Goal: Information Seeking & Learning: Learn about a topic

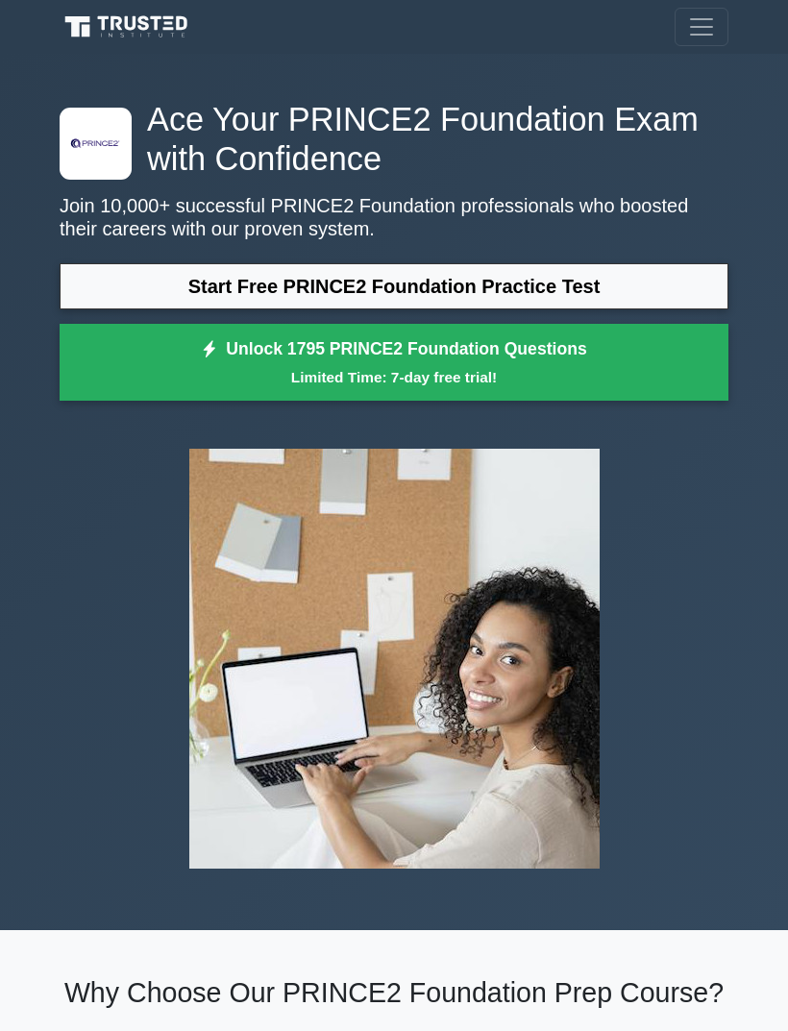
click at [125, 286] on link "Start Free PRINCE2 Foundation Practice Test" at bounding box center [394, 286] width 669 height 46
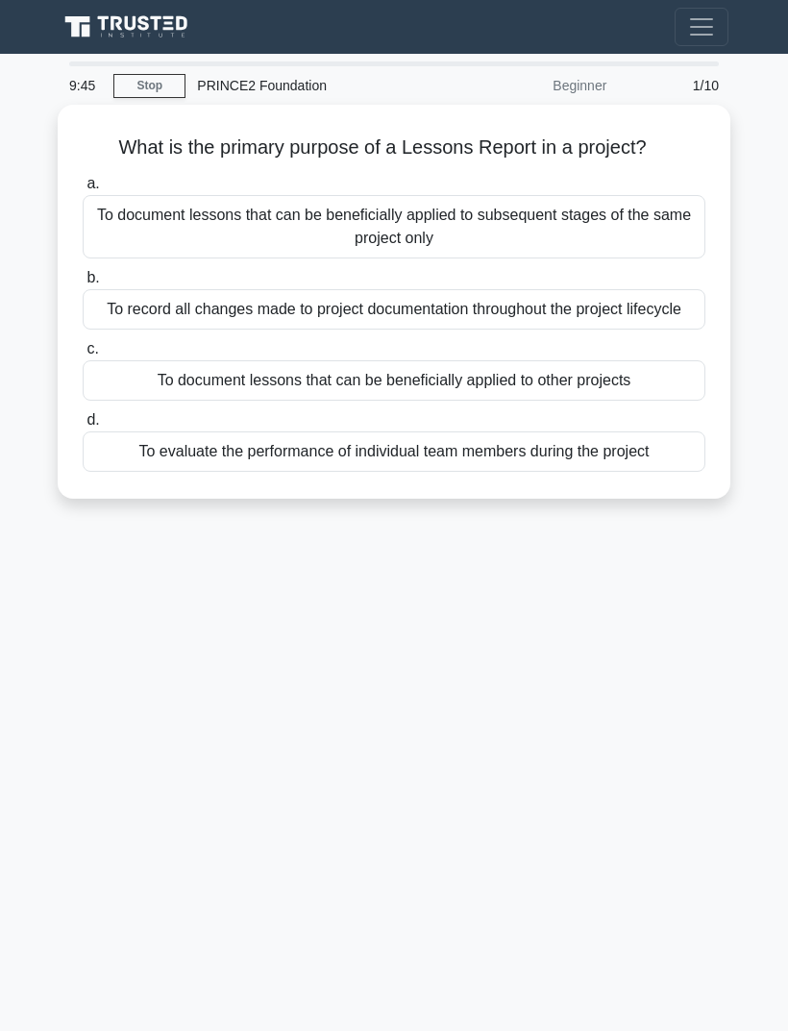
click at [207, 401] on div "To document lessons that can be beneficially applied to other projects" at bounding box center [394, 380] width 623 height 40
click at [83, 356] on input "c. To document lessons that can be beneficially applied to other projects" at bounding box center [83, 349] width 0 height 12
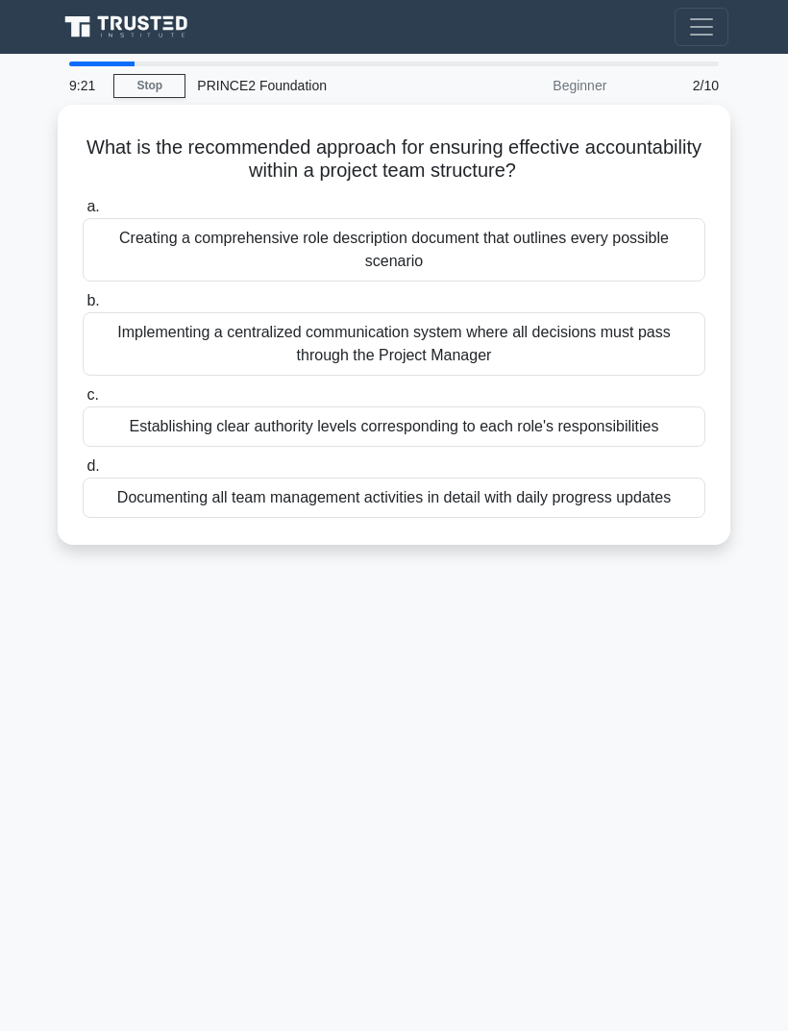
click at [168, 418] on div "Establishing clear authority levels corresponding to each role's responsibiliti…" at bounding box center [394, 427] width 623 height 40
click at [83, 402] on input "c. Establishing clear authority levels corresponding to each role's responsibil…" at bounding box center [83, 395] width 0 height 12
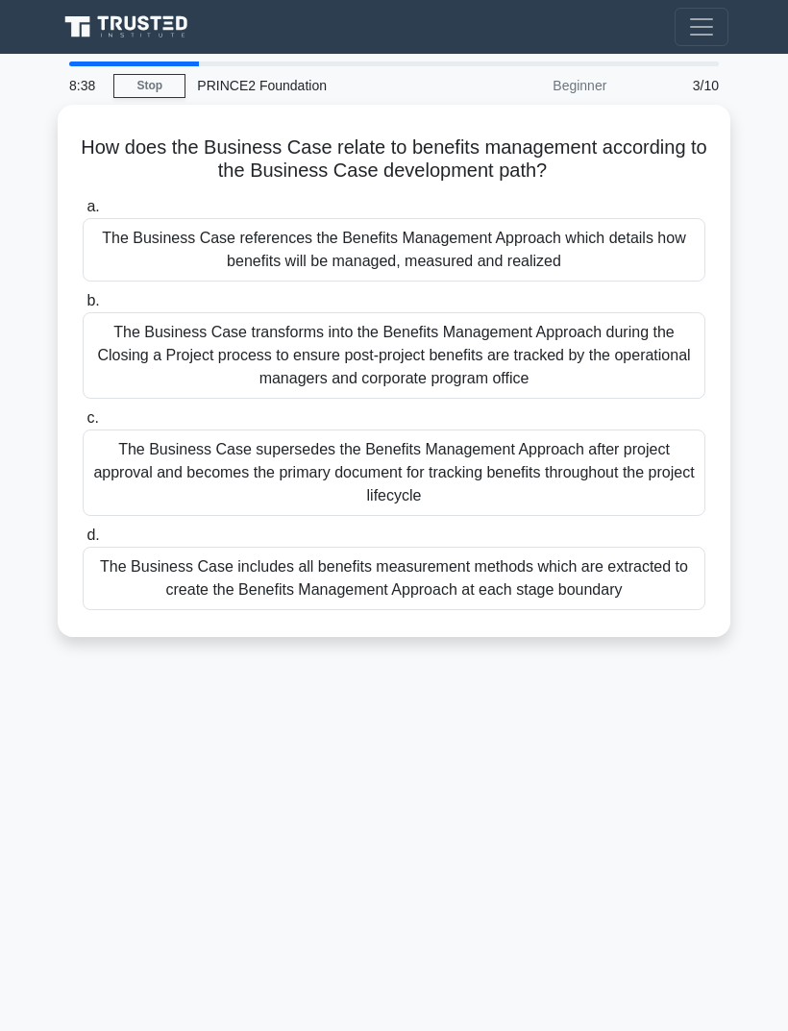
click at [236, 591] on div "The Business Case includes all benefits measurement methods which are extracted…" at bounding box center [394, 578] width 623 height 63
click at [83, 542] on input "d. The Business Case includes all benefits measurement methods which are extrac…" at bounding box center [83, 536] width 0 height 12
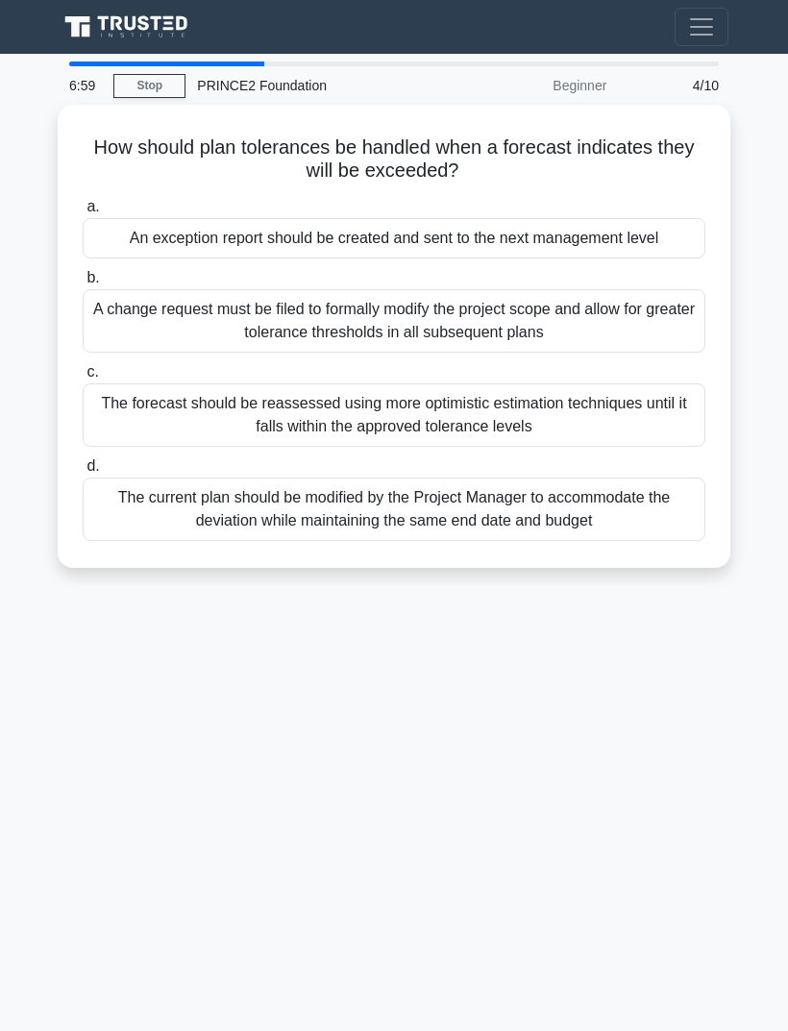
click at [186, 521] on div "The current plan should be modified by the Project Manager to accommodate the d…" at bounding box center [394, 509] width 623 height 63
click at [83, 473] on input "d. The current plan should be modified by the Project Manager to accommodate th…" at bounding box center [83, 466] width 0 height 12
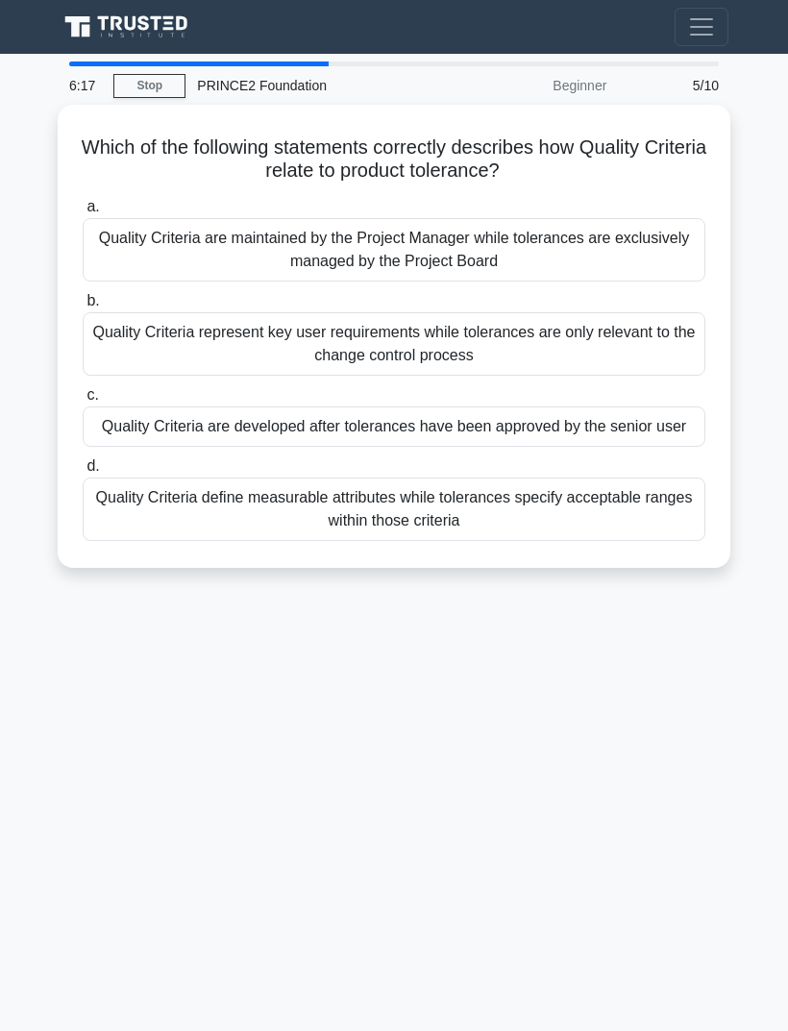
click at [186, 529] on div "Quality Criteria define measurable attributes while tolerances specify acceptab…" at bounding box center [394, 509] width 623 height 63
click at [83, 473] on input "d. Quality Criteria define measurable attributes while tolerances specify accep…" at bounding box center [83, 466] width 0 height 12
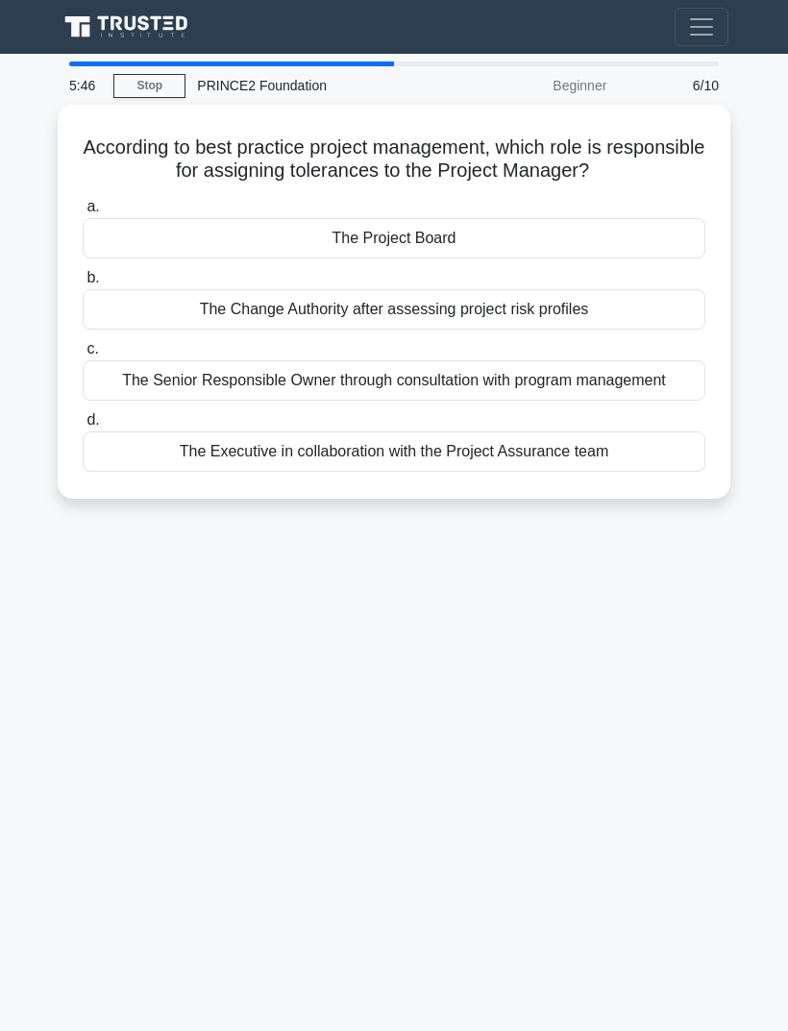
click at [212, 472] on div "The Executive in collaboration with the Project Assurance team" at bounding box center [394, 452] width 623 height 40
click at [83, 427] on input "d. The Executive in collaboration with the Project Assurance team" at bounding box center [83, 420] width 0 height 12
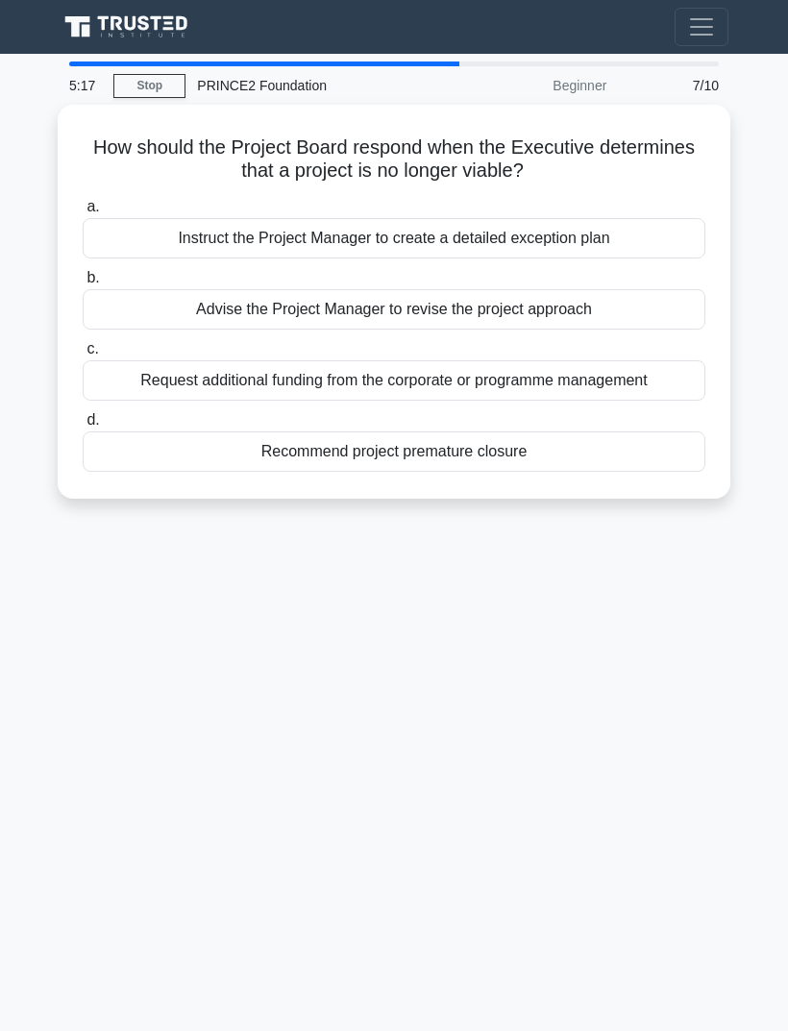
click at [151, 233] on div "Instruct the Project Manager to create a detailed exception plan" at bounding box center [394, 238] width 623 height 40
click at [83, 213] on input "a. Instruct the Project Manager to create a detailed exception plan" at bounding box center [83, 207] width 0 height 12
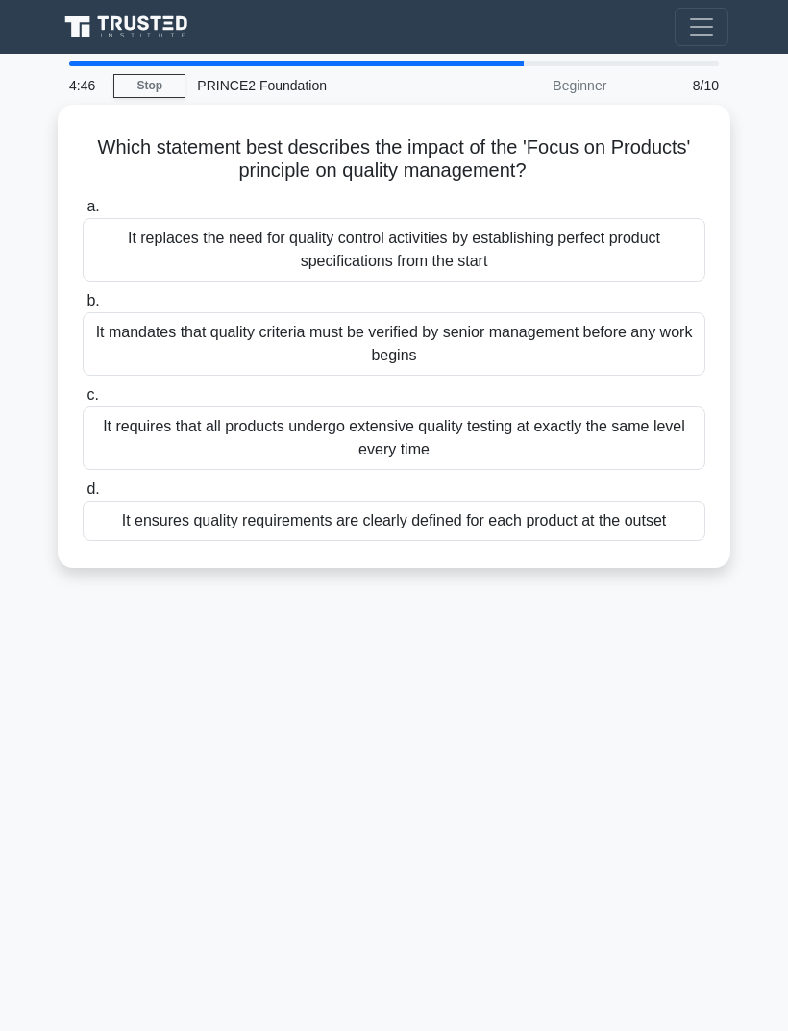
click at [250, 521] on div "It ensures quality requirements are clearly defined for each product at the out…" at bounding box center [394, 521] width 623 height 40
click at [83, 496] on input "d. It ensures quality requirements are clearly defined for each product at the …" at bounding box center [83, 490] width 0 height 12
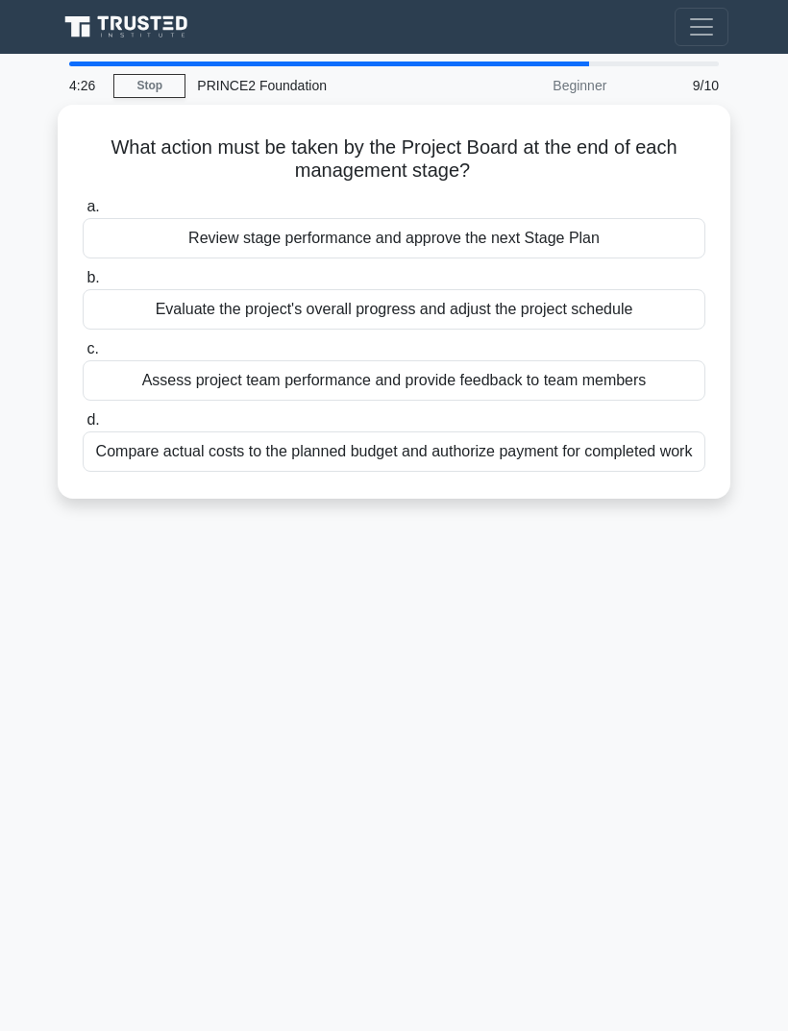
click at [158, 224] on div "Review stage performance and approve the next Stage Plan" at bounding box center [394, 238] width 623 height 40
click at [83, 213] on input "a. Review stage performance and approve the next Stage Plan" at bounding box center [83, 207] width 0 height 12
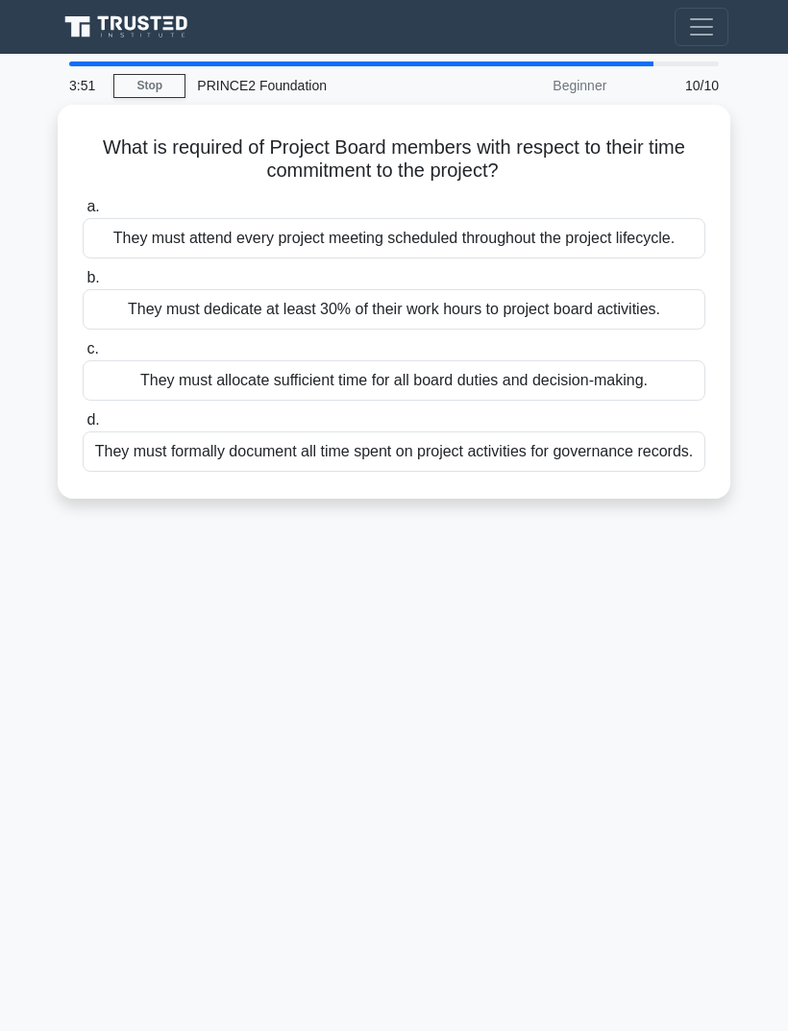
click at [169, 401] on div "They must allocate sufficient time for all board duties and decision-making." at bounding box center [394, 380] width 623 height 40
click at [83, 356] on input "c. They must allocate sufficient time for all board duties and decision-making." at bounding box center [83, 349] width 0 height 12
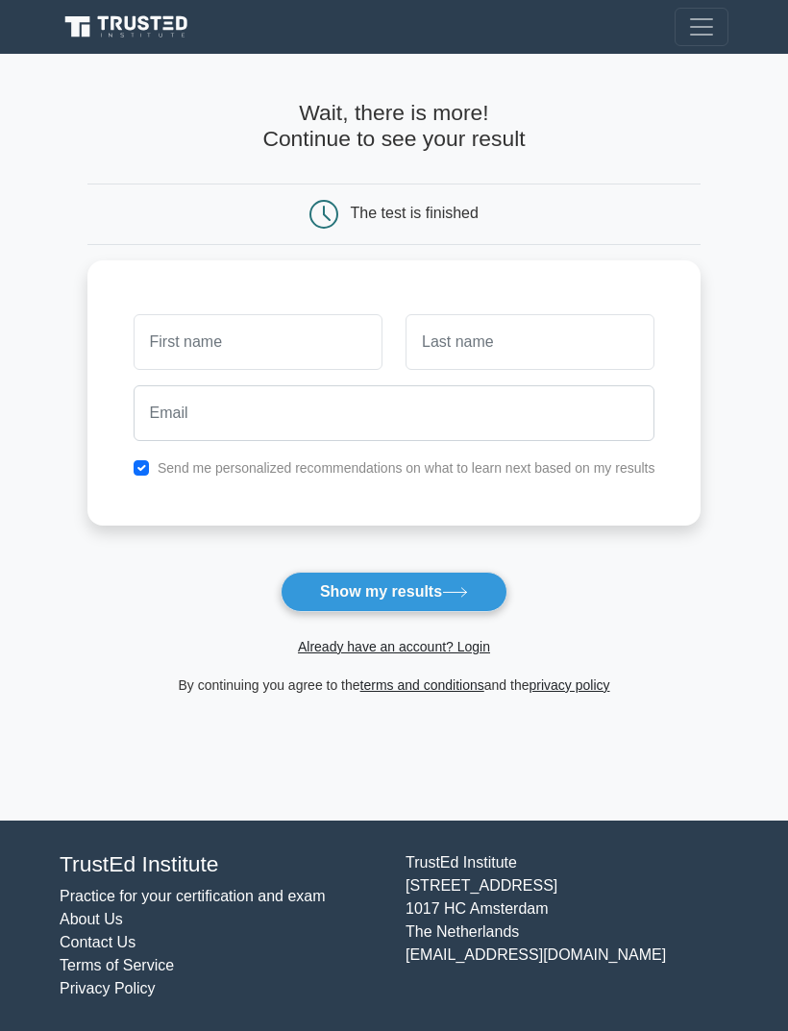
click at [451, 581] on button "Show my results" at bounding box center [394, 592] width 227 height 40
click at [626, 615] on div "Already have an account? Login" at bounding box center [394, 635] width 614 height 46
click at [459, 596] on icon at bounding box center [455, 592] width 26 height 11
type input "[PERSON_NAME]"
click at [515, 337] on input "text" at bounding box center [530, 342] width 249 height 56
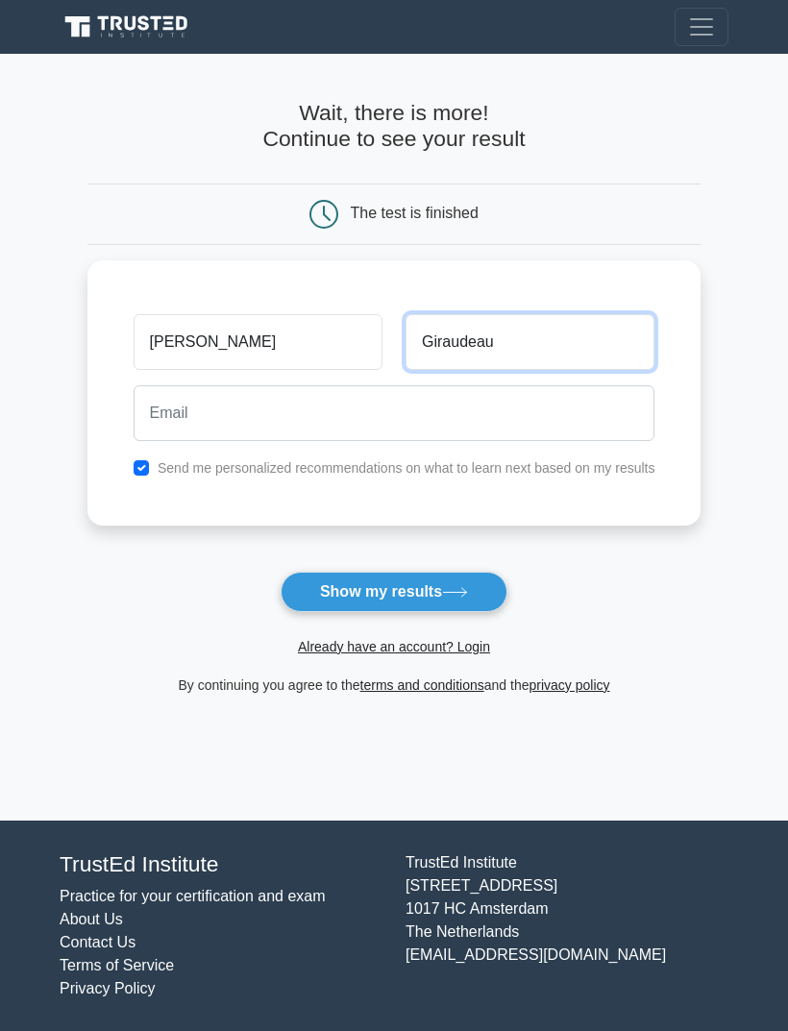
type input "Giraudeau"
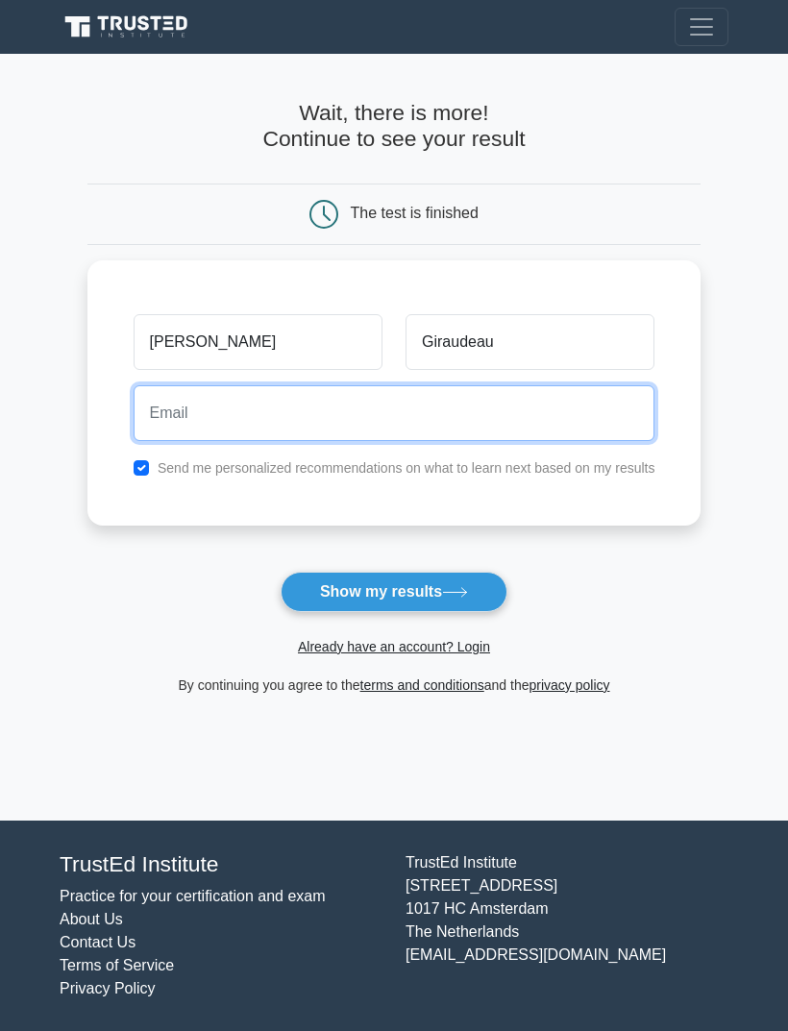
click at [408, 405] on input "email" at bounding box center [395, 413] width 522 height 56
type input "nathaliegiraudeau@yahoo.fr"
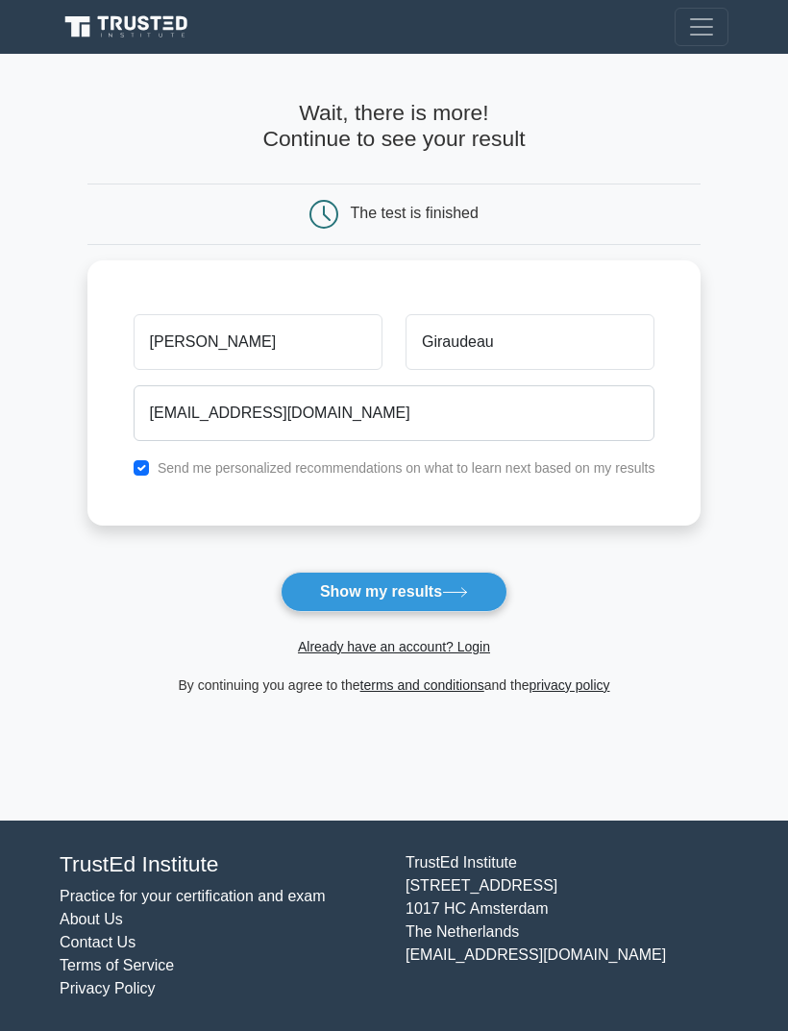
click at [134, 460] on input "checkbox" at bounding box center [141, 467] width 15 height 15
checkbox input "false"
click at [451, 588] on icon at bounding box center [455, 592] width 26 height 11
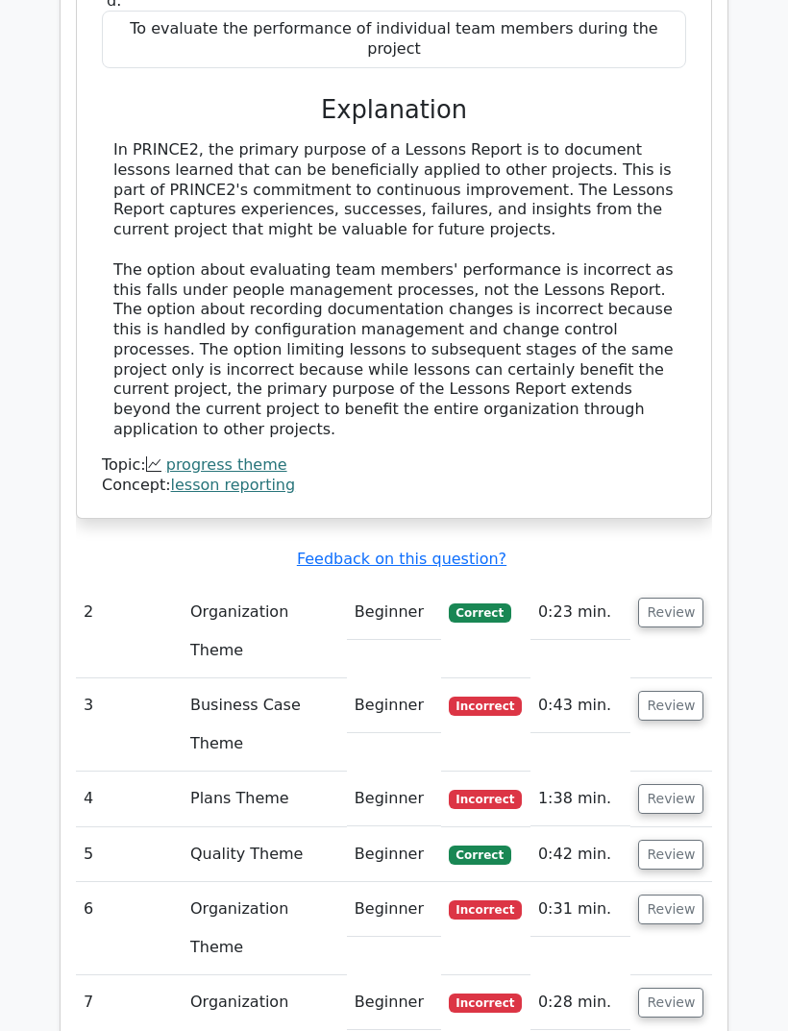
scroll to position [2035, 0]
click at [678, 598] on button "Review" at bounding box center [670, 613] width 65 height 30
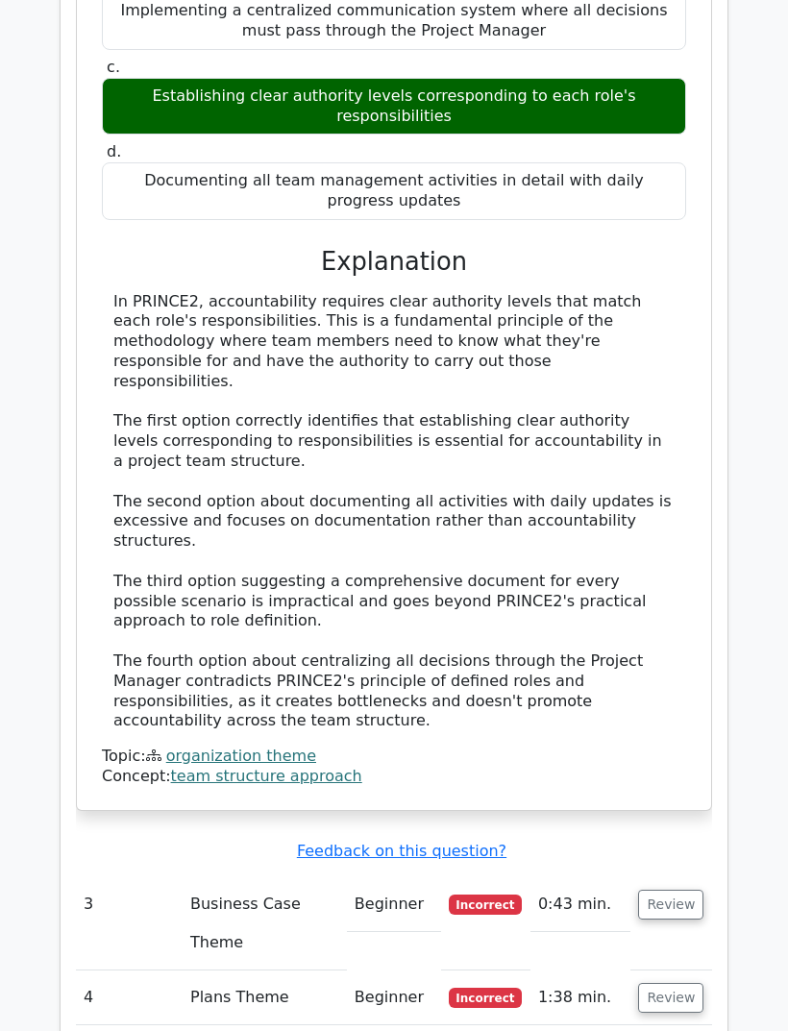
scroll to position [2916, 0]
click at [673, 890] on button "Review" at bounding box center [670, 905] width 65 height 30
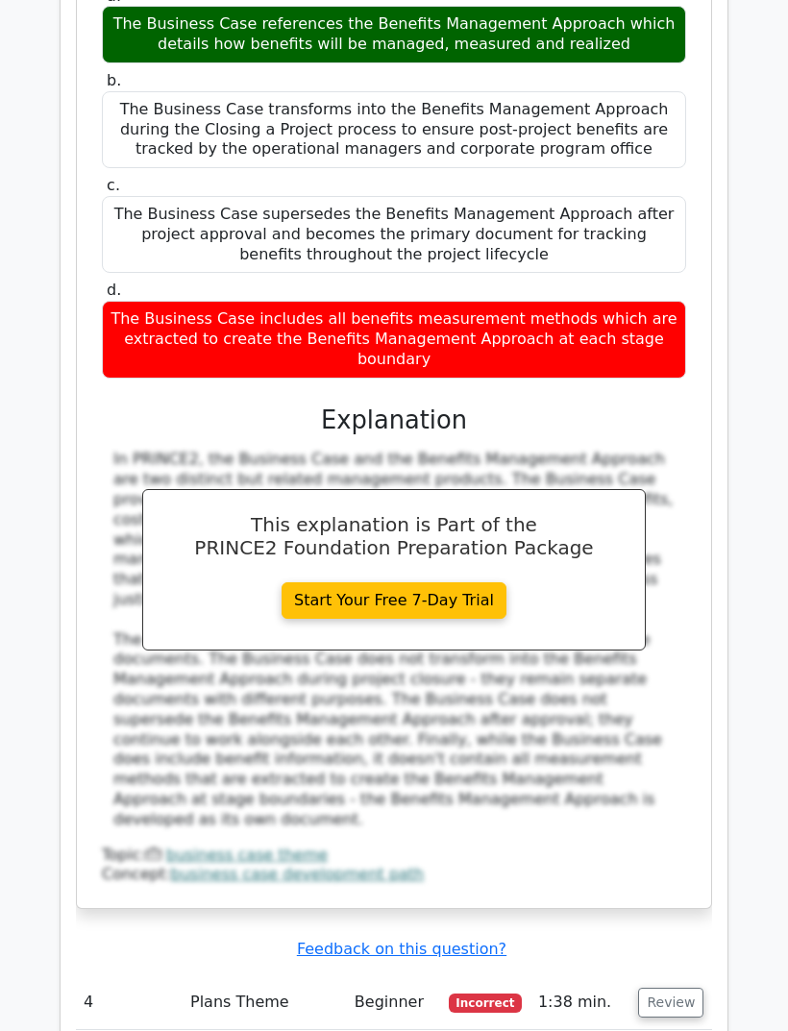
scroll to position [3989, 0]
click at [682, 988] on button "Review" at bounding box center [670, 1003] width 65 height 30
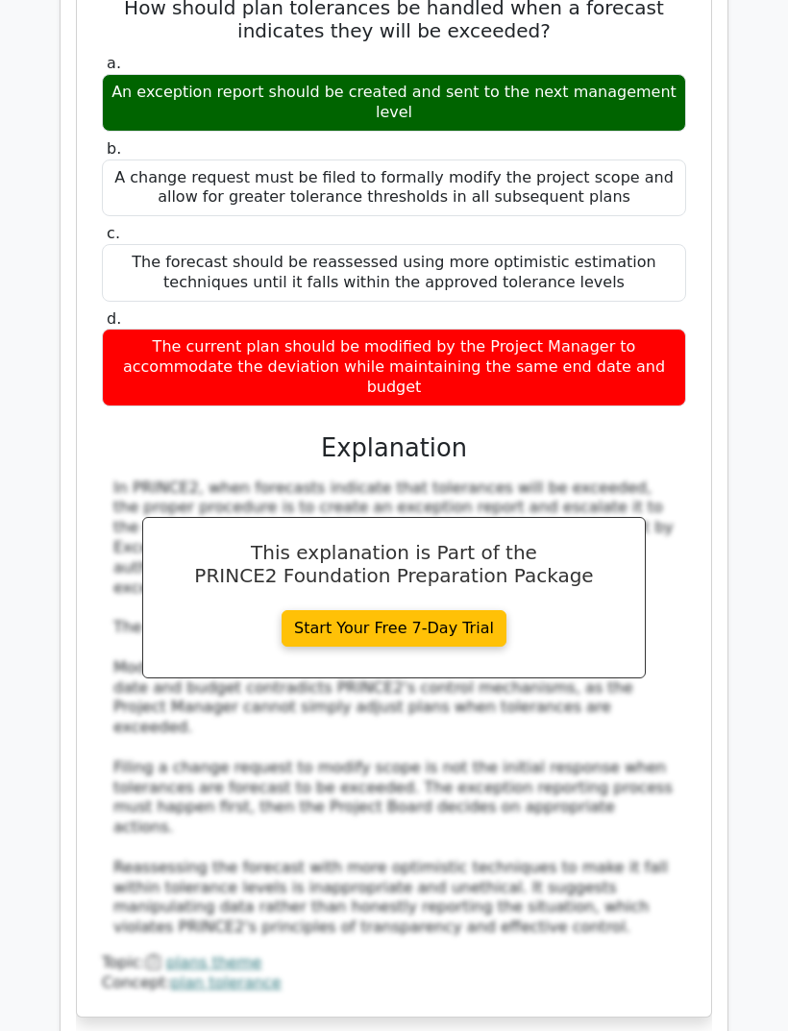
scroll to position [5055, 0]
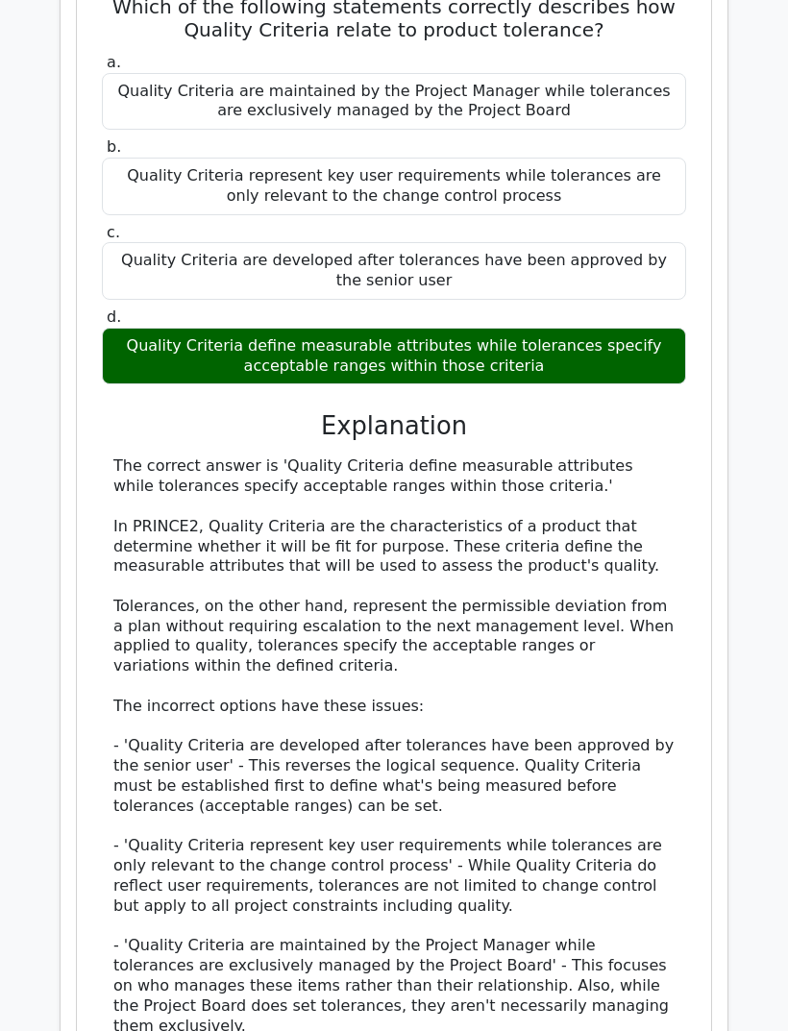
scroll to position [6249, 0]
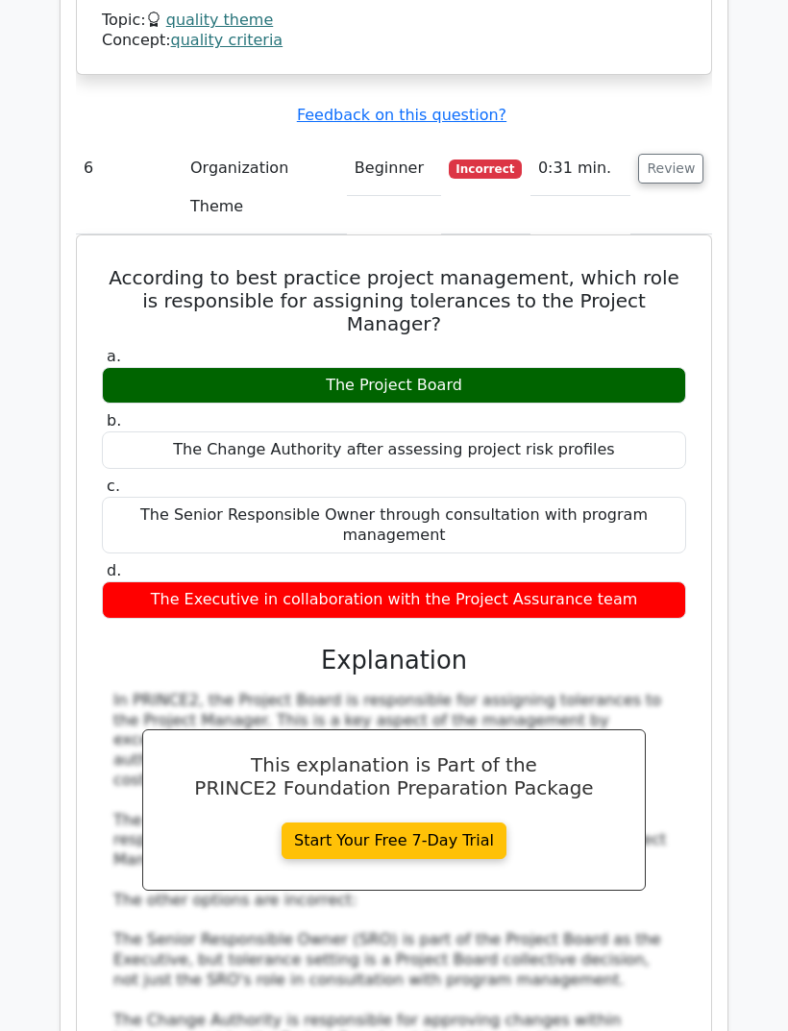
scroll to position [7273, 0]
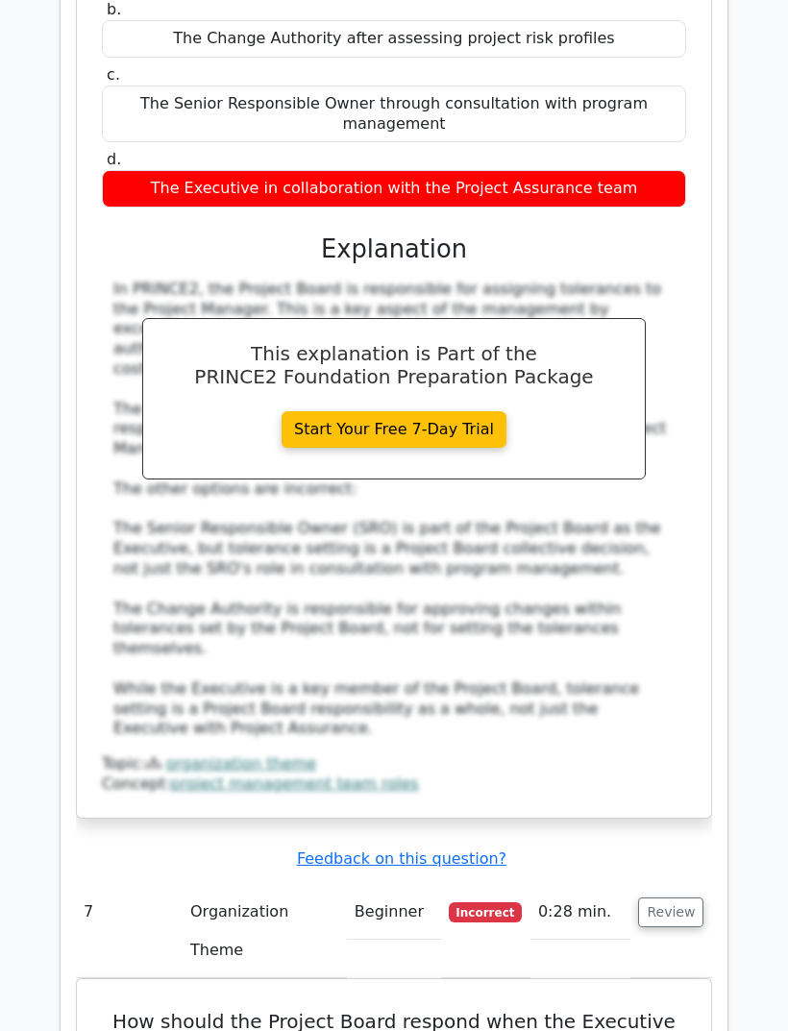
scroll to position [7683, 0]
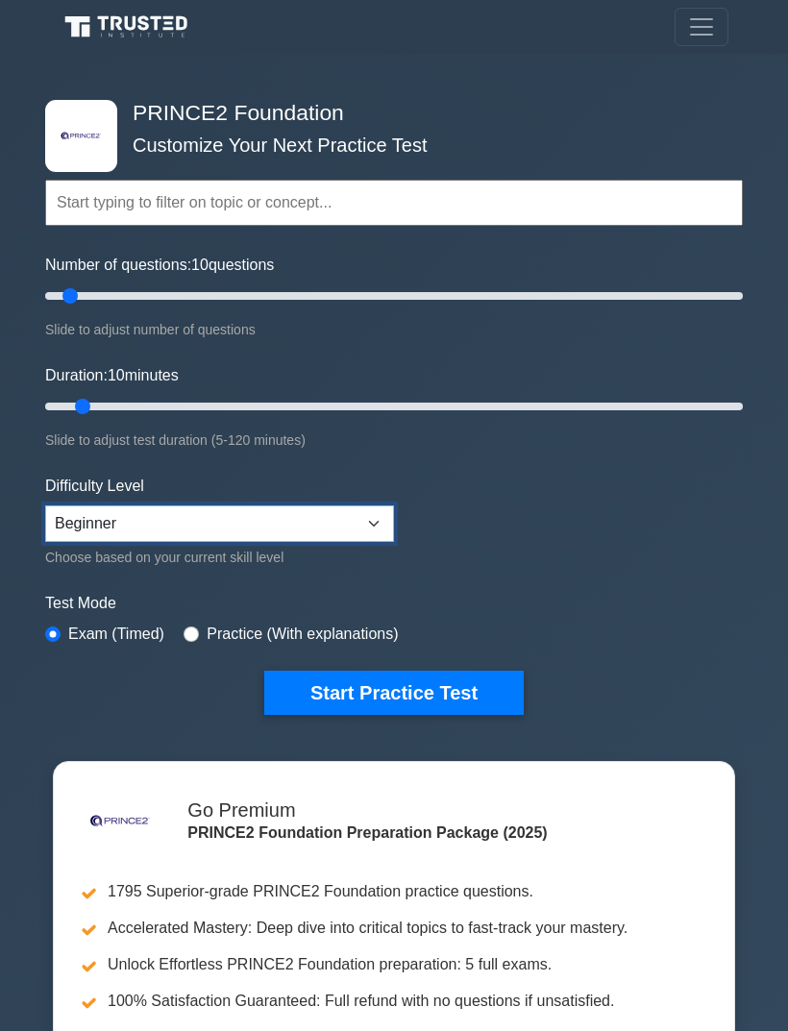
click at [377, 524] on select "Beginner Intermediate Expert" at bounding box center [219, 524] width 349 height 37
select select "intermediate"
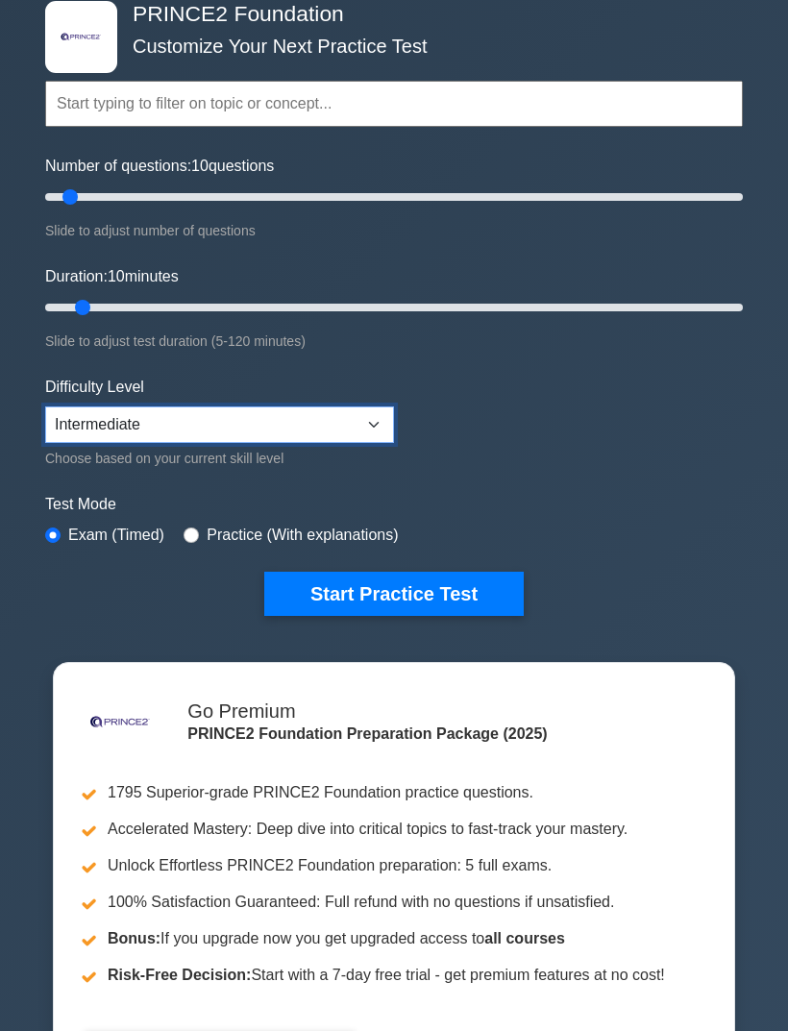
scroll to position [111, 0]
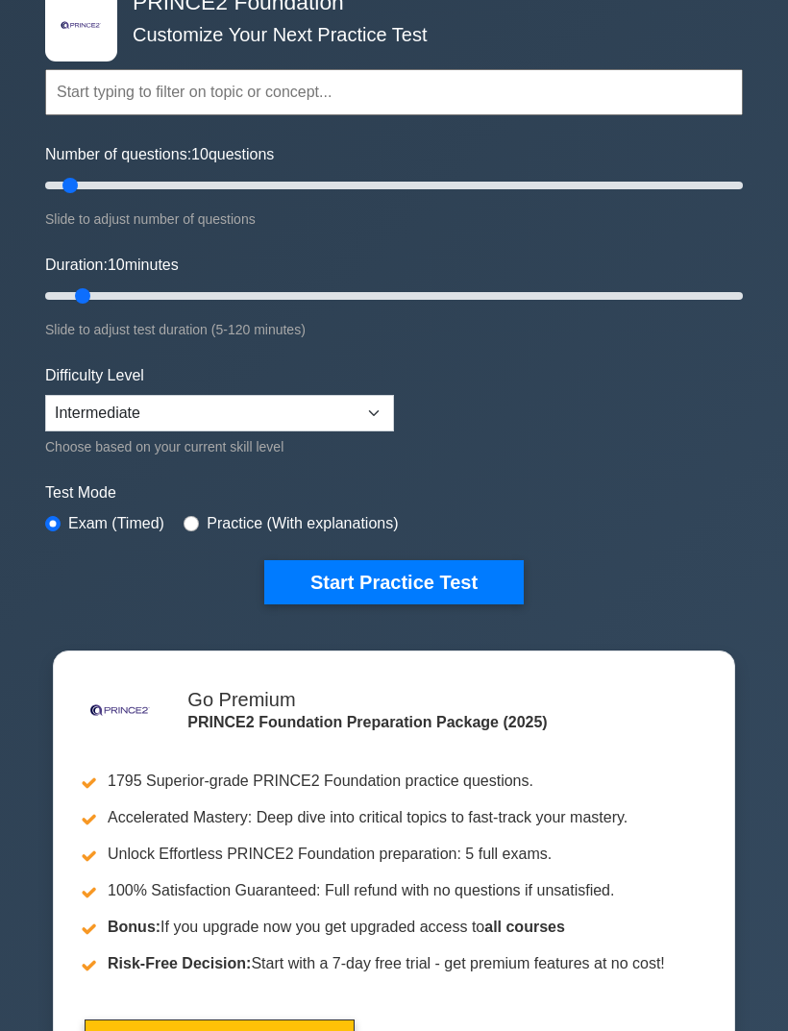
click at [484, 576] on button "Start Practice Test" at bounding box center [394, 582] width 260 height 44
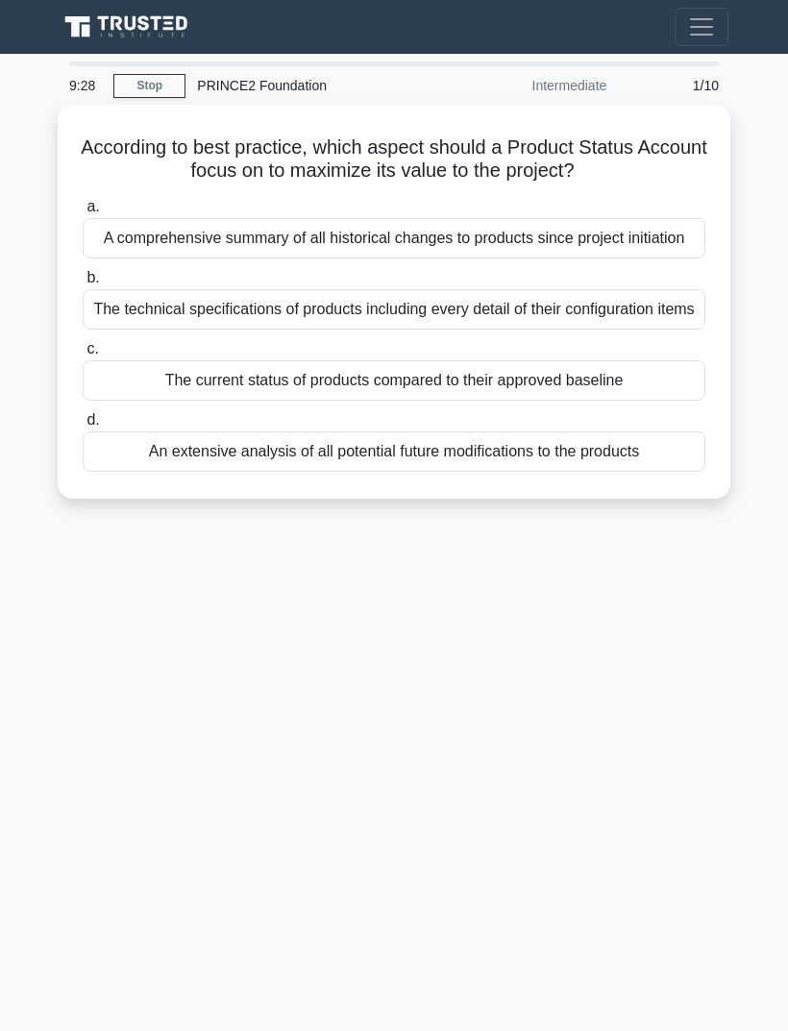
click at [195, 401] on div "The current status of products compared to their approved baseline" at bounding box center [394, 380] width 623 height 40
click at [83, 356] on input "c. The current status of products compared to their approved baseline" at bounding box center [83, 349] width 0 height 12
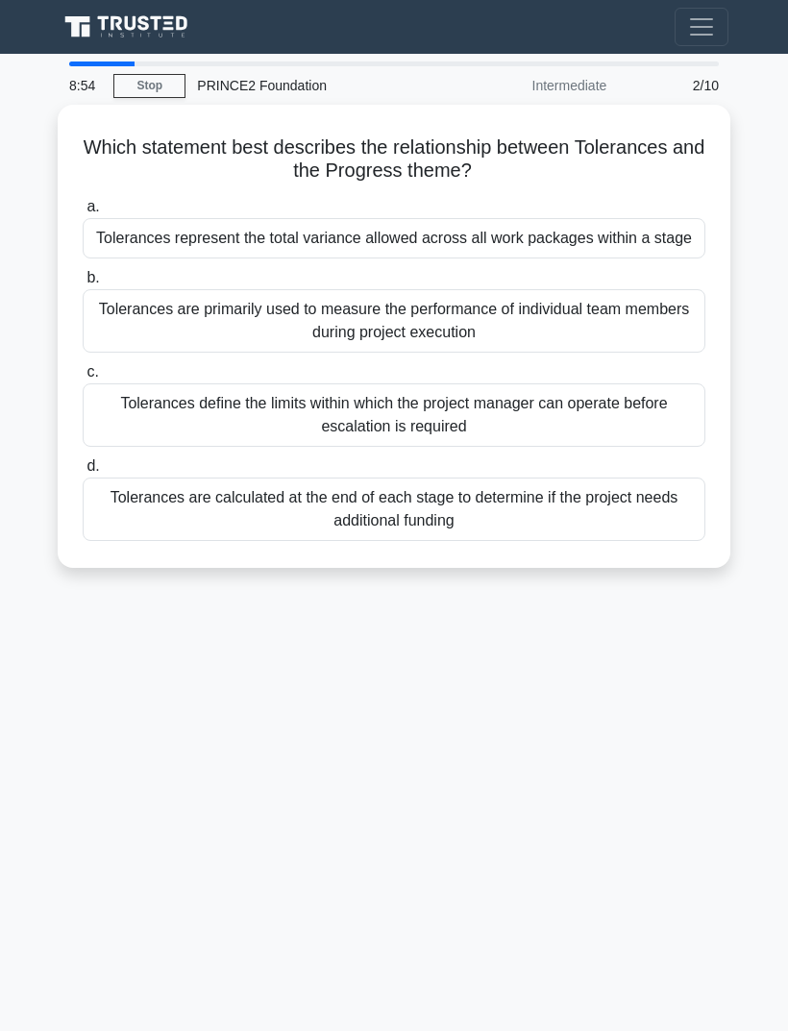
click at [168, 421] on div "Tolerances define the limits within which the project manager can operate befor…" at bounding box center [394, 415] width 623 height 63
click at [83, 379] on input "c. Tolerances define the limits within which the project manager can operate be…" at bounding box center [83, 372] width 0 height 12
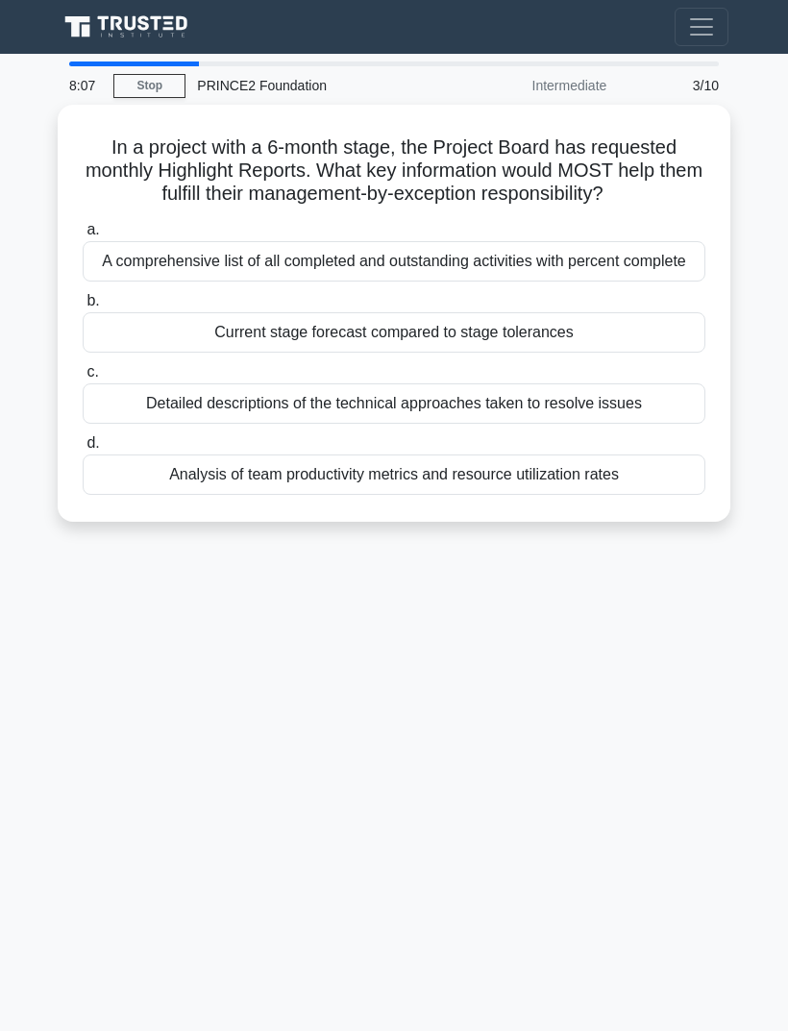
click at [118, 278] on div "A comprehensive list of all completed and outstanding activities with percent c…" at bounding box center [394, 261] width 623 height 40
click at [83, 236] on input "a. A comprehensive list of all completed and outstanding activities with percen…" at bounding box center [83, 230] width 0 height 12
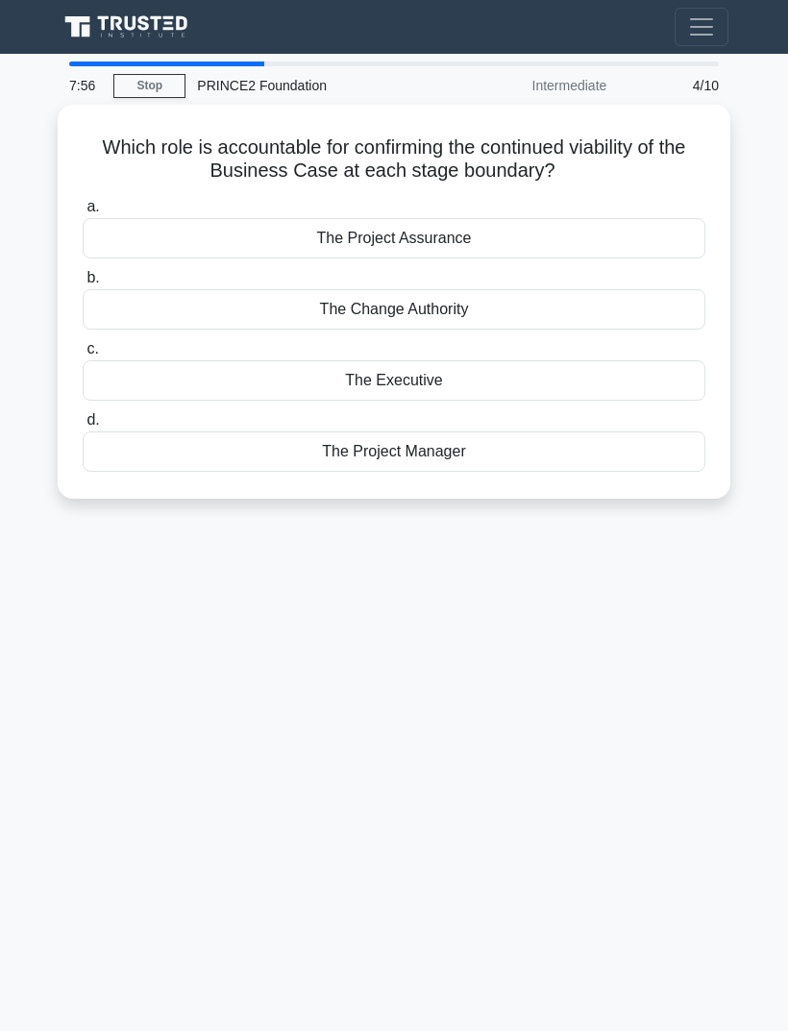
click at [145, 371] on div "The Executive" at bounding box center [394, 380] width 623 height 40
click at [83, 356] on input "c. The Executive" at bounding box center [83, 349] width 0 height 12
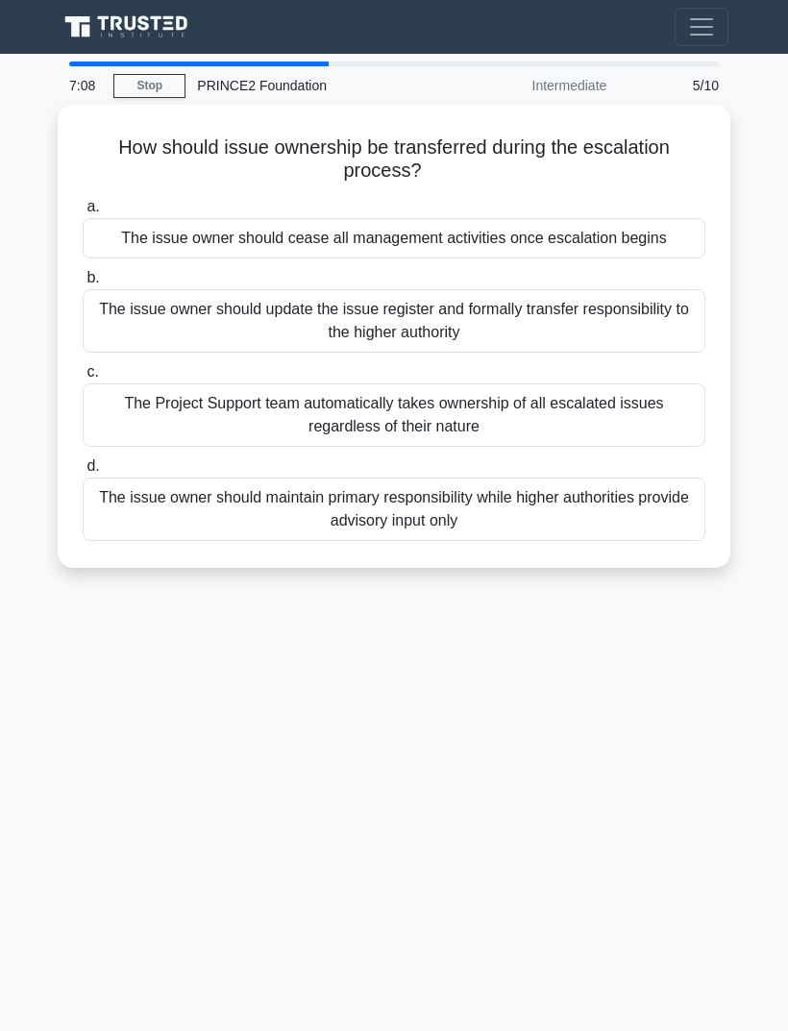
click at [133, 324] on div "The issue owner should update the issue register and formally transfer responsi…" at bounding box center [394, 320] width 623 height 63
click at [83, 285] on input "b. The issue owner should update the issue register and formally transfer respo…" at bounding box center [83, 278] width 0 height 12
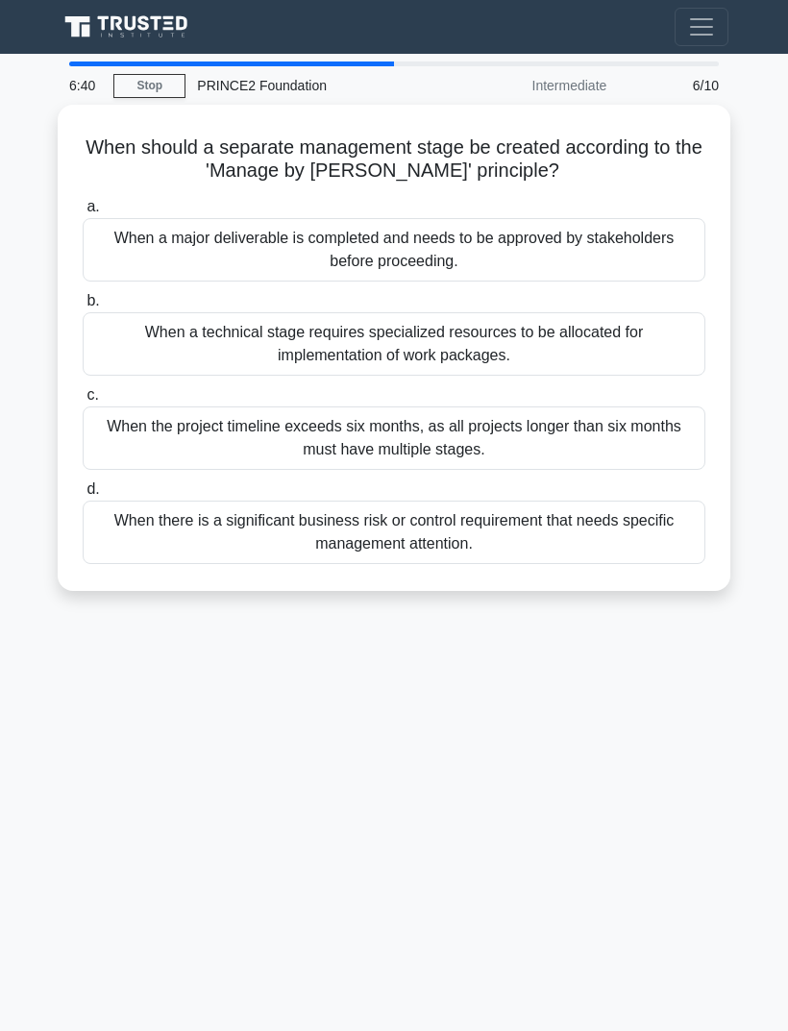
click at [118, 232] on div "When a major deliverable is completed and needs to be approved by stakeholders …" at bounding box center [394, 249] width 623 height 63
click at [83, 213] on input "a. When a major deliverable is completed and needs to be approved by stakeholde…" at bounding box center [83, 207] width 0 height 12
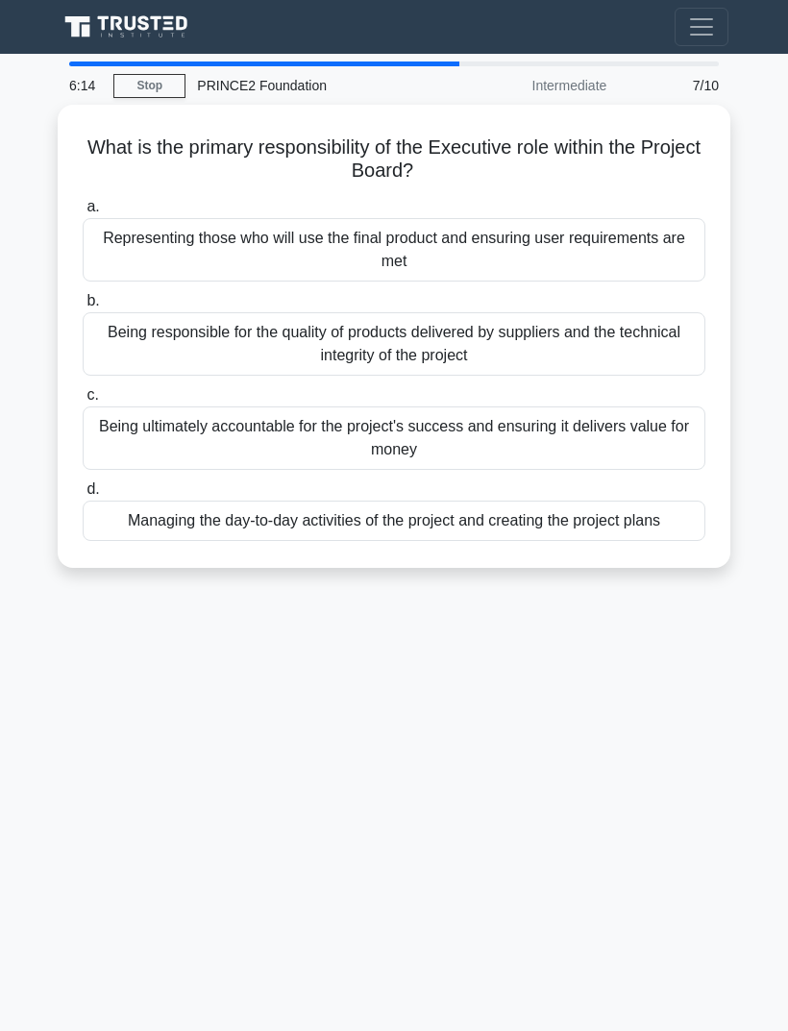
click at [145, 446] on div "Being ultimately accountable for the project's success and ensuring it delivers…" at bounding box center [394, 438] width 623 height 63
click at [83, 402] on input "c. Being ultimately accountable for the project's success and ensuring it deliv…" at bounding box center [83, 395] width 0 height 12
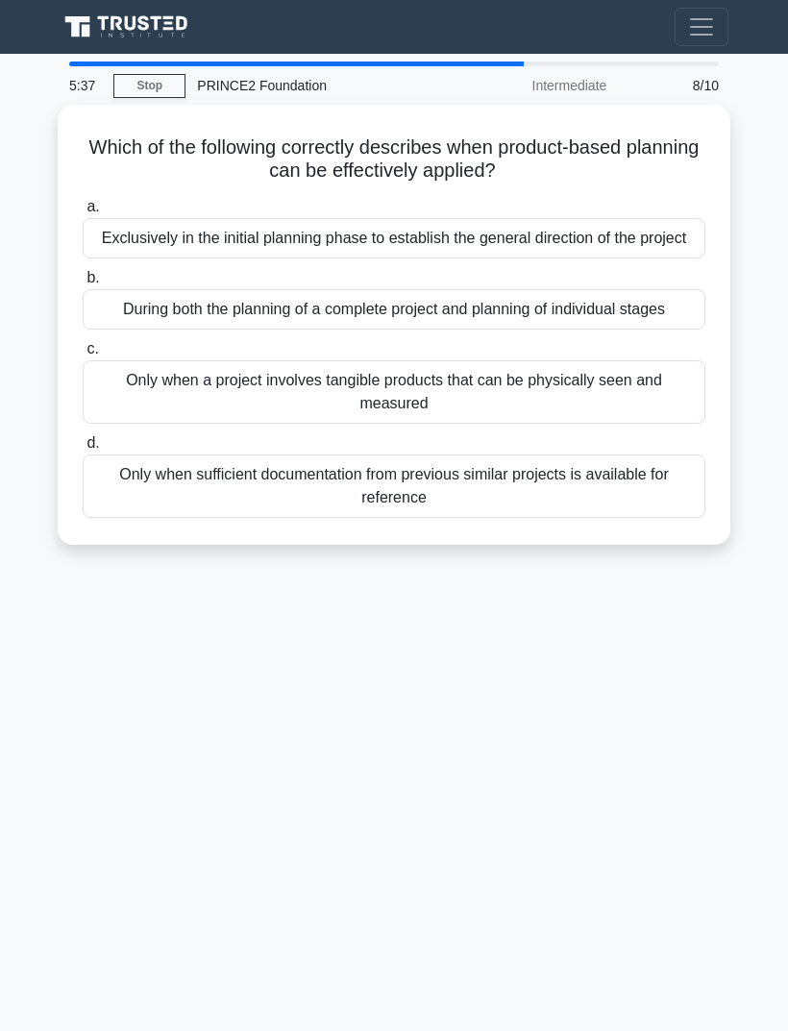
click at [176, 330] on div "During both the planning of a complete project and planning of individual stages" at bounding box center [394, 309] width 623 height 40
click at [83, 285] on input "b. During both the planning of a complete project and planning of individual st…" at bounding box center [83, 278] width 0 height 12
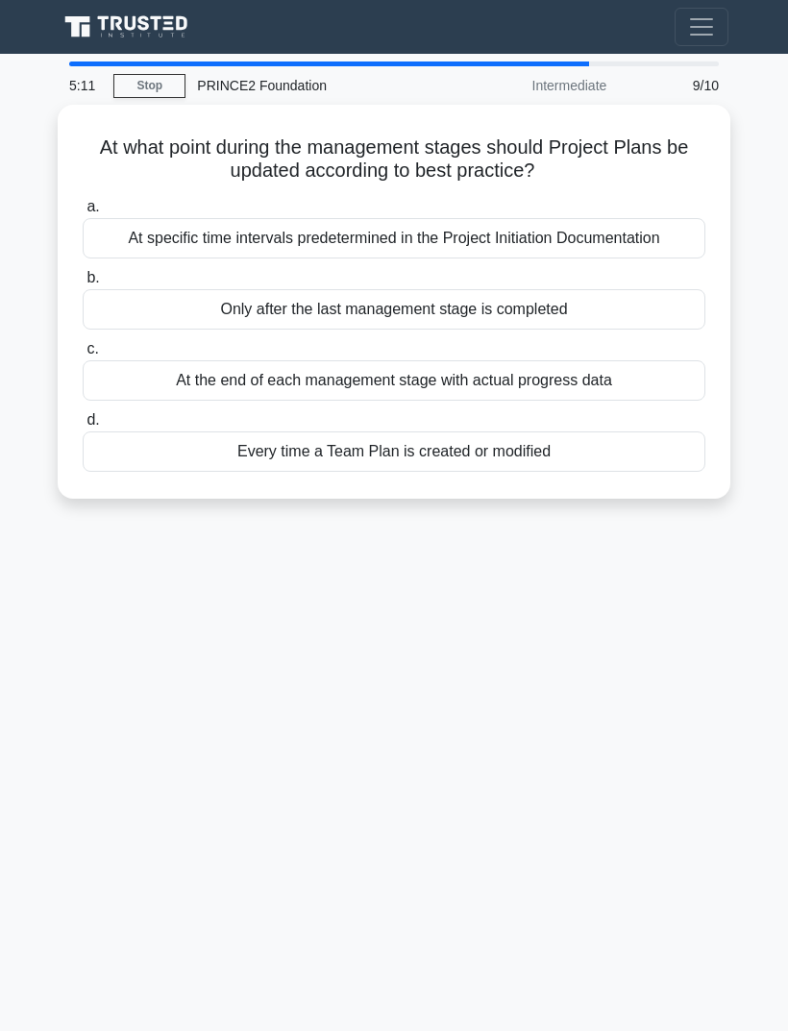
click at [183, 388] on div "At the end of each management stage with actual progress data" at bounding box center [394, 380] width 623 height 40
click at [83, 356] on input "c. At the end of each management stage with actual progress data" at bounding box center [83, 349] width 0 height 12
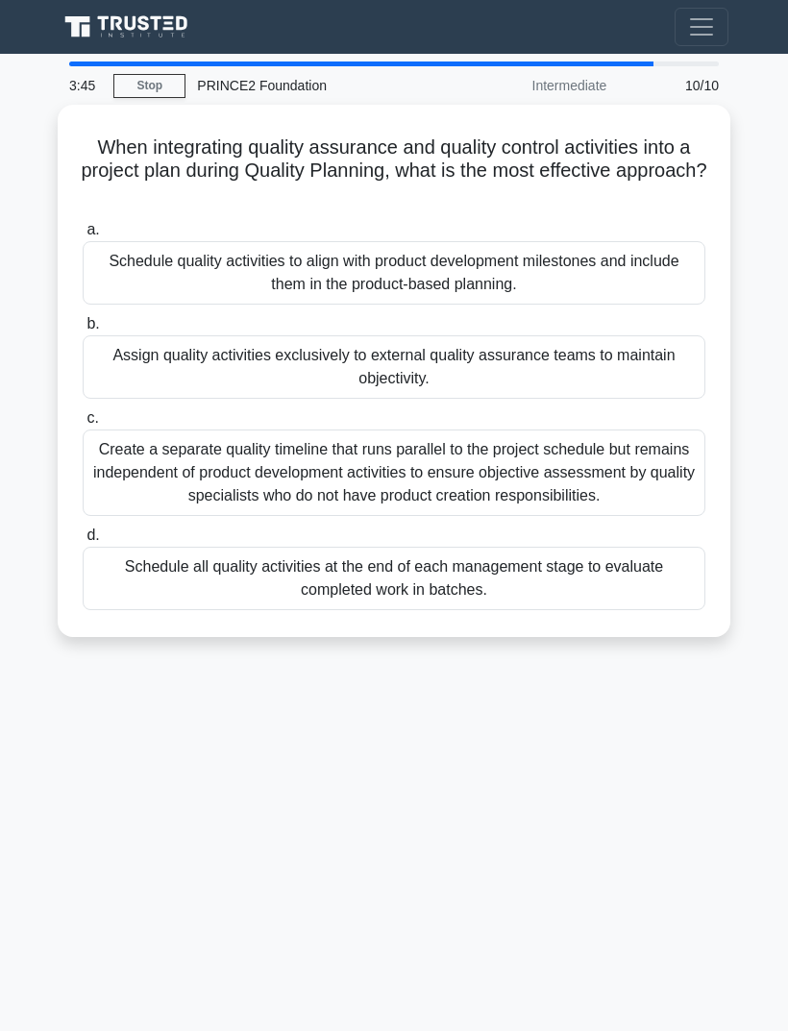
click at [234, 481] on div "Create a separate quality timeline that runs parallel to the project schedule b…" at bounding box center [394, 473] width 623 height 87
click at [83, 425] on input "c. Create a separate quality timeline that runs parallel to the project schedul…" at bounding box center [83, 418] width 0 height 12
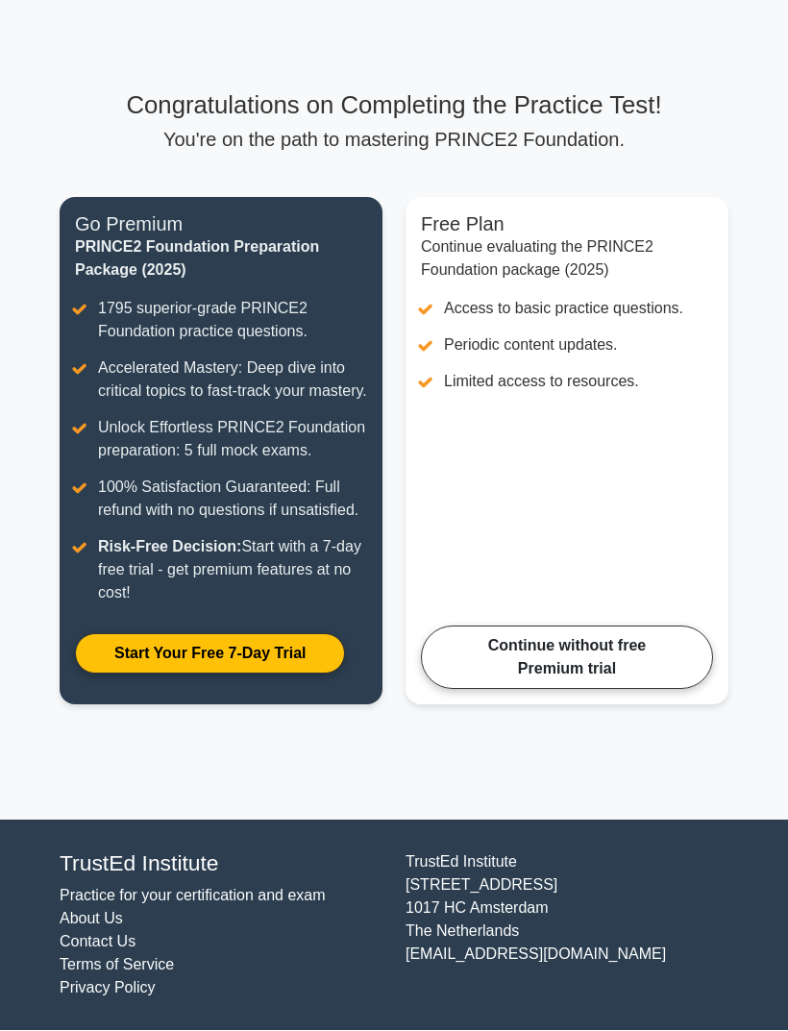
scroll to position [59, 0]
click at [594, 690] on link "Continue without free Premium trial" at bounding box center [567, 658] width 292 height 63
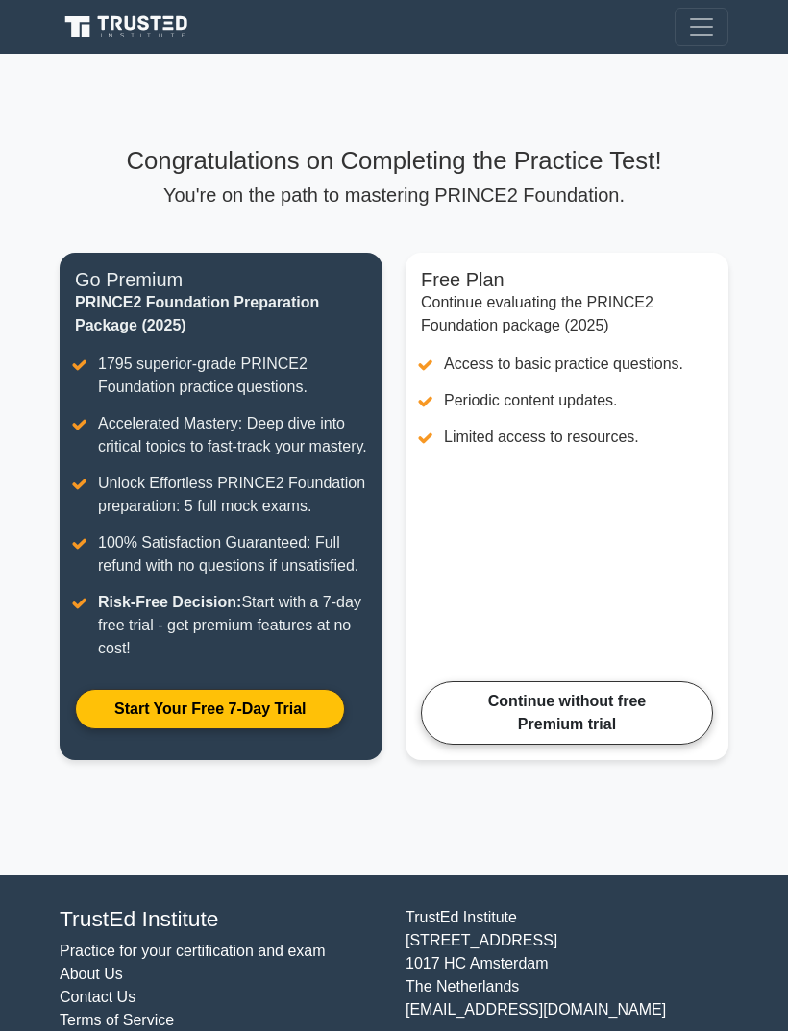
scroll to position [123, 0]
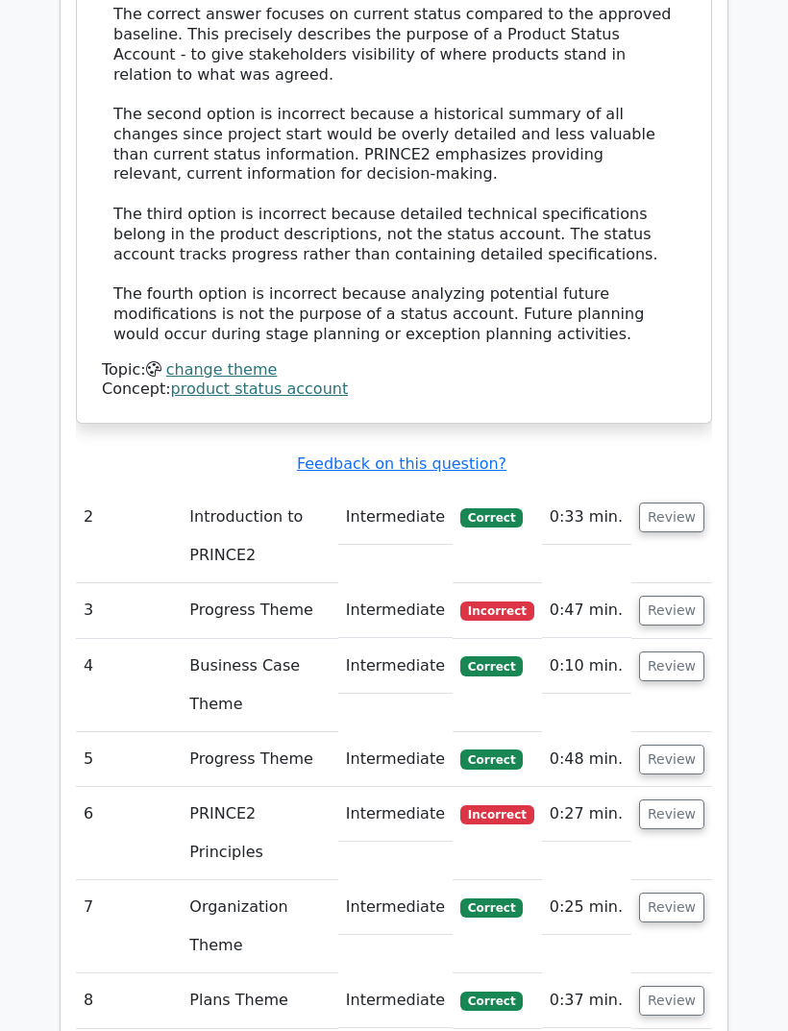
scroll to position [2415, 0]
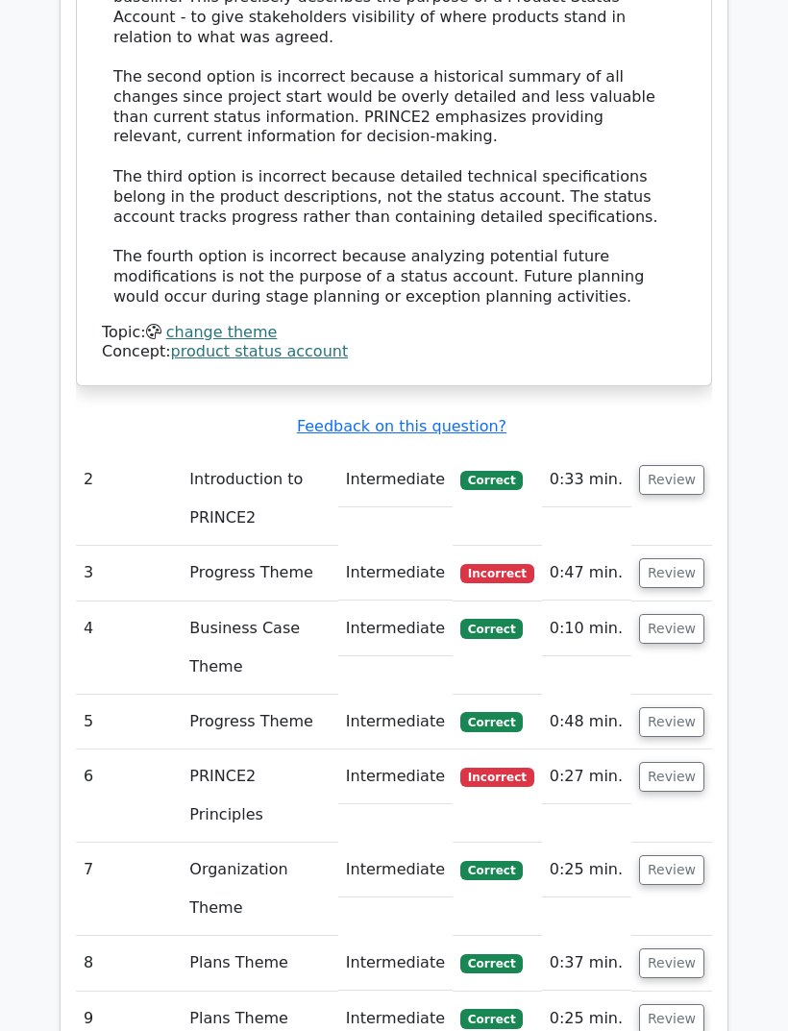
click at [243, 546] on td "Progress Theme" at bounding box center [260, 573] width 156 height 55
click at [253, 546] on td "Progress Theme" at bounding box center [260, 573] width 156 height 55
click at [683, 559] on button "Review" at bounding box center [671, 574] width 65 height 30
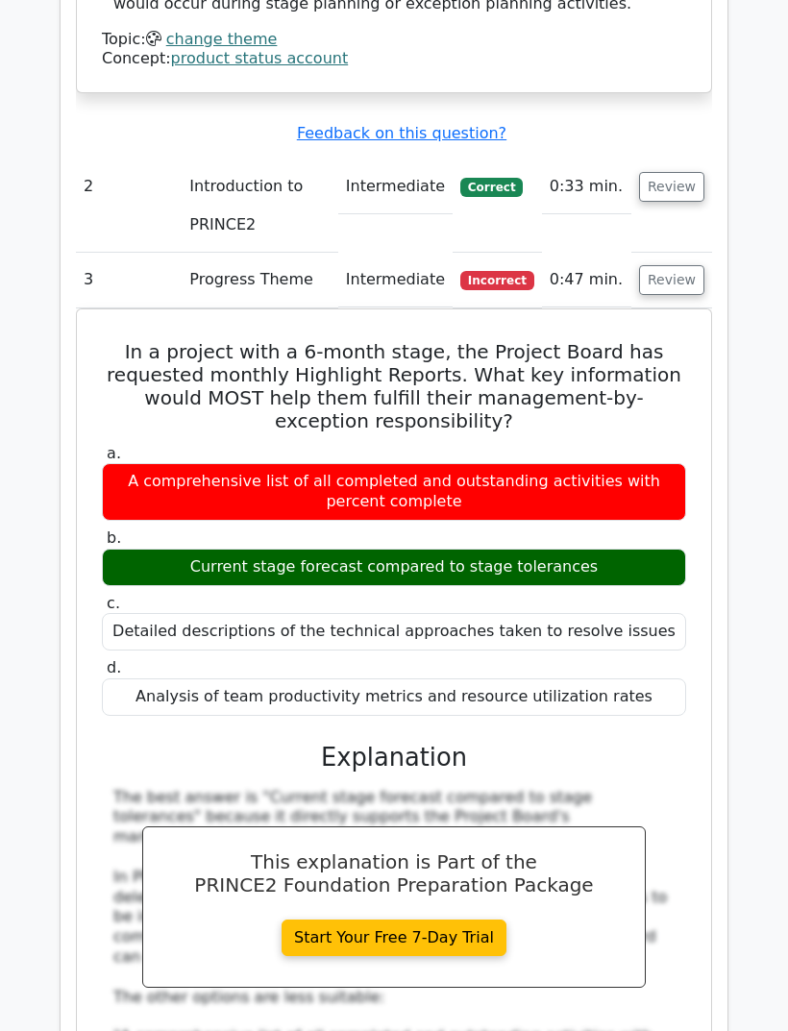
scroll to position [2709, 0]
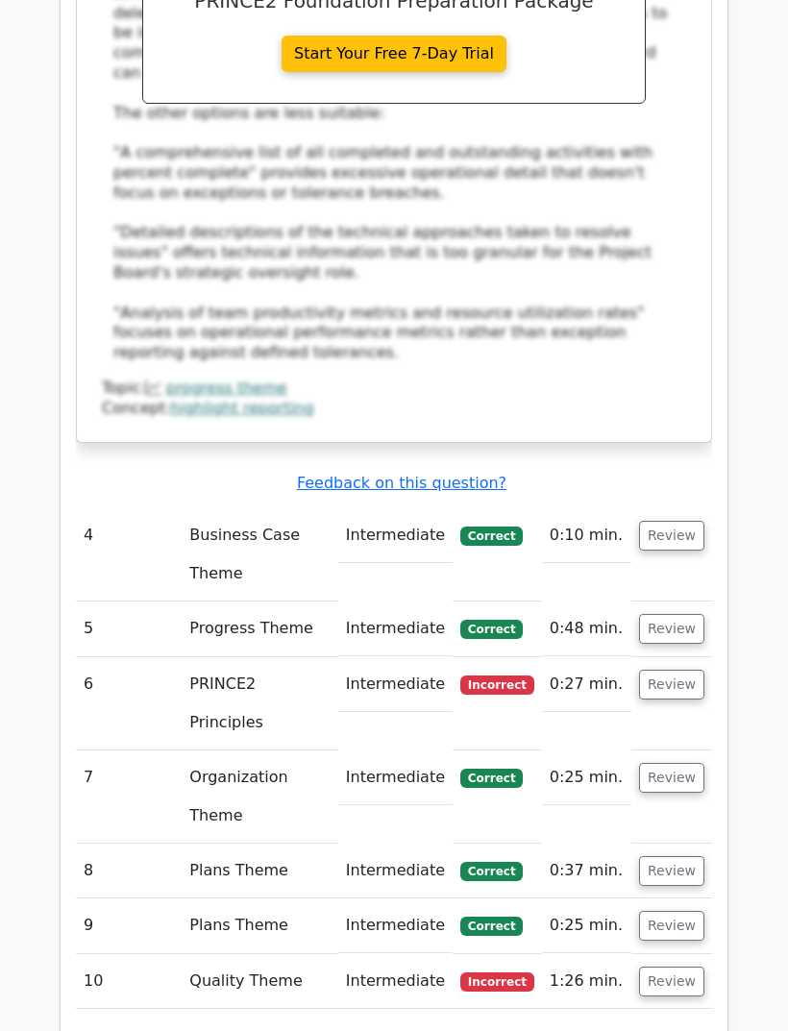
click at [683, 671] on button "Review" at bounding box center [671, 686] width 65 height 30
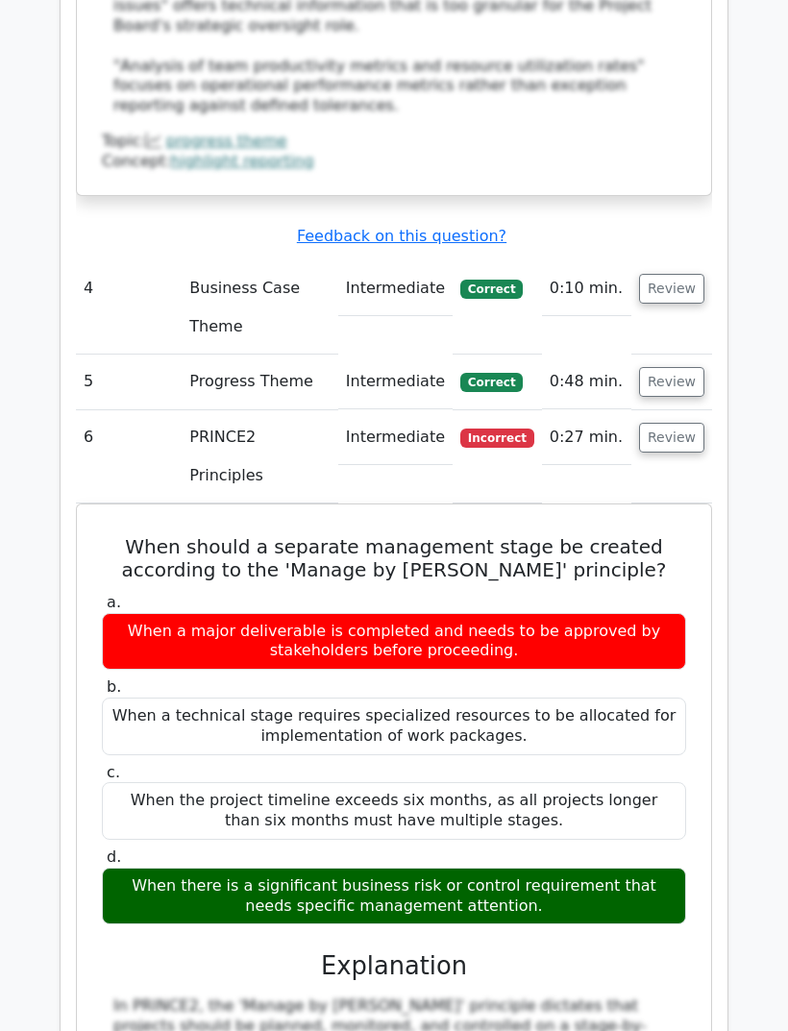
scroll to position [3840, 0]
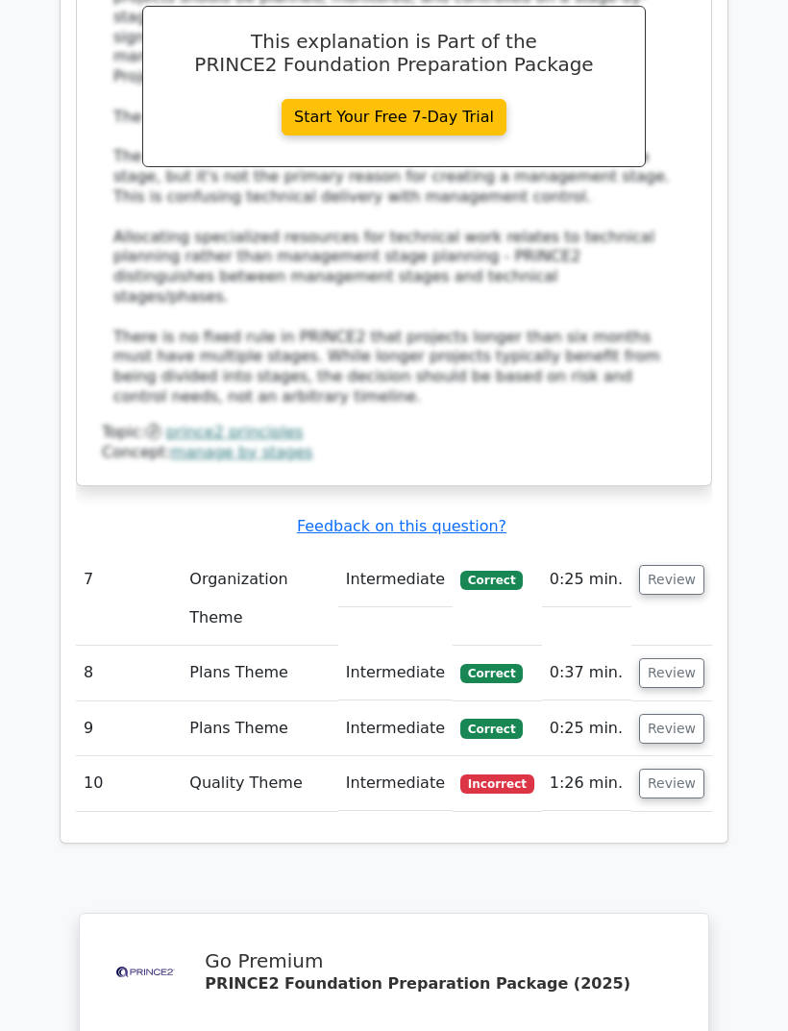
click at [690, 770] on button "Review" at bounding box center [671, 785] width 65 height 30
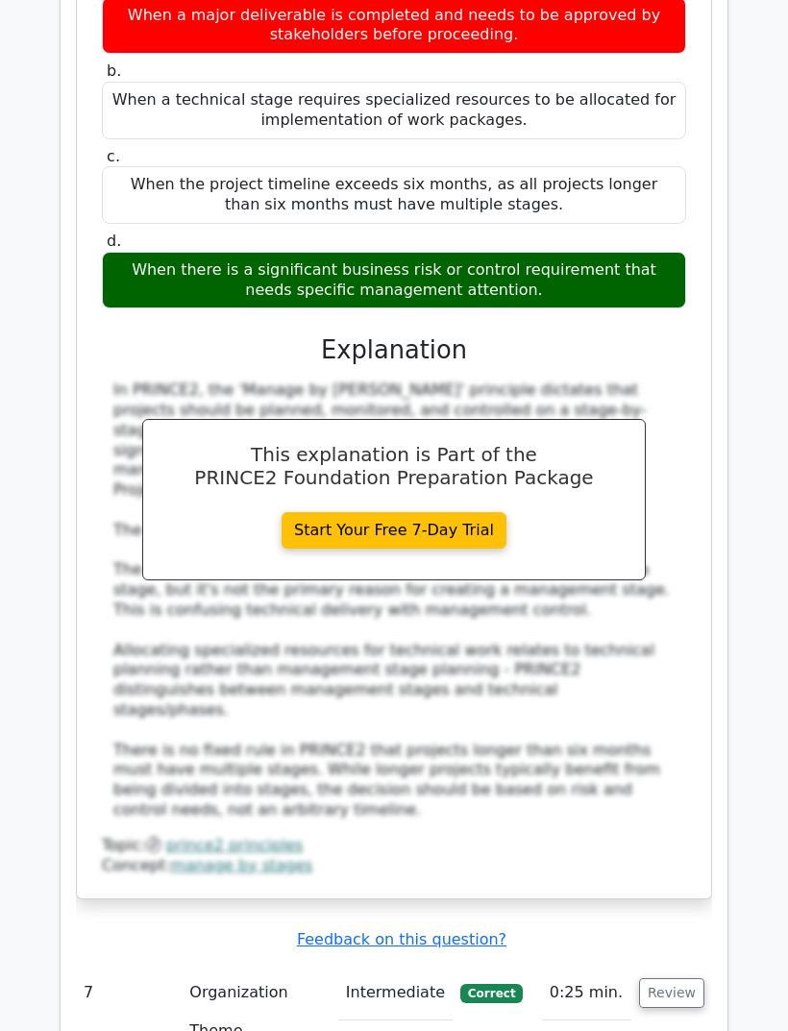
scroll to position [4453, 0]
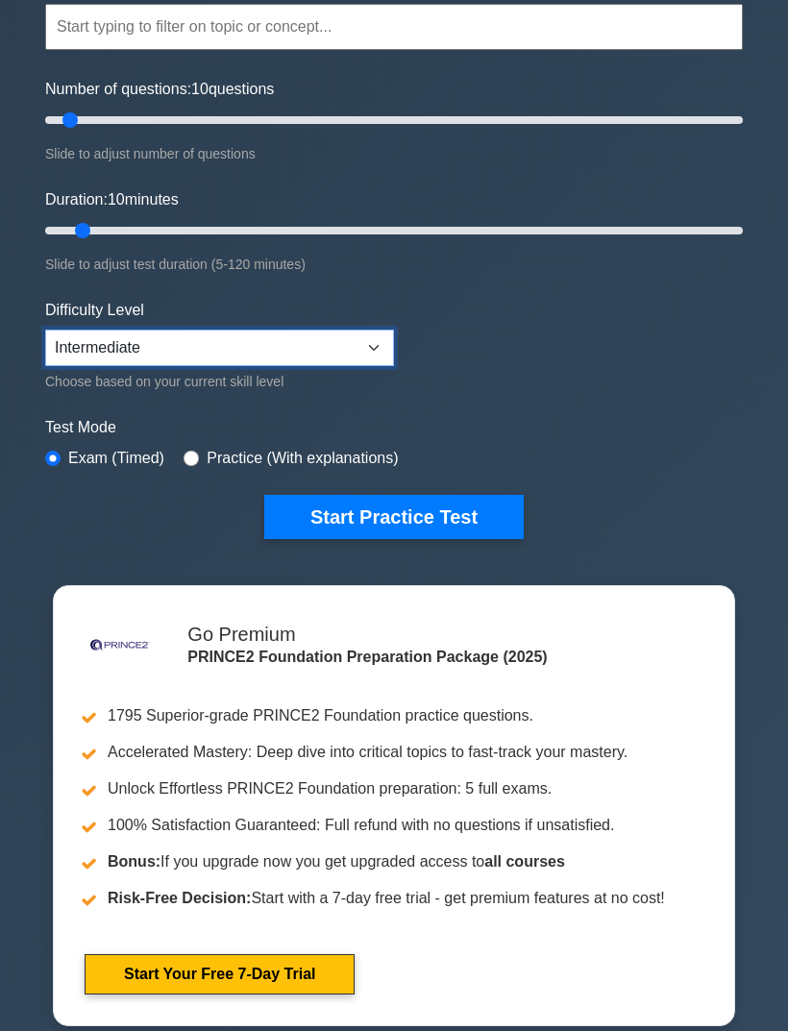
click at [378, 354] on select "Beginner Intermediate Expert" at bounding box center [219, 349] width 349 height 37
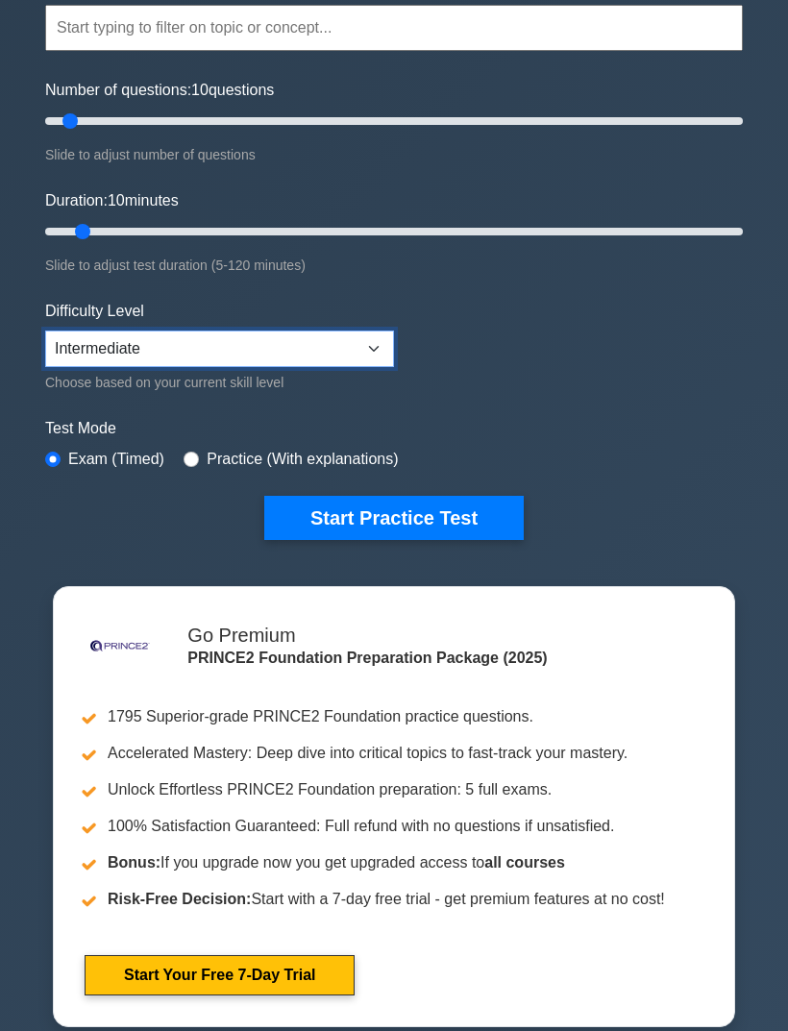
select select "expert"
click at [465, 509] on button "Start Practice Test" at bounding box center [394, 518] width 260 height 44
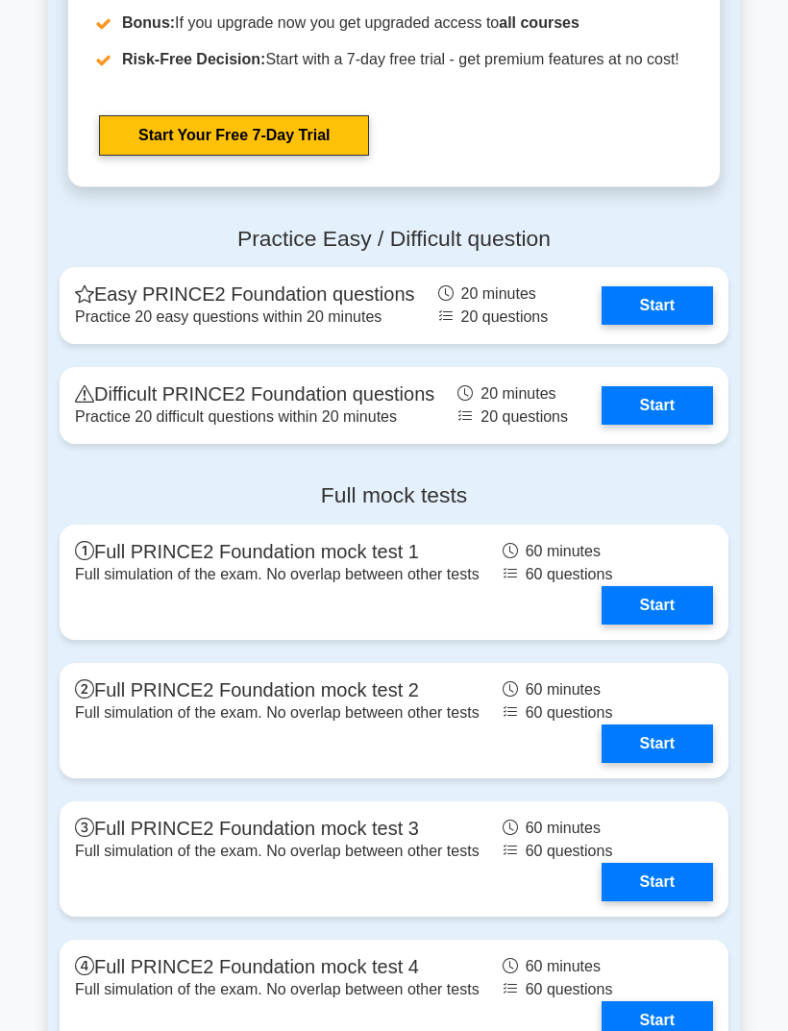
scroll to position [2907, 0]
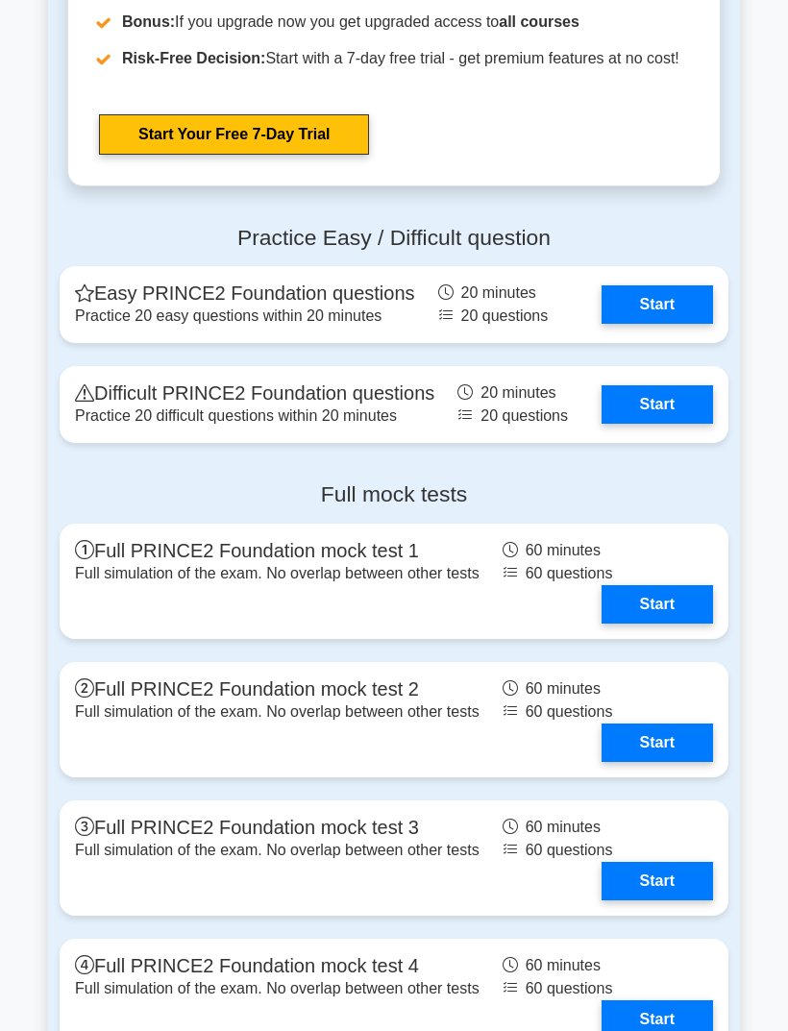
click at [649, 624] on link "Start" at bounding box center [658, 604] width 112 height 38
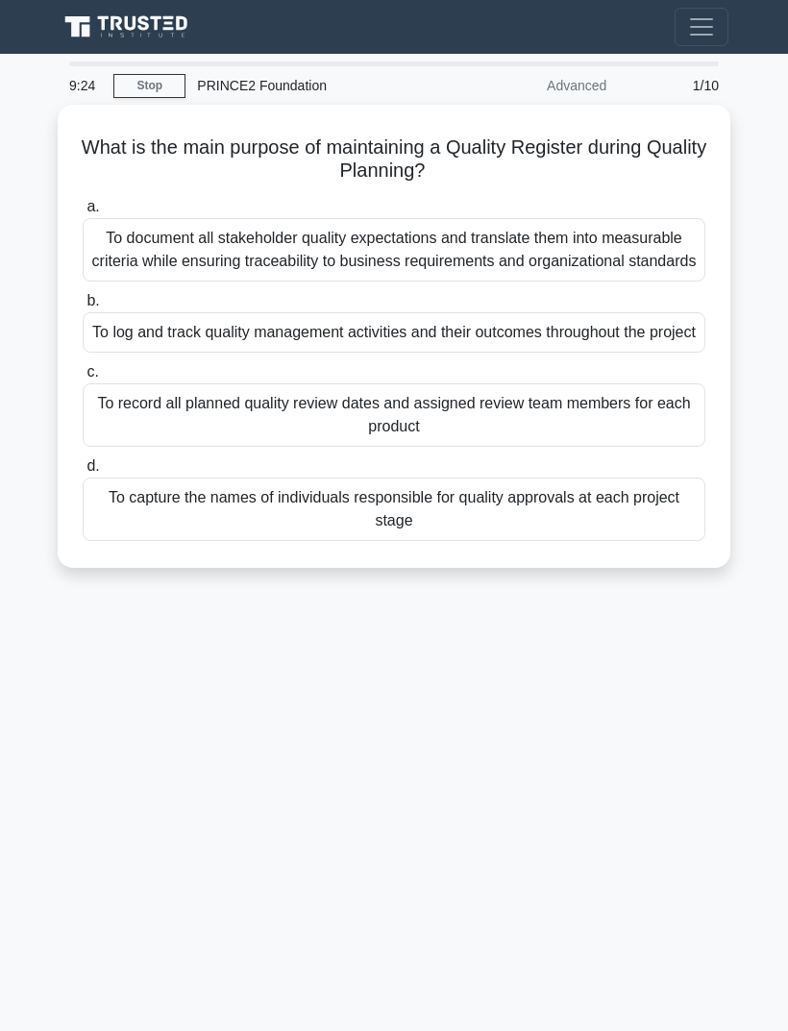
click at [162, 353] on div "To log and track quality management activities and their outcomes throughout th…" at bounding box center [394, 332] width 623 height 40
click at [83, 308] on input "b. To log and track quality management activities and their outcomes throughout…" at bounding box center [83, 301] width 0 height 12
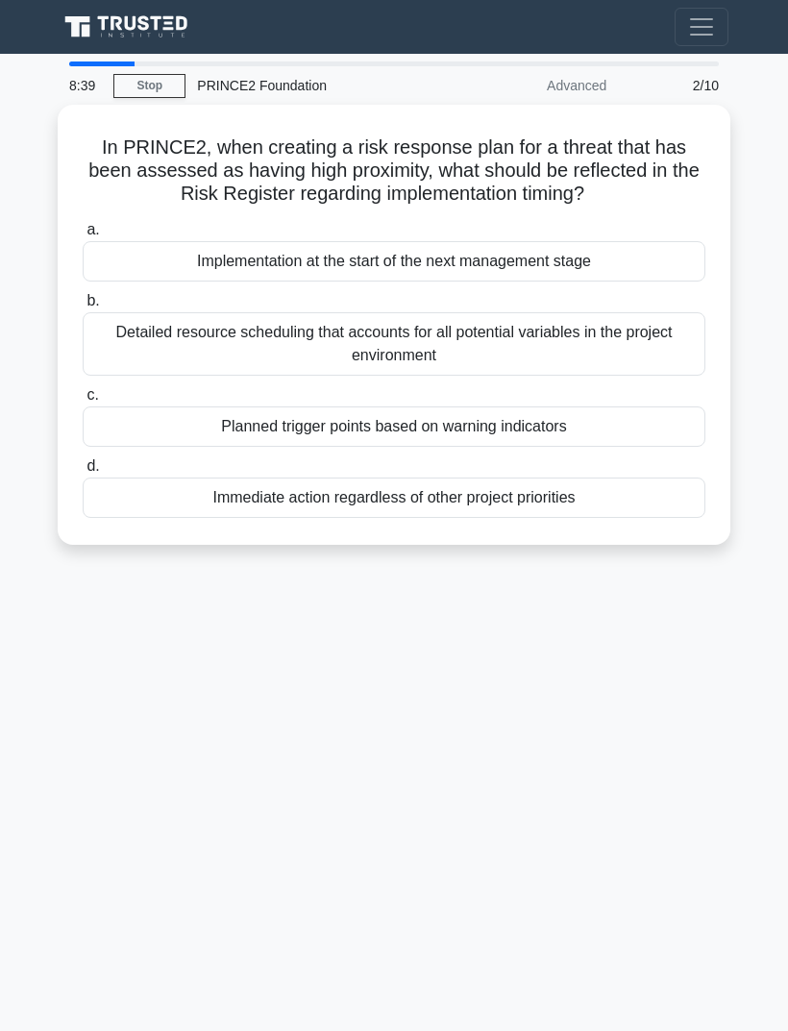
click at [197, 445] on div "Planned trigger points based on warning indicators" at bounding box center [394, 427] width 623 height 40
click at [83, 402] on input "c. Planned trigger points based on warning indicators" at bounding box center [83, 395] width 0 height 12
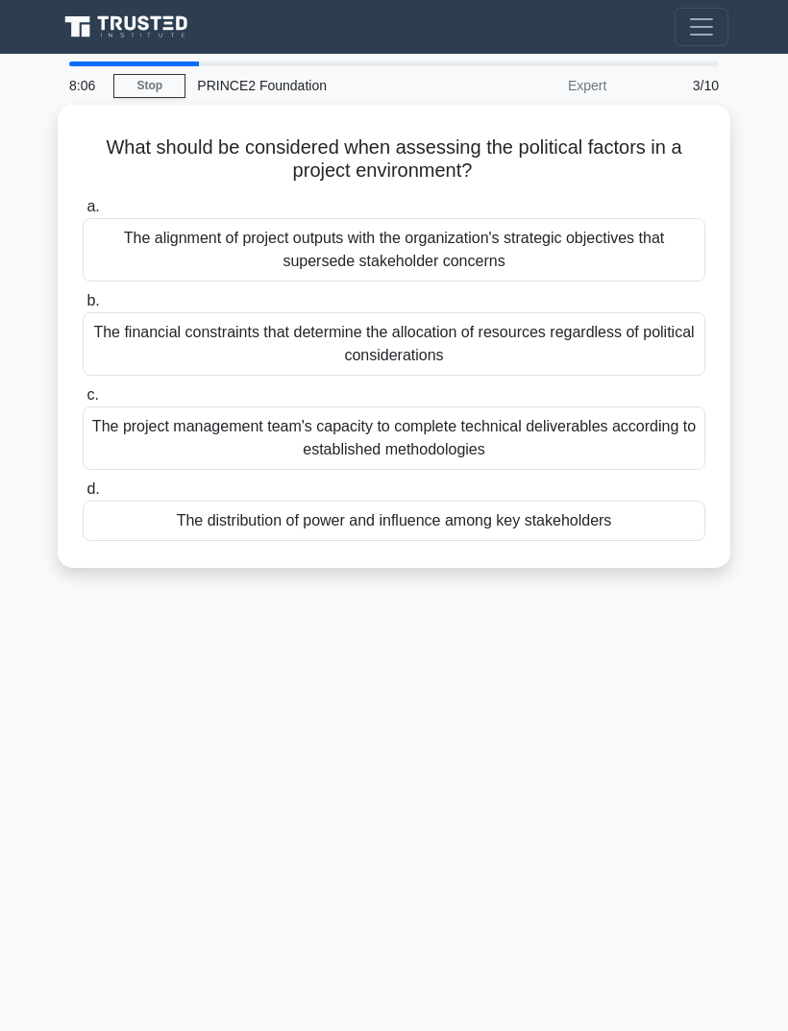
click at [120, 222] on div "The alignment of project outputs with the organization's strategic objectives t…" at bounding box center [394, 249] width 623 height 63
click at [83, 213] on input "a. The alignment of project outputs with the organization's strategic objective…" at bounding box center [83, 207] width 0 height 12
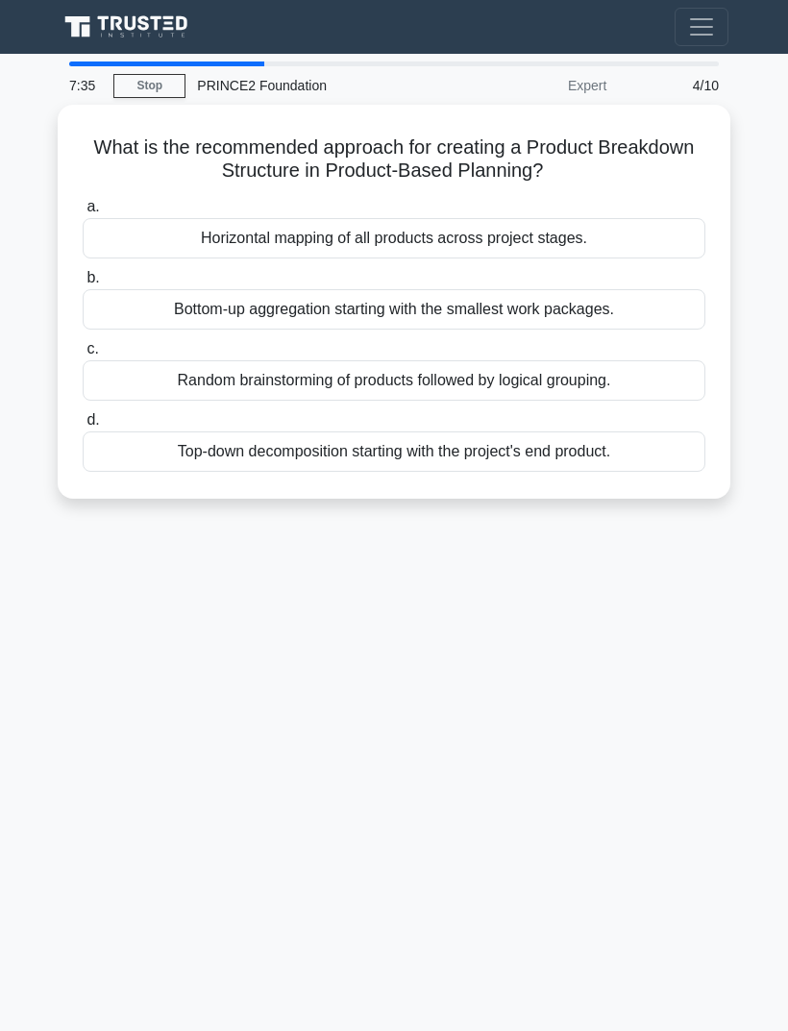
click at [225, 456] on div "Top-down decomposition starting with the project's end product." at bounding box center [394, 452] width 623 height 40
click at [83, 427] on input "d. Top-down decomposition starting with the project's end product." at bounding box center [83, 420] width 0 height 12
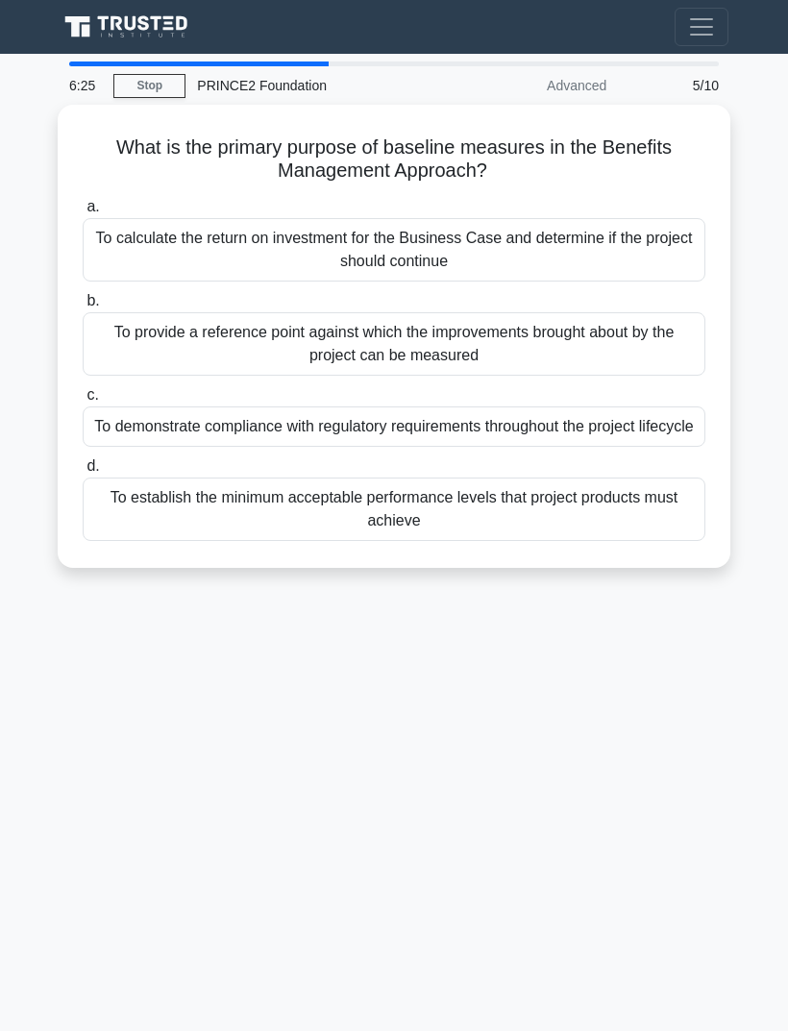
click at [163, 242] on div "To calculate the return on investment for the Business Case and determine if th…" at bounding box center [394, 249] width 623 height 63
click at [83, 213] on input "a. To calculate the return on investment for the Business Case and determine if…" at bounding box center [83, 207] width 0 height 12
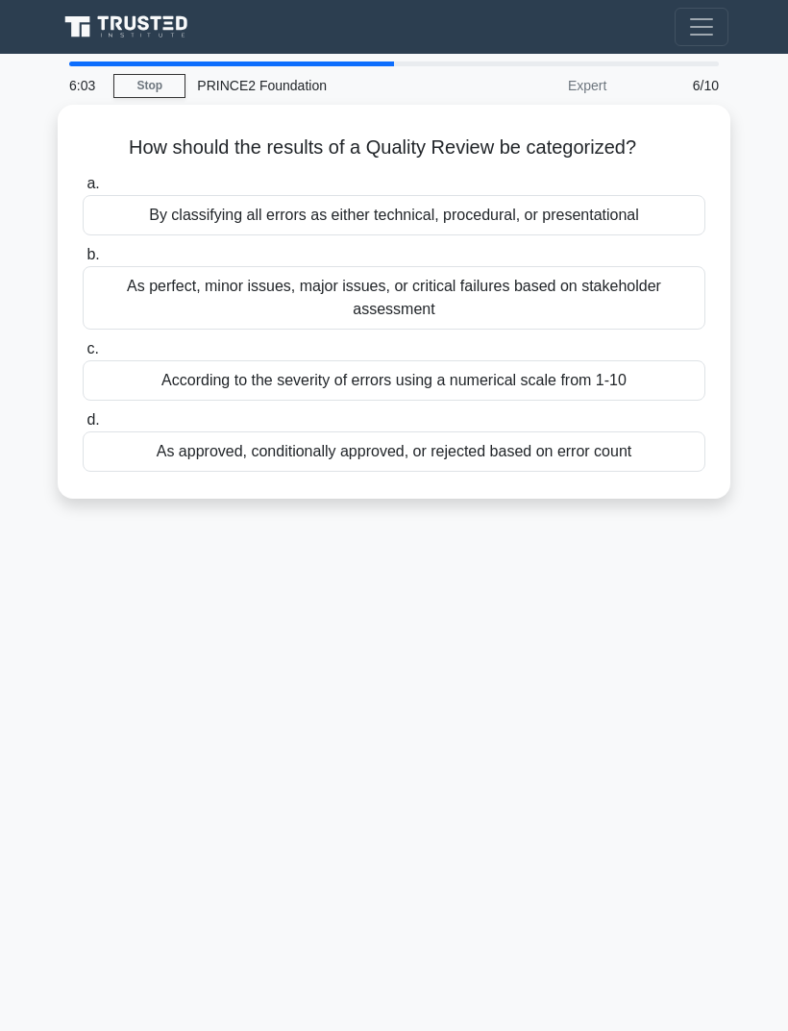
click at [142, 289] on div "As perfect, minor issues, major issues, or critical failures based on stakehold…" at bounding box center [394, 297] width 623 height 63
click at [83, 261] on input "b. As perfect, minor issues, major issues, or critical failures based on stakeh…" at bounding box center [83, 255] width 0 height 12
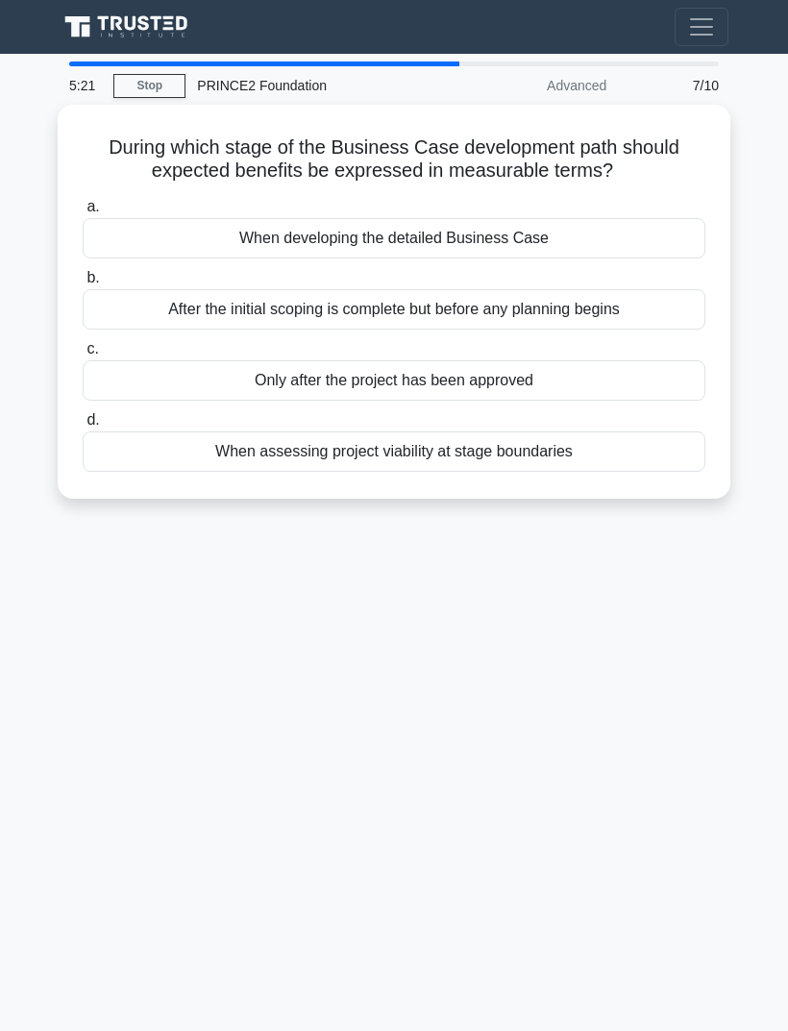
click at [253, 454] on div "When assessing project viability at stage boundaries" at bounding box center [394, 452] width 623 height 40
click at [83, 427] on input "d. When assessing project viability at stage boundaries" at bounding box center [83, 420] width 0 height 12
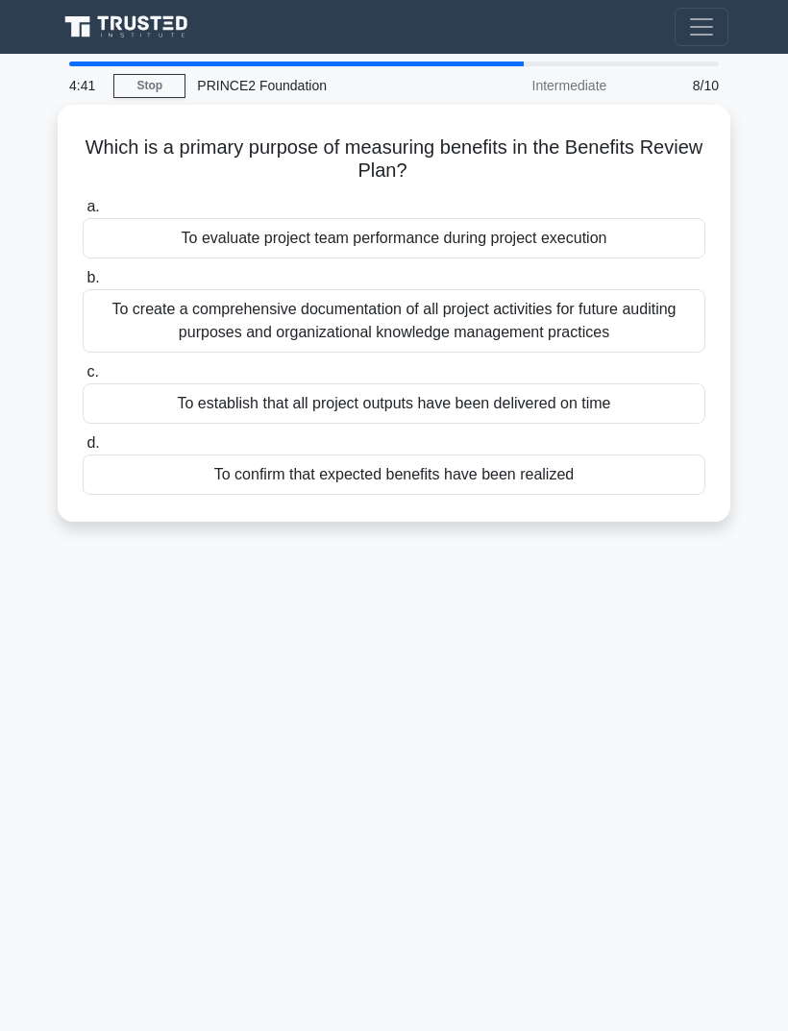
click at [297, 471] on div "To confirm that expected benefits have been realized" at bounding box center [394, 475] width 623 height 40
click at [83, 450] on input "d. To confirm that expected benefits have been realized" at bounding box center [83, 443] width 0 height 12
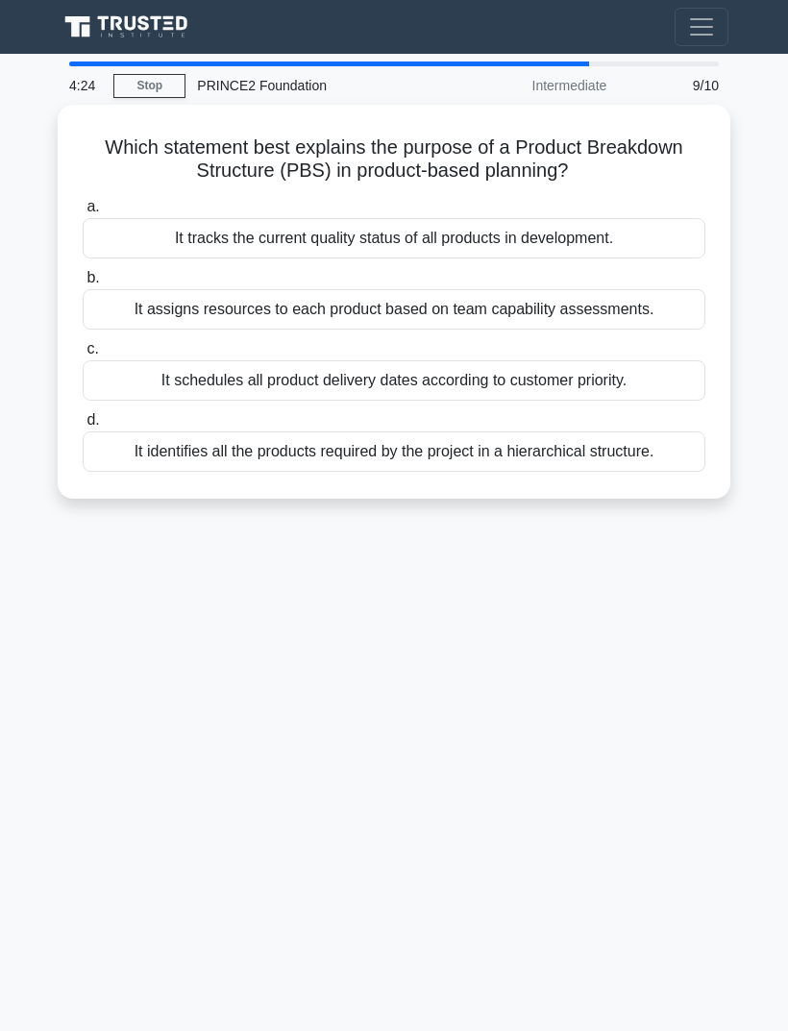
click at [205, 463] on div "It identifies all the products required by the project in a hierarchical struct…" at bounding box center [394, 452] width 623 height 40
click at [83, 427] on input "d. It identifies all the products required by the project in a hierarchical str…" at bounding box center [83, 420] width 0 height 12
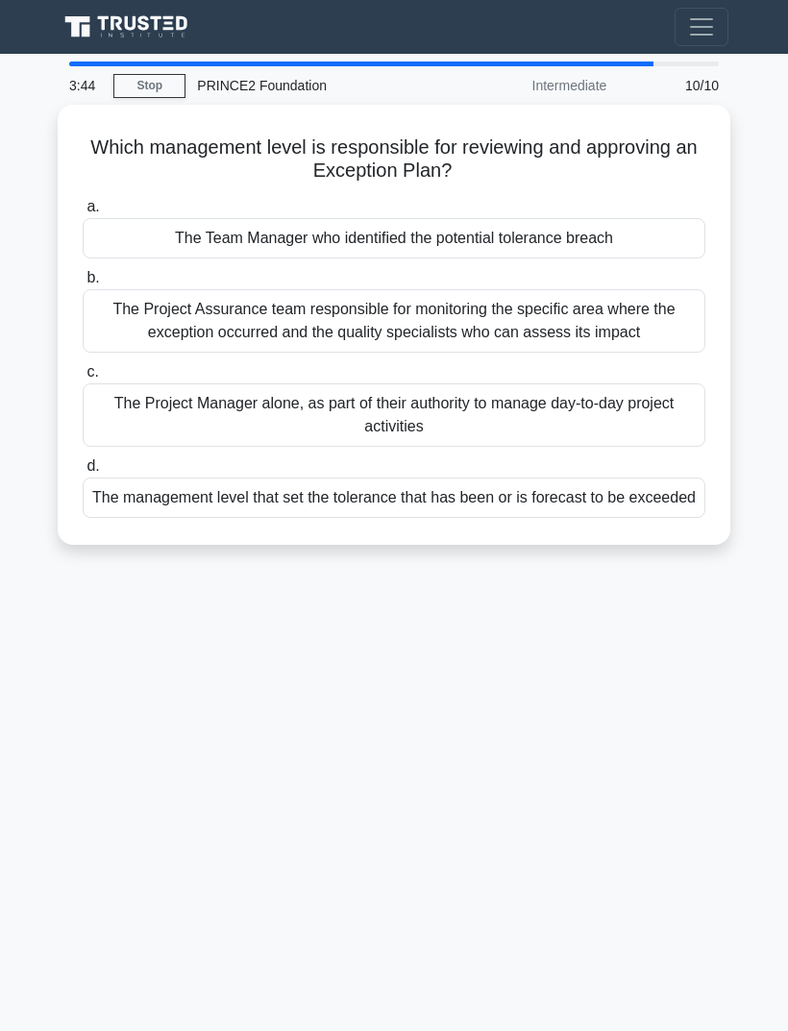
click at [125, 329] on div "The Project Assurance team responsible for monitoring the specific area where t…" at bounding box center [394, 320] width 623 height 63
click at [83, 285] on input "b. The Project Assurance team responsible for monitoring the specific area wher…" at bounding box center [83, 278] width 0 height 12
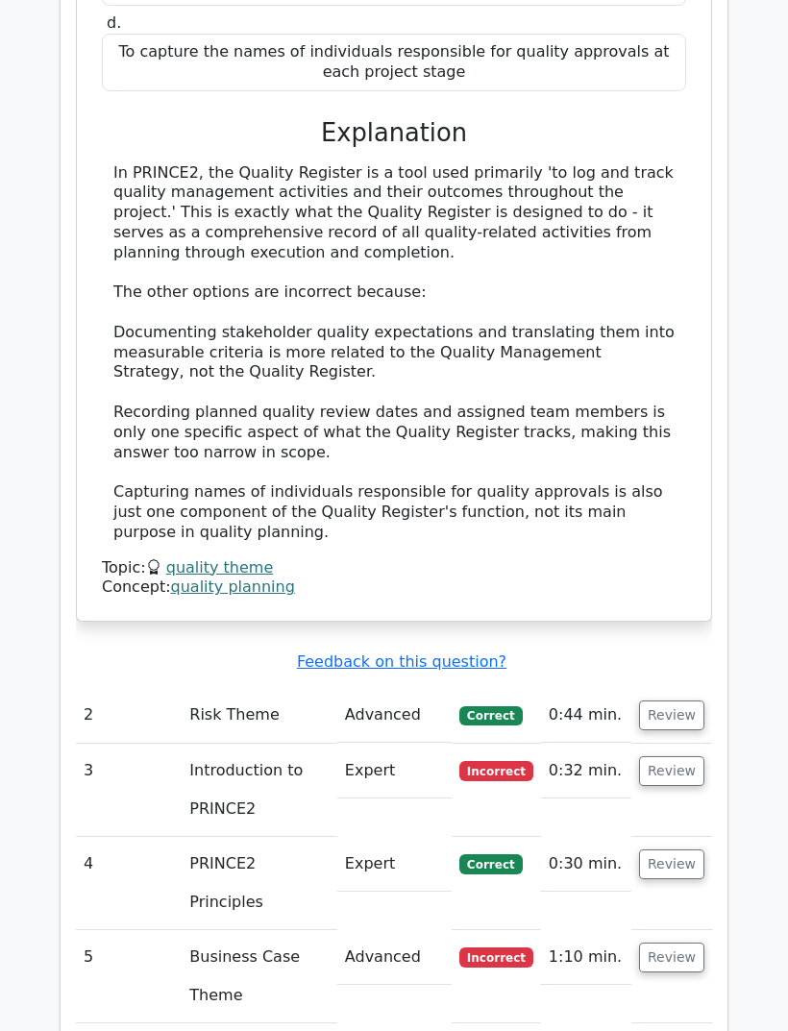
scroll to position [2115, 0]
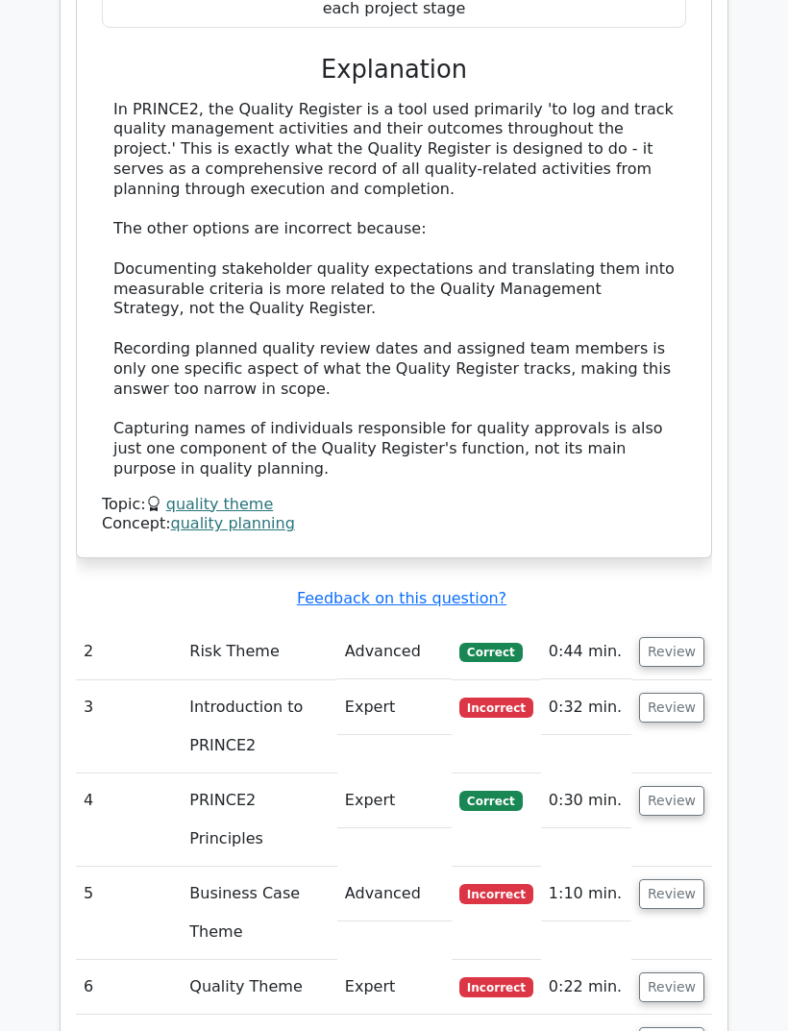
click at [681, 638] on button "Review" at bounding box center [671, 653] width 65 height 30
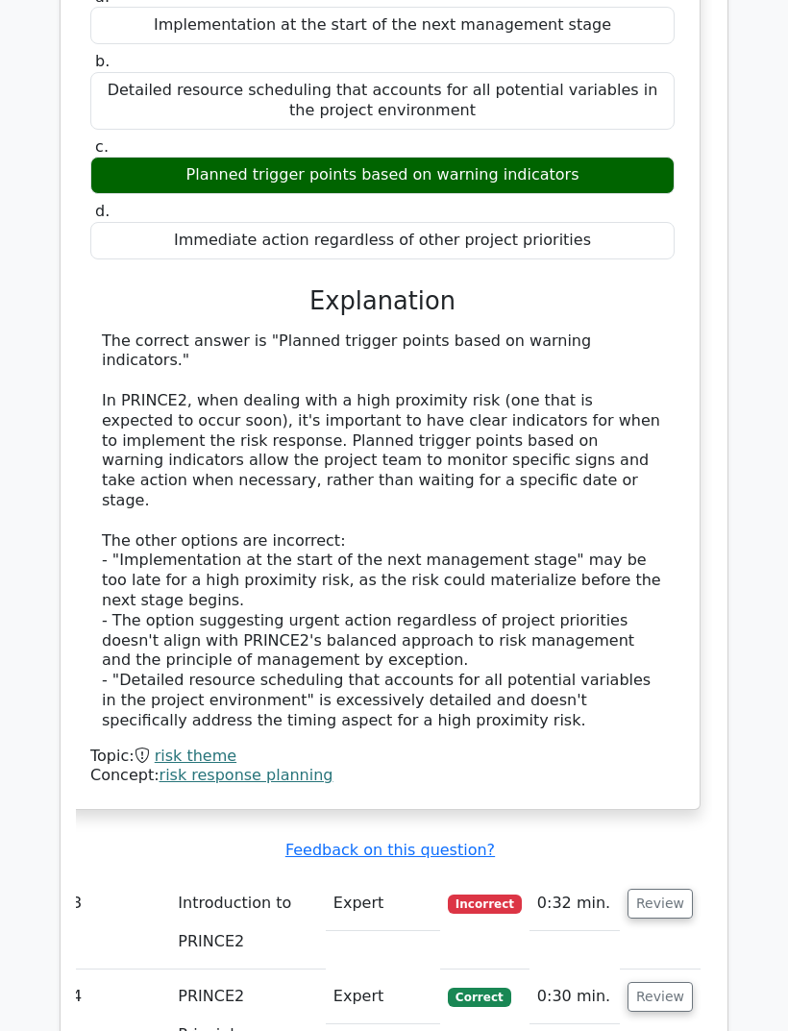
scroll to position [3028, 0]
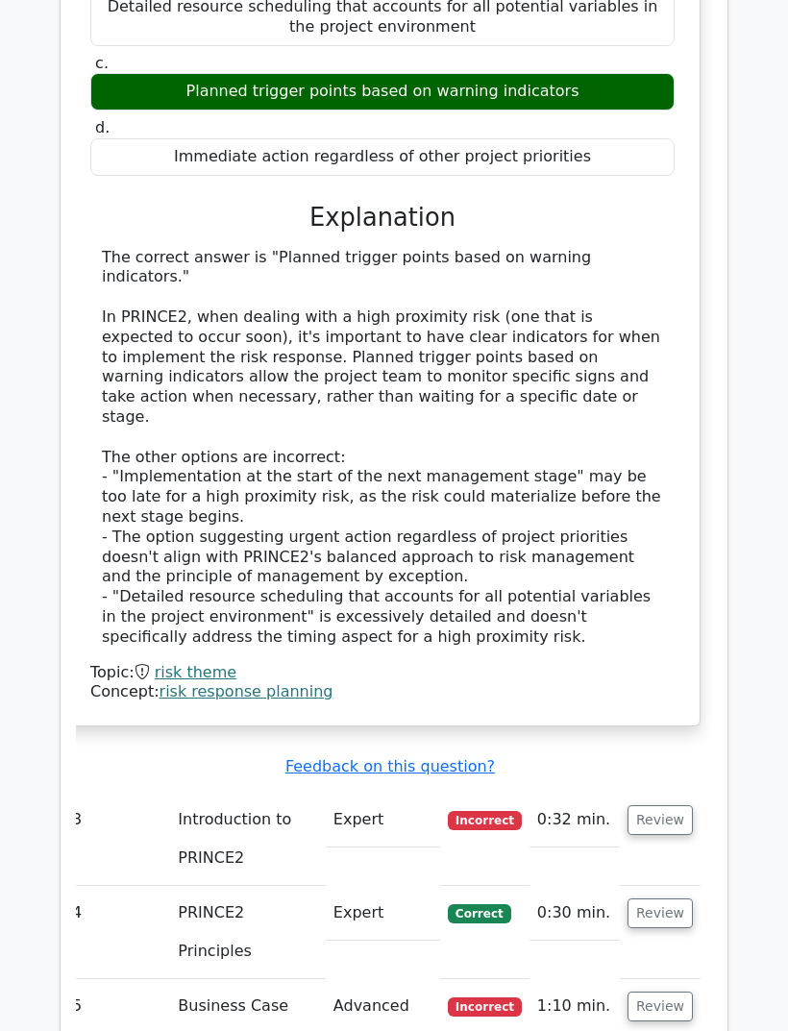
click at [659, 806] on button "Review" at bounding box center [660, 821] width 65 height 30
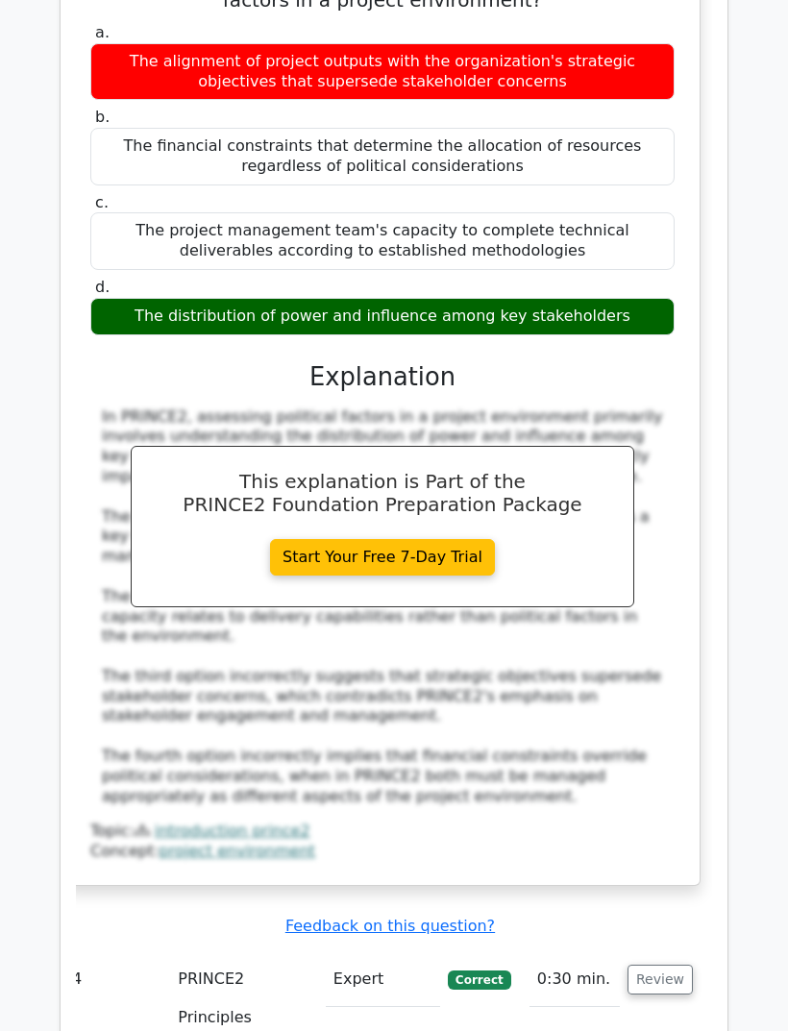
click at [652, 966] on button "Review" at bounding box center [660, 981] width 65 height 30
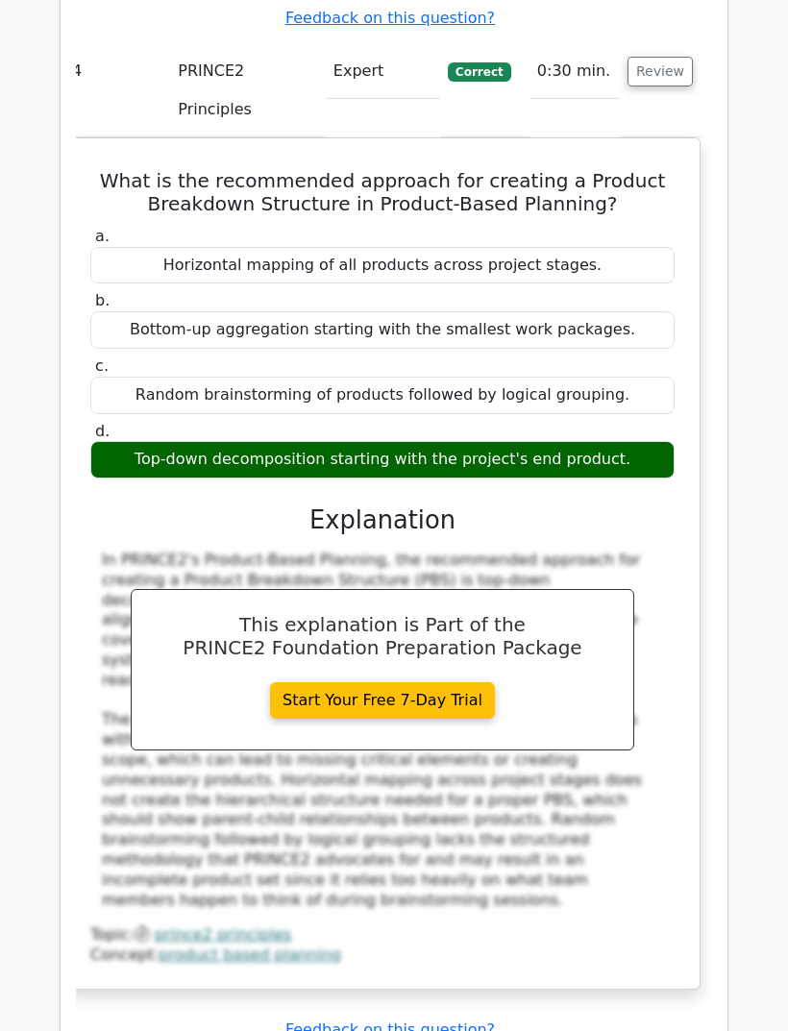
scroll to position [4952, 0]
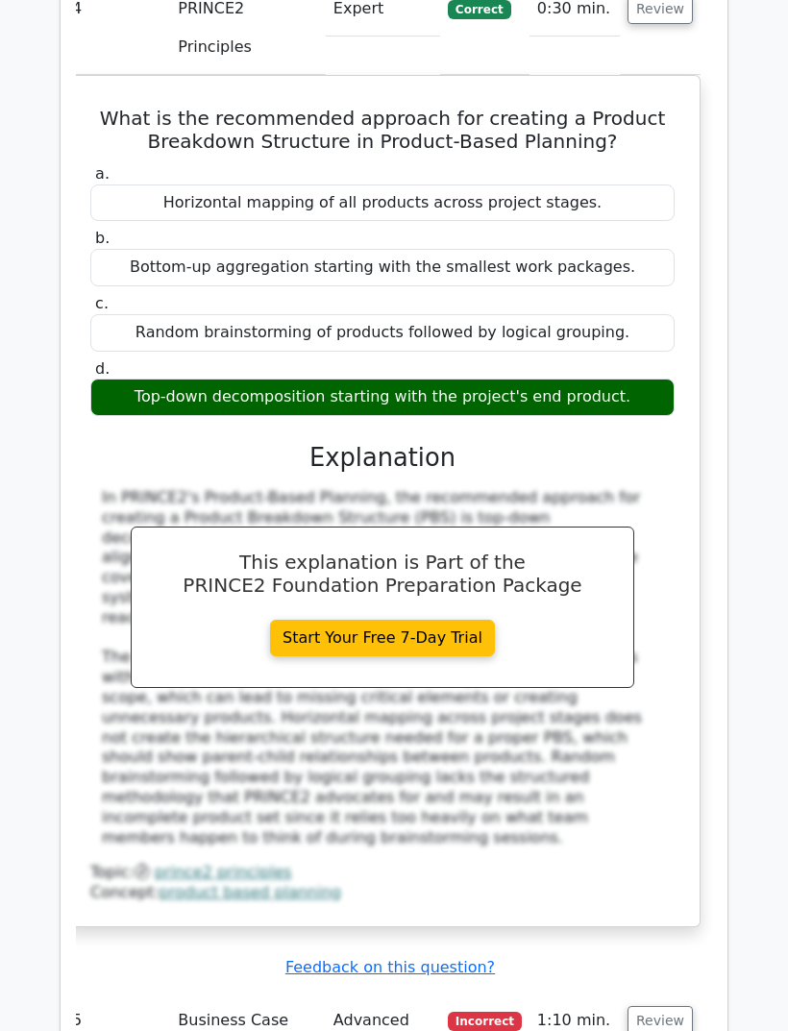
click at [665, 1006] on button "Review" at bounding box center [660, 1021] width 65 height 30
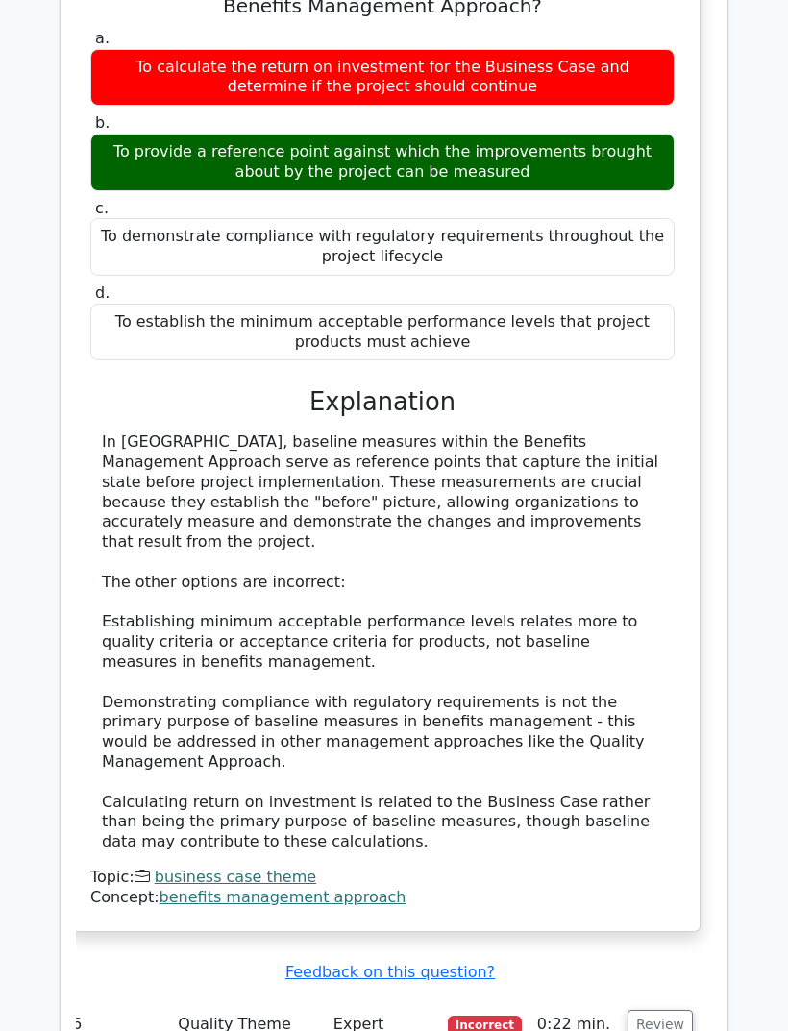
scroll to position [6120, 0]
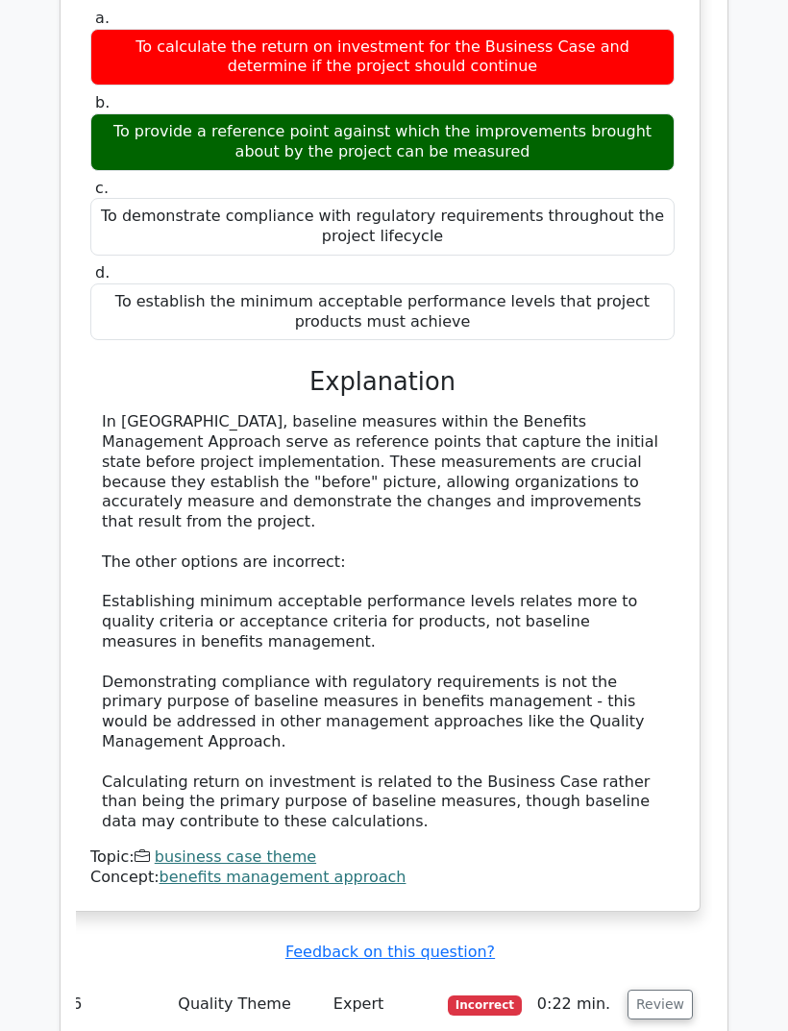
click at [659, 990] on button "Review" at bounding box center [660, 1005] width 65 height 30
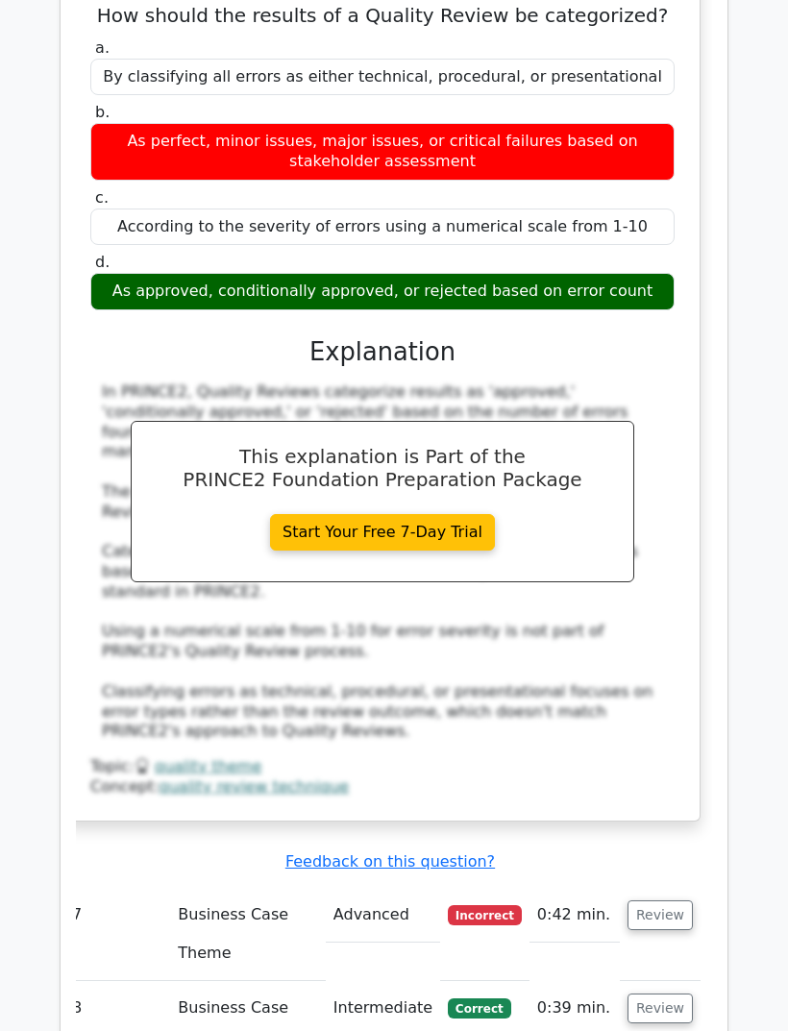
scroll to position [7185, 0]
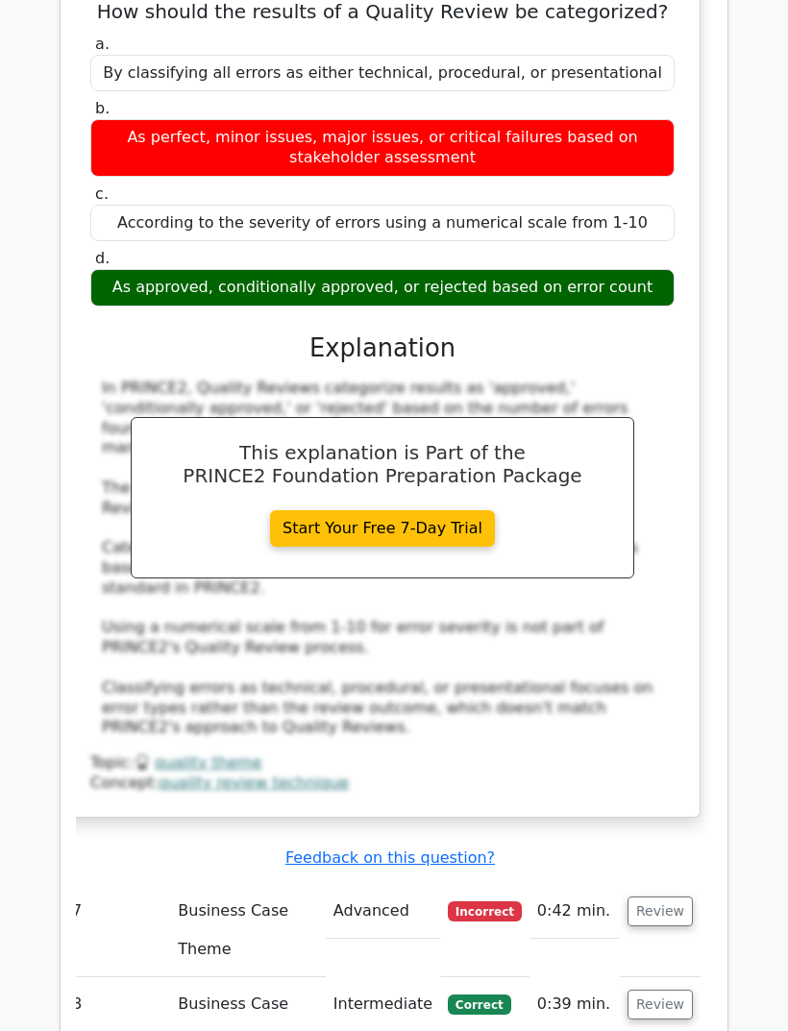
click at [657, 897] on button "Review" at bounding box center [660, 912] width 65 height 30
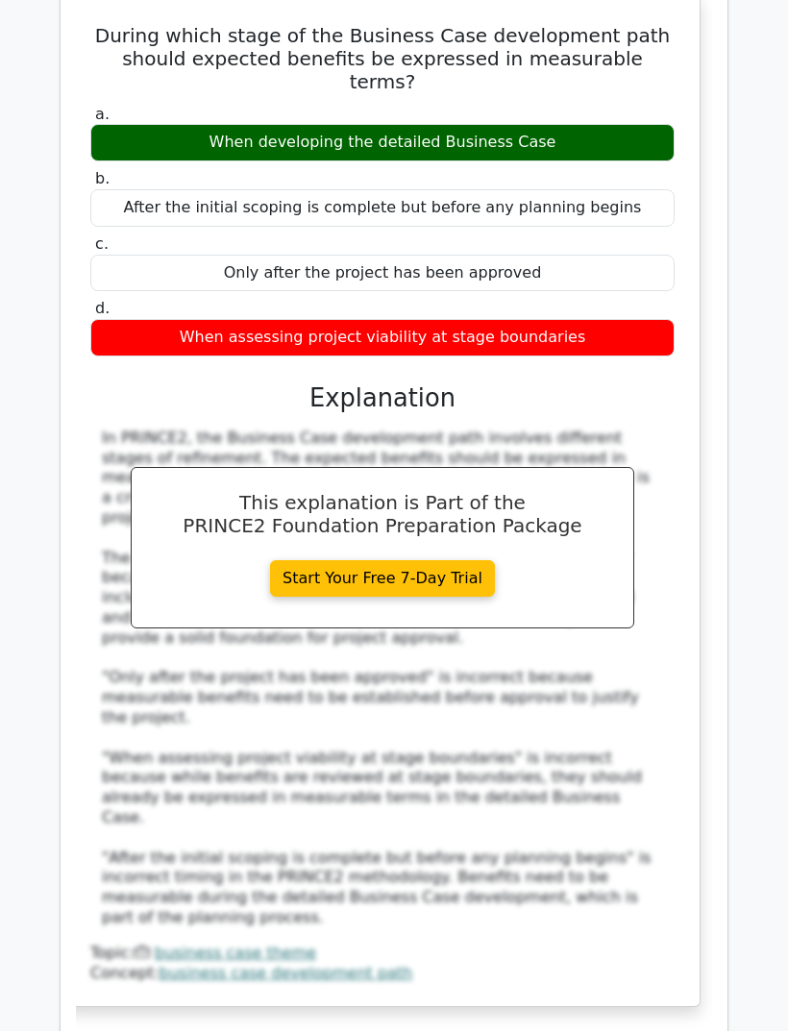
scroll to position [8196, 0]
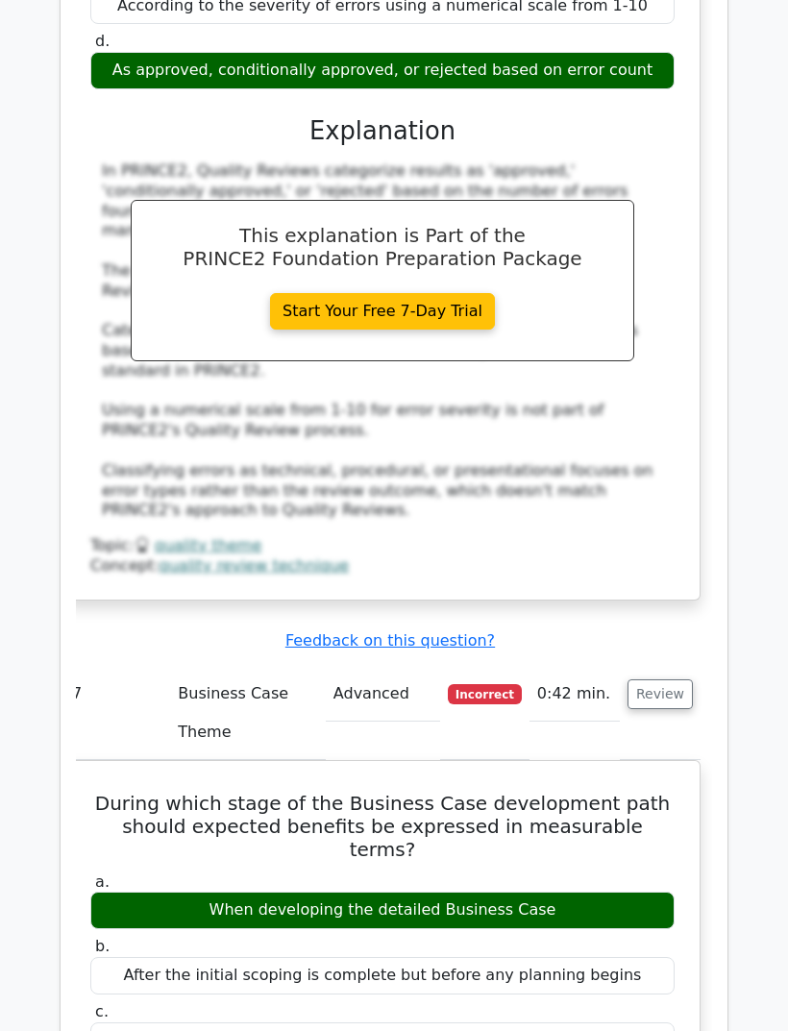
scroll to position [7400, 0]
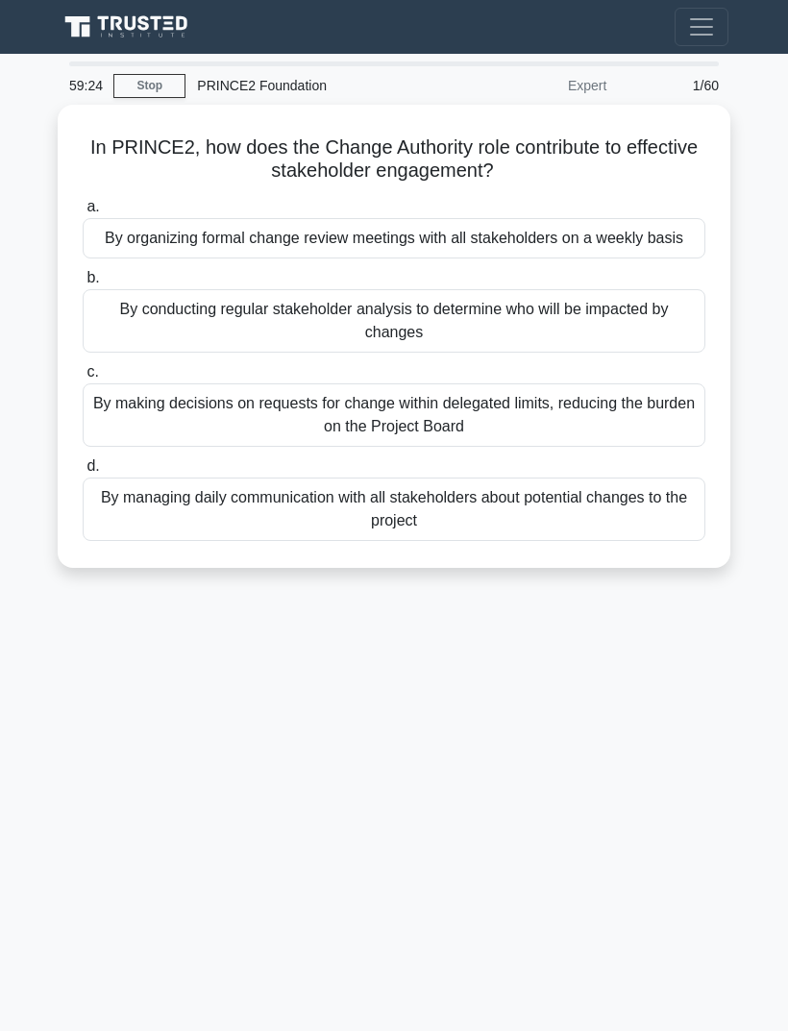
click at [135, 82] on link "Stop" at bounding box center [149, 86] width 72 height 24
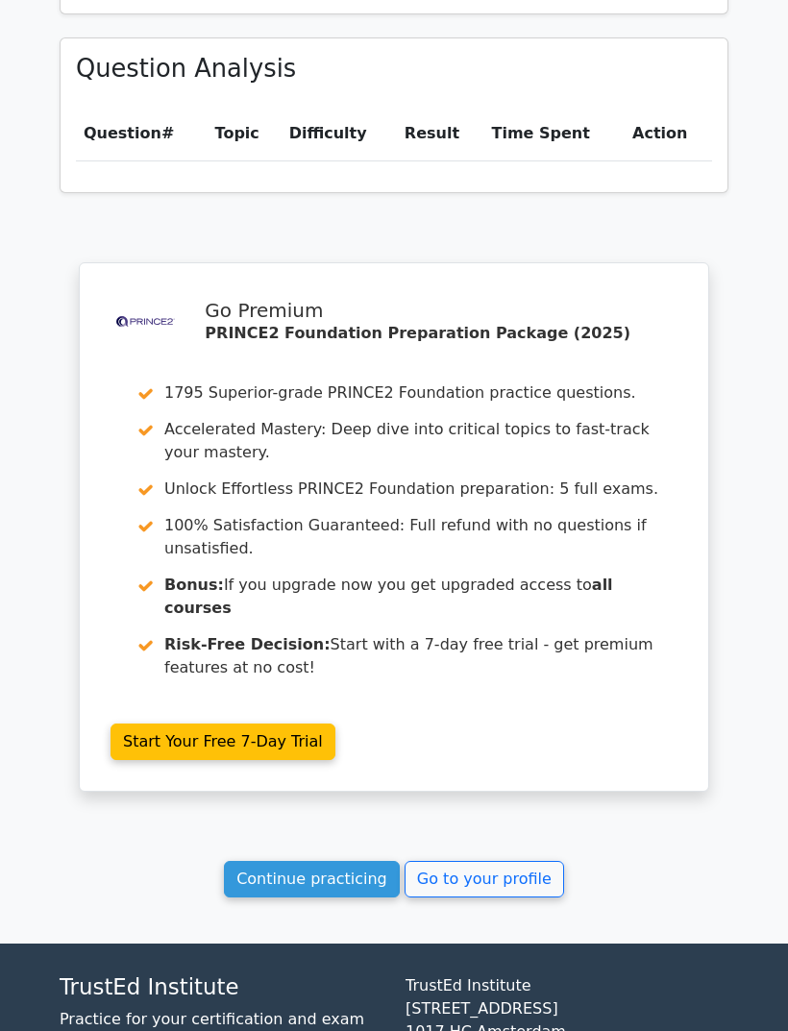
scroll to position [1352, 0]
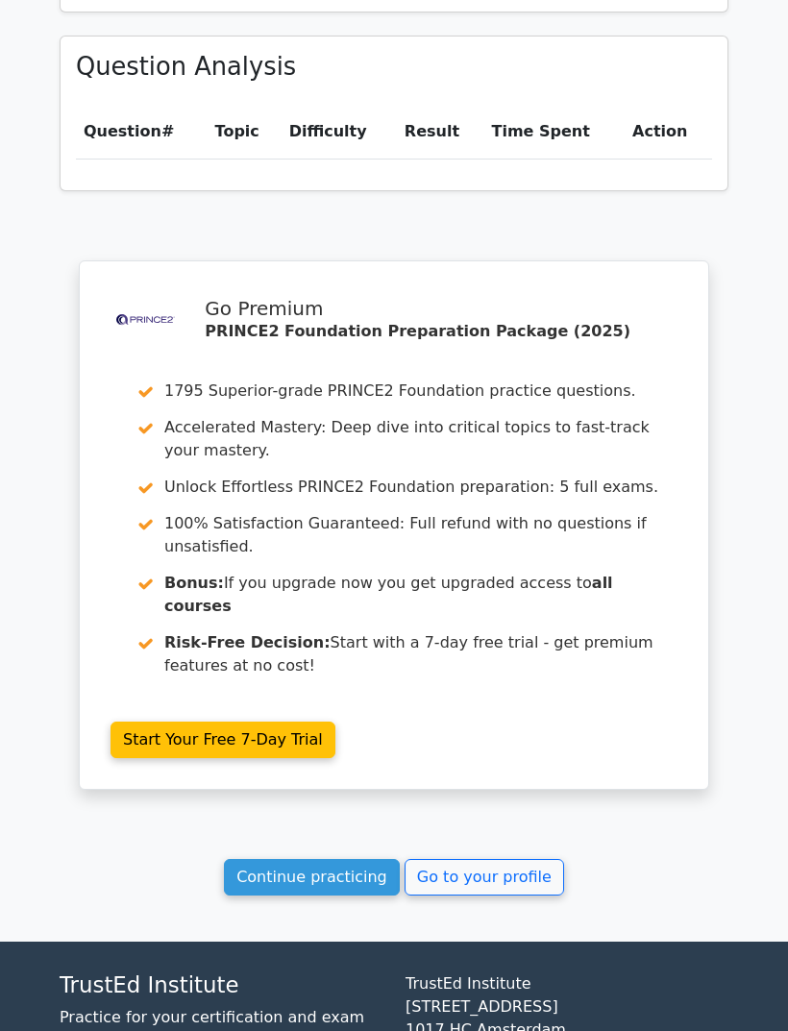
click at [328, 860] on link "Continue practicing" at bounding box center [312, 878] width 176 height 37
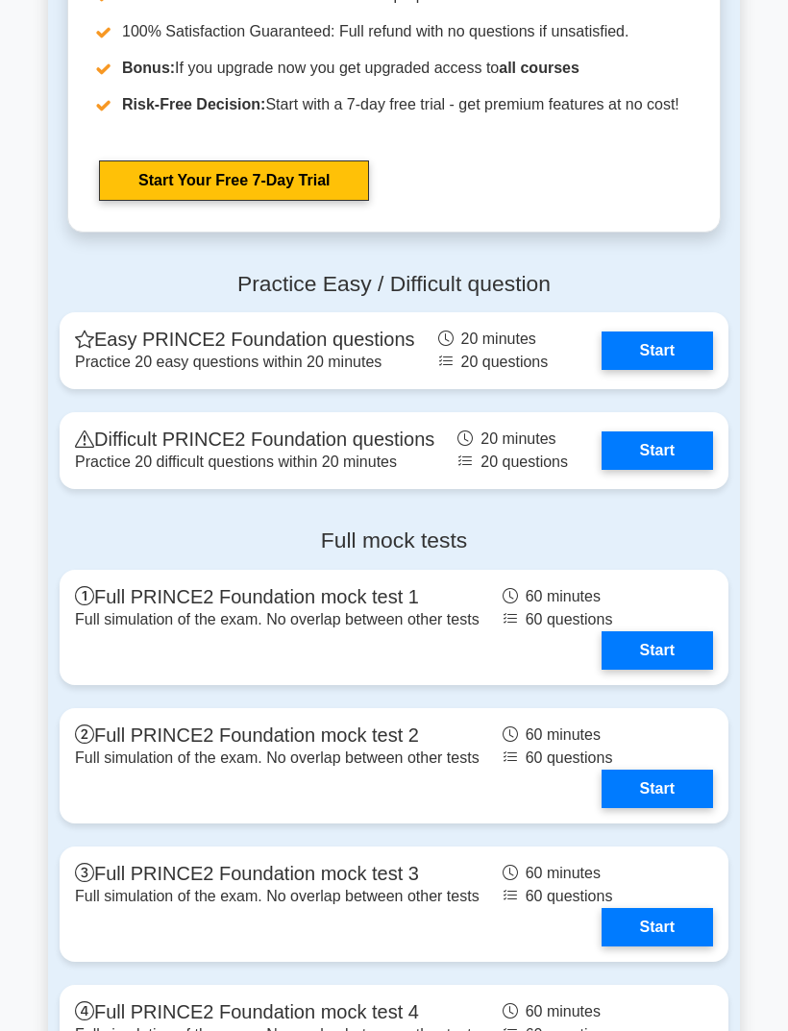
scroll to position [2903, 0]
click at [642, 670] on link "Start" at bounding box center [658, 651] width 112 height 38
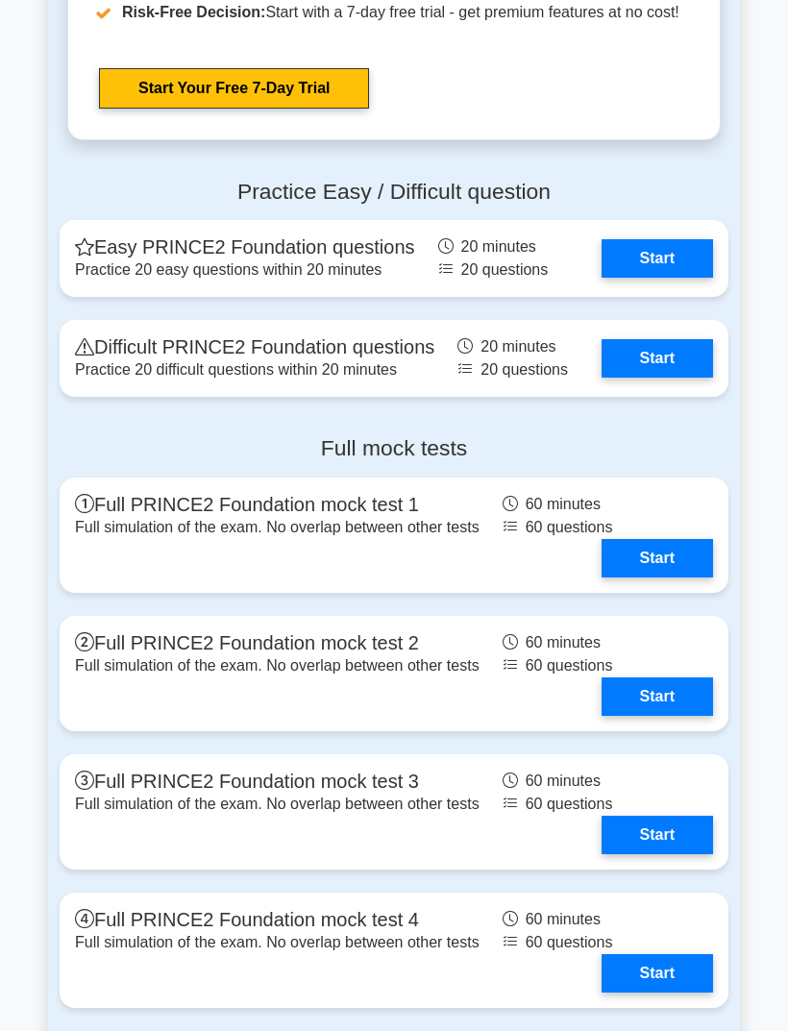
scroll to position [2994, 0]
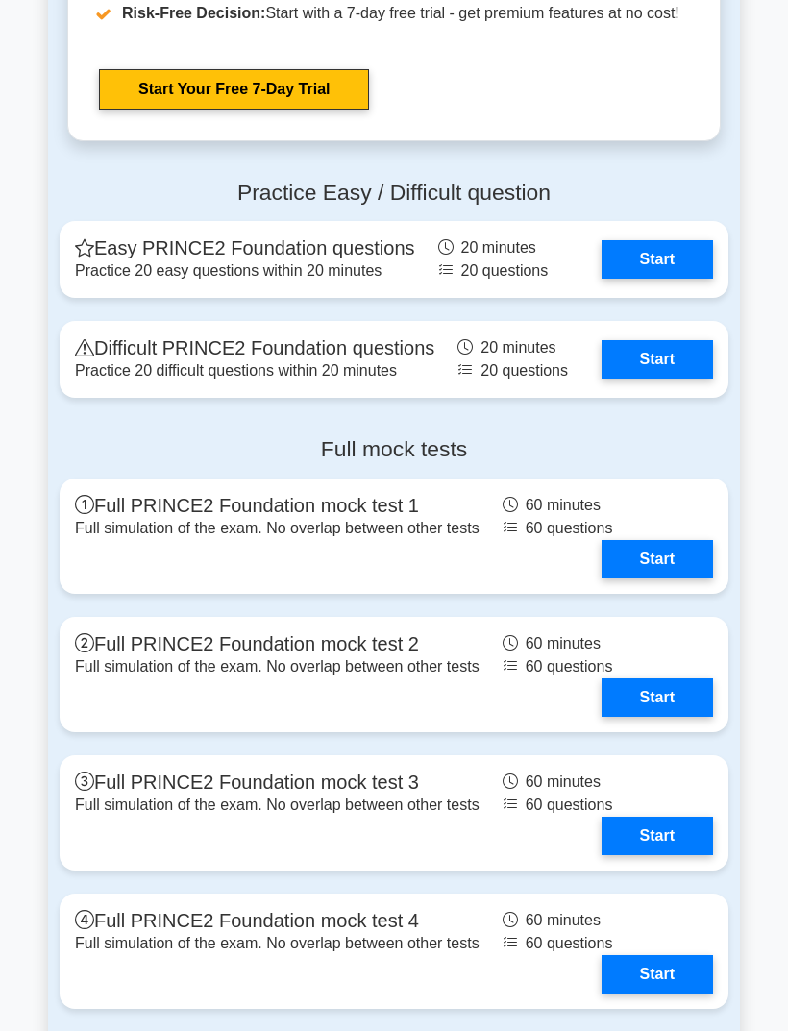
click at [699, 279] on link "Start" at bounding box center [658, 259] width 112 height 38
click at [602, 279] on link "Start" at bounding box center [658, 259] width 112 height 38
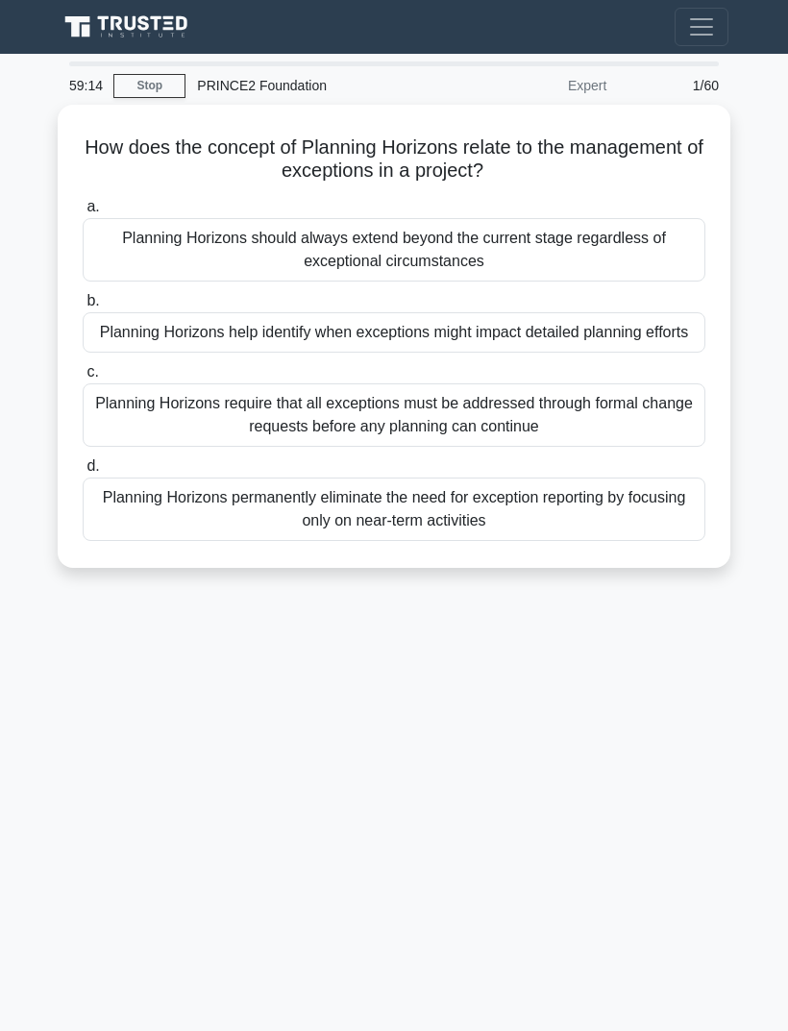
click at [656, 353] on div "Planning Horizons help identify when exceptions might impact detailed planning …" at bounding box center [394, 332] width 623 height 40
click at [83, 308] on input "b. Planning Horizons help identify when exceptions might impact detailed planni…" at bounding box center [83, 301] width 0 height 12
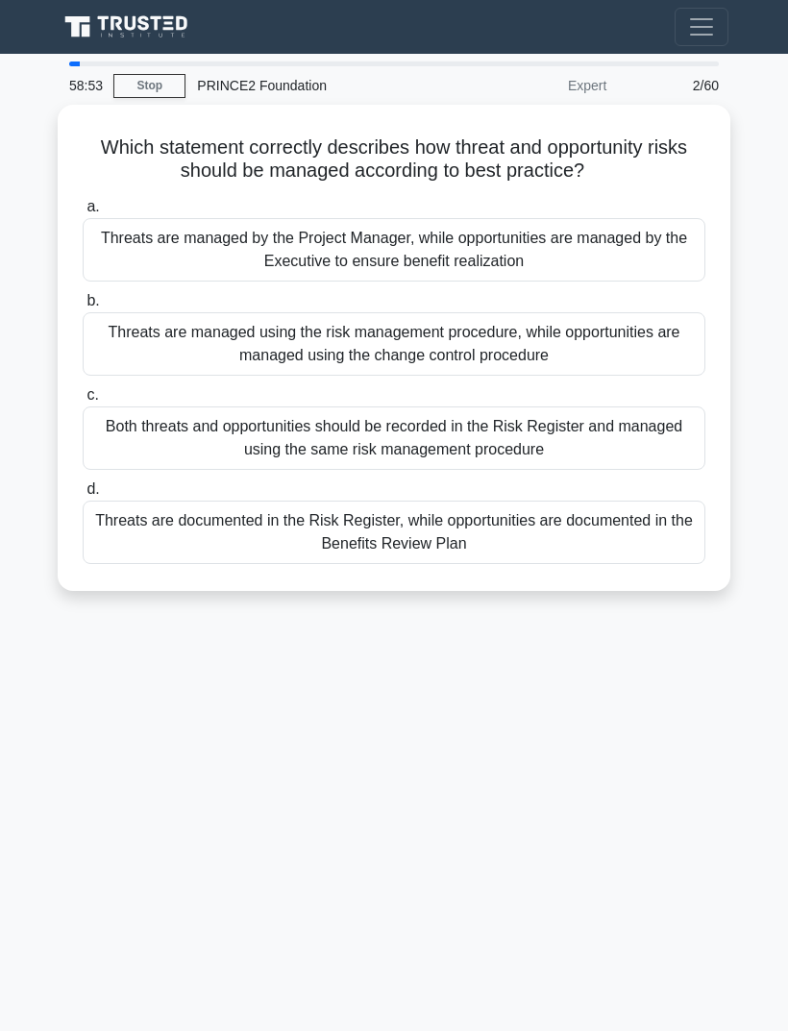
click at [661, 428] on div "Both threats and opportunities should be recorded in the Risk Register and mana…" at bounding box center [394, 438] width 623 height 63
click at [83, 402] on input "c. Both threats and opportunities should be recorded in the Risk Register and m…" at bounding box center [83, 395] width 0 height 12
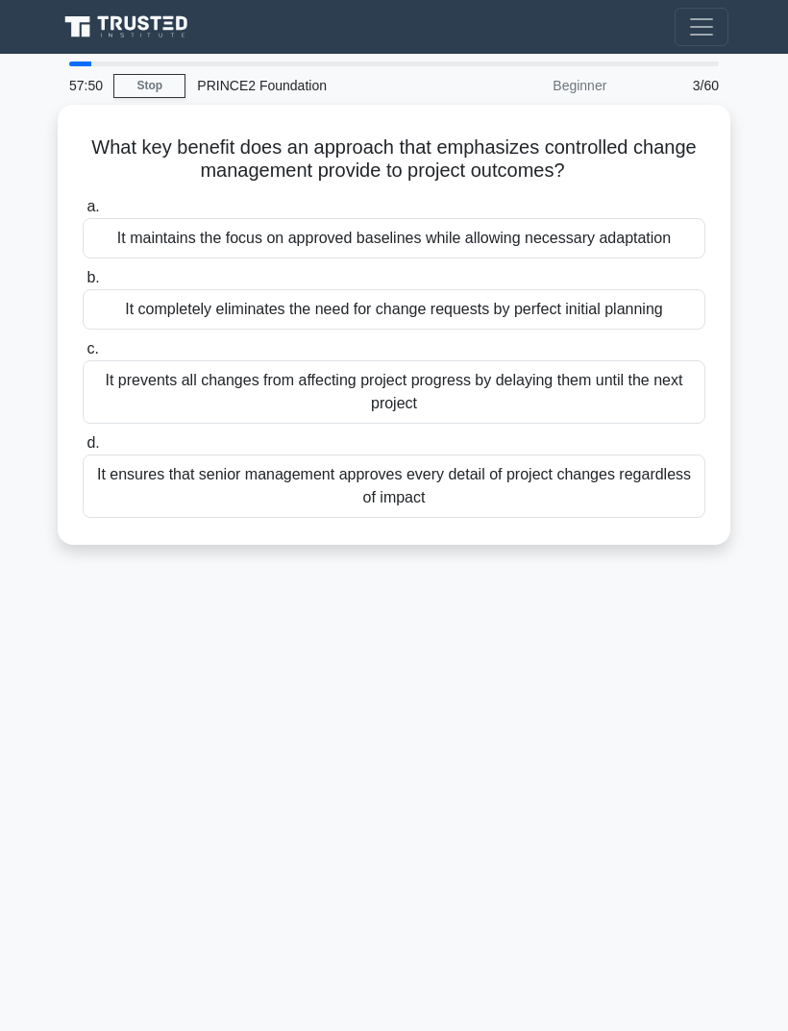
click at [681, 424] on div "It prevents all changes from affecting project progress by delaying them until …" at bounding box center [394, 391] width 623 height 63
click at [83, 356] on input "c. It prevents all changes from affecting project progress by delaying them unt…" at bounding box center [83, 349] width 0 height 12
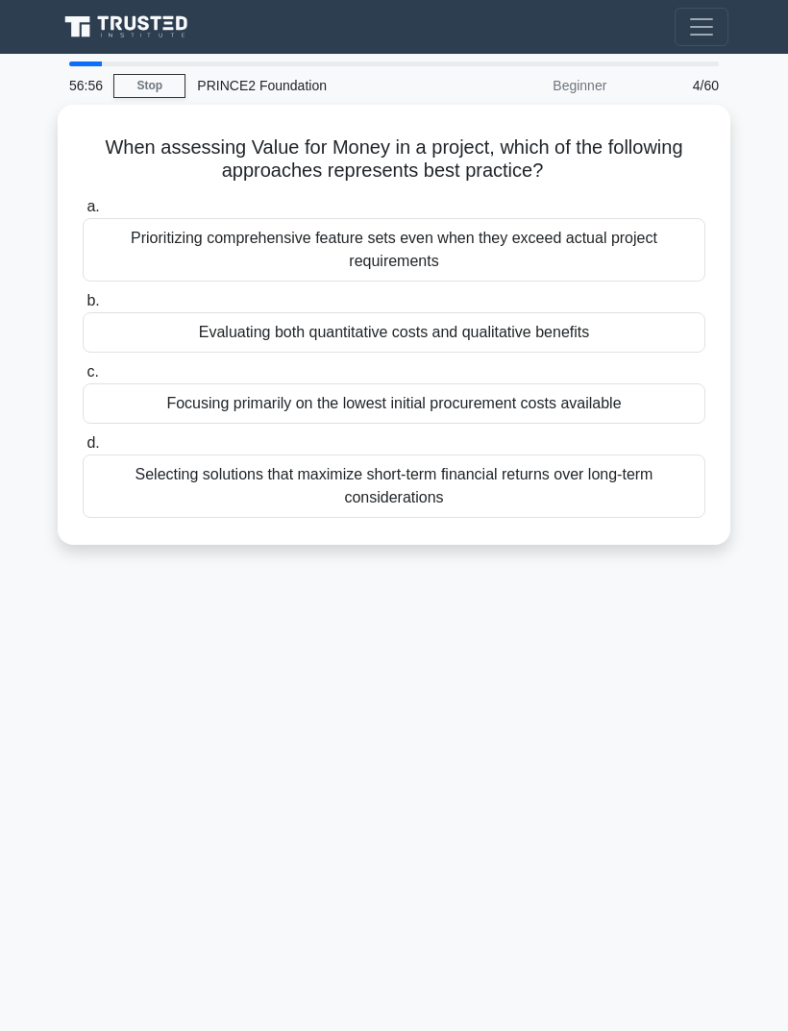
click at [574, 477] on div "Selecting solutions that maximize short-term financial returns over long-term c…" at bounding box center [394, 486] width 623 height 63
click at [83, 450] on input "d. Selecting solutions that maximize short-term financial returns over long-ter…" at bounding box center [83, 443] width 0 height 12
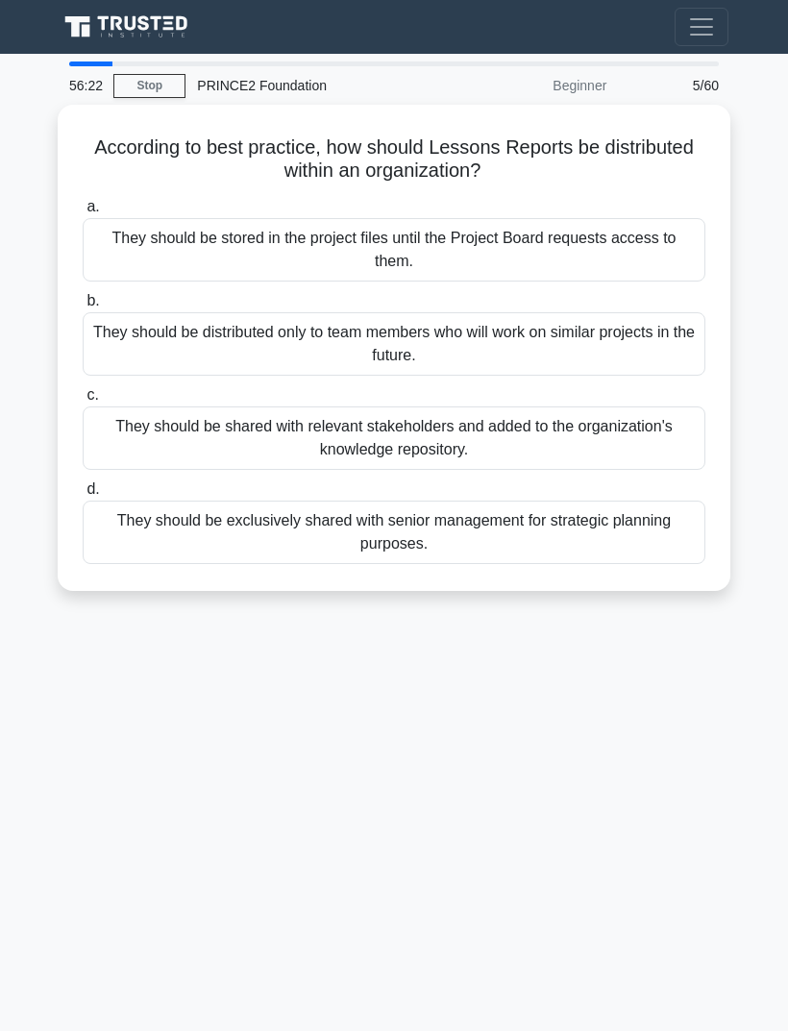
click at [132, 68] on div "56:22 Stop PRINCE2 Foundation Beginner 5/60" at bounding box center [394, 85] width 673 height 38
click at [729, 216] on div "According to best practice, how should Lessons Reports be distributed within an…" at bounding box center [394, 348] width 673 height 486
click at [637, 433] on div "They should be shared with relevant stakeholders and added to the organization'…" at bounding box center [394, 438] width 623 height 63
click at [83, 402] on input "c. They should be shared with relevant stakeholders and added to the organizati…" at bounding box center [83, 395] width 0 height 12
